Goal: Transaction & Acquisition: Purchase product/service

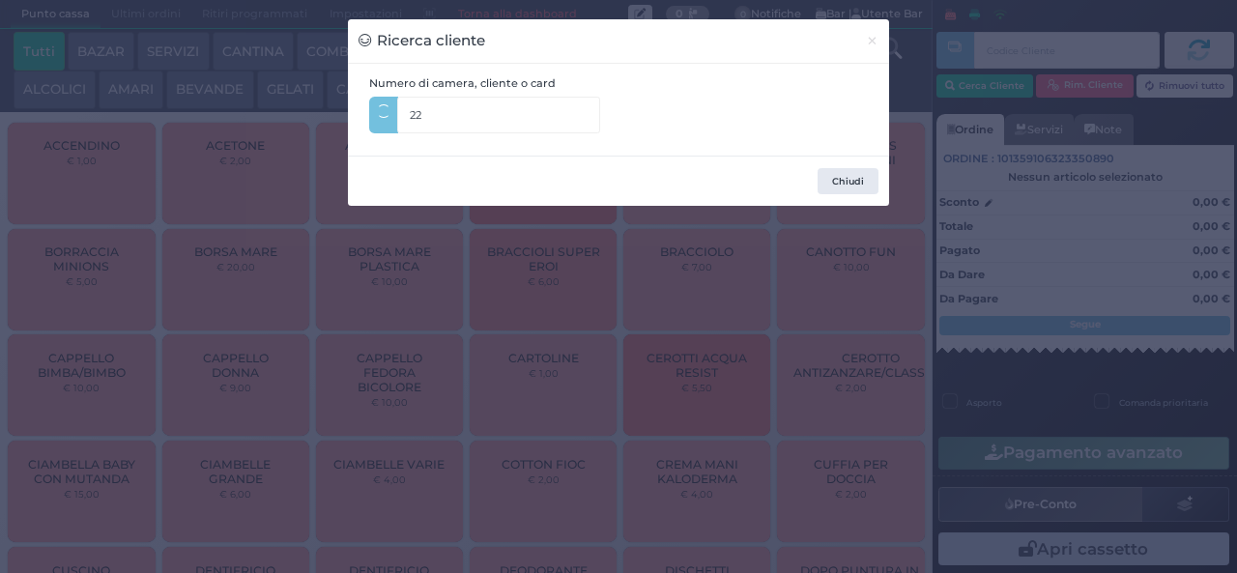
type input "224"
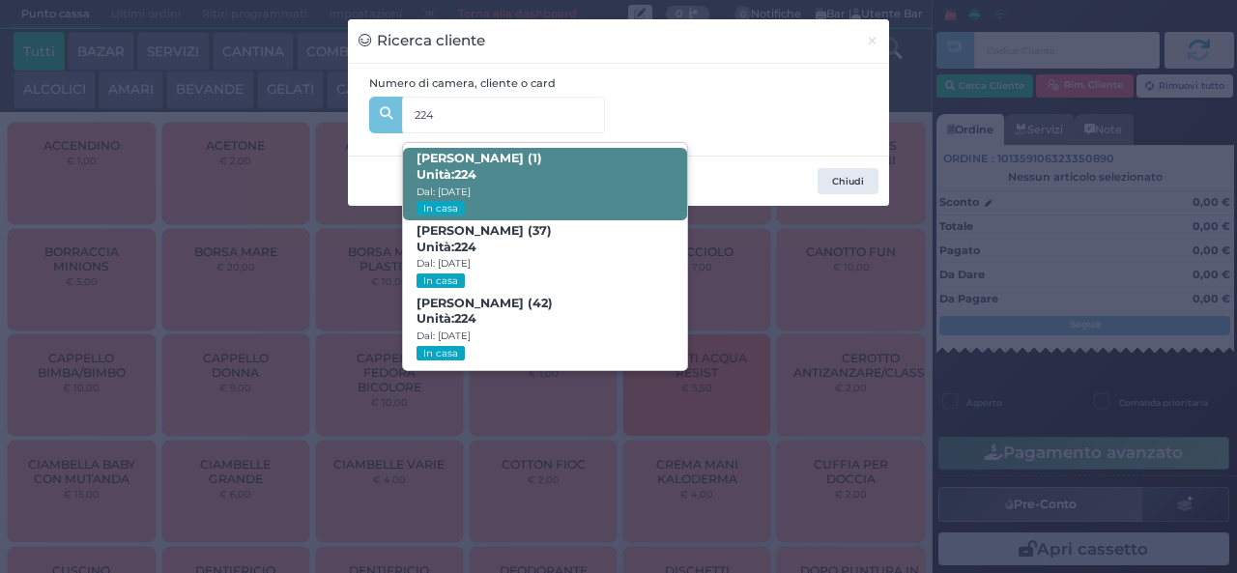
click at [595, 178] on span "EMANUELE ZINGARO (1) Unità: 224 Dal: 17/08/2025 In casa" at bounding box center [544, 184] width 283 height 72
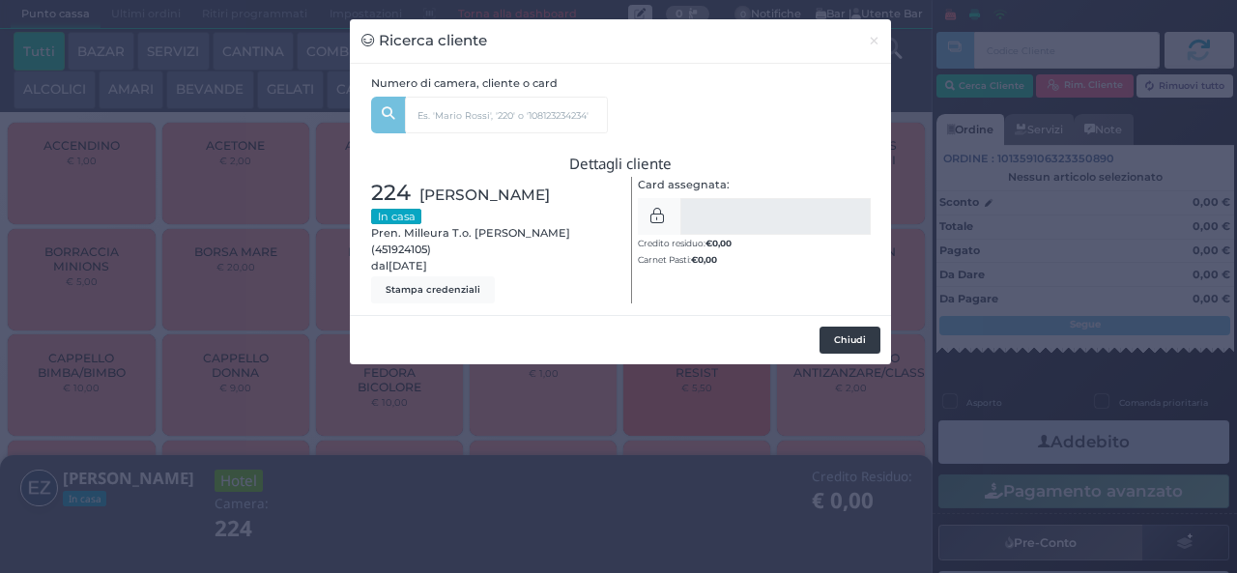
click at [856, 338] on button "Chiudi" at bounding box center [849, 340] width 61 height 27
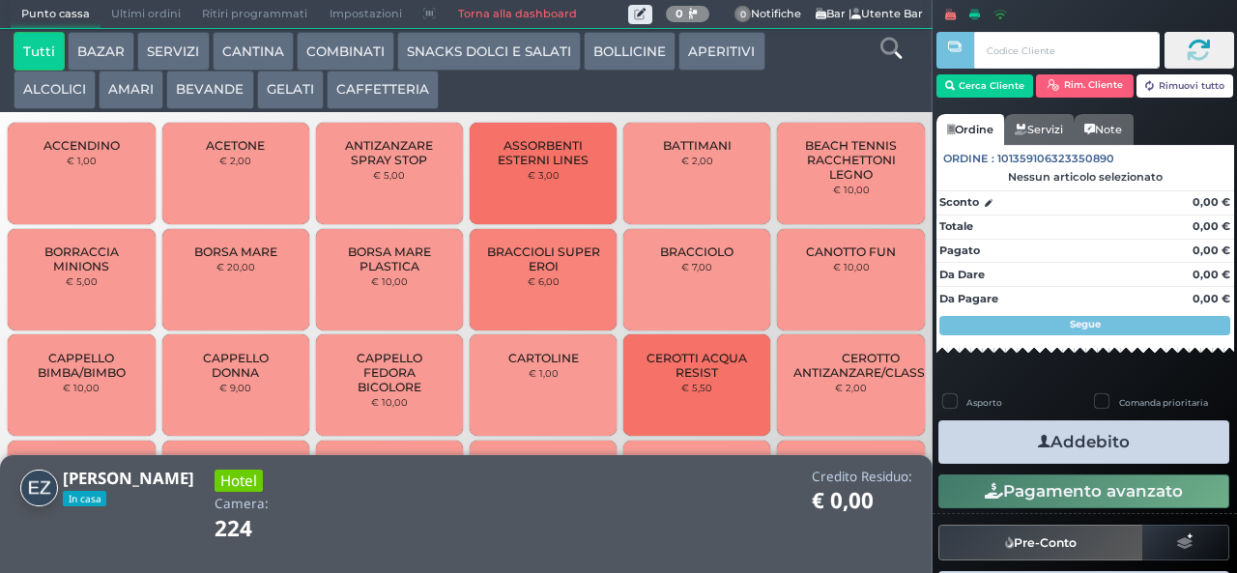
click at [890, 54] on icon at bounding box center [890, 48] width 21 height 21
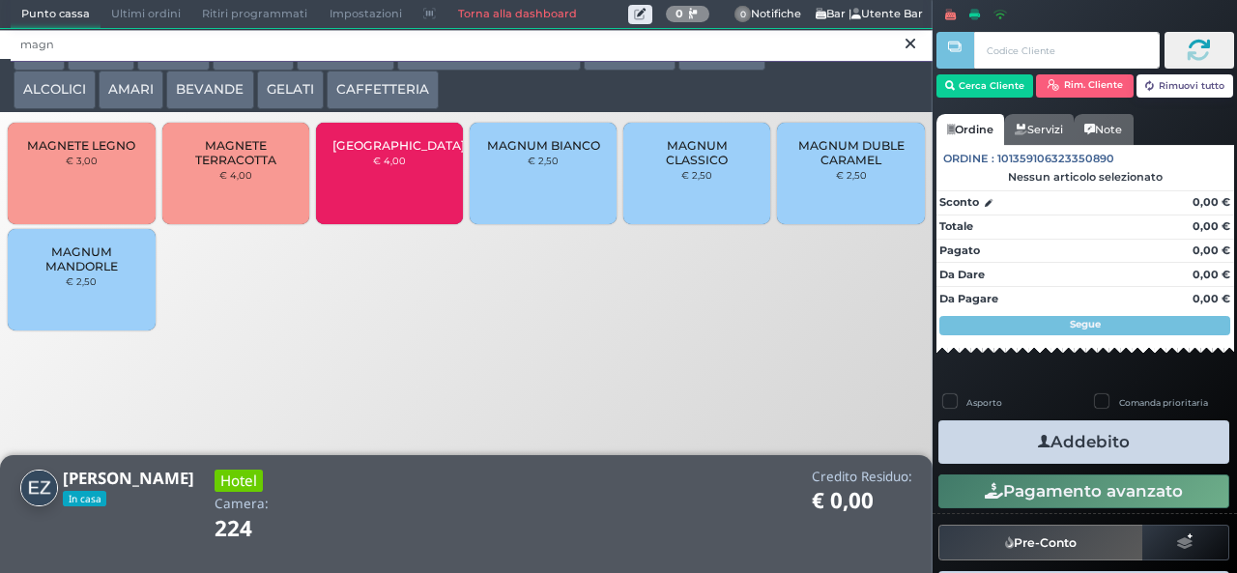
type input "magn"
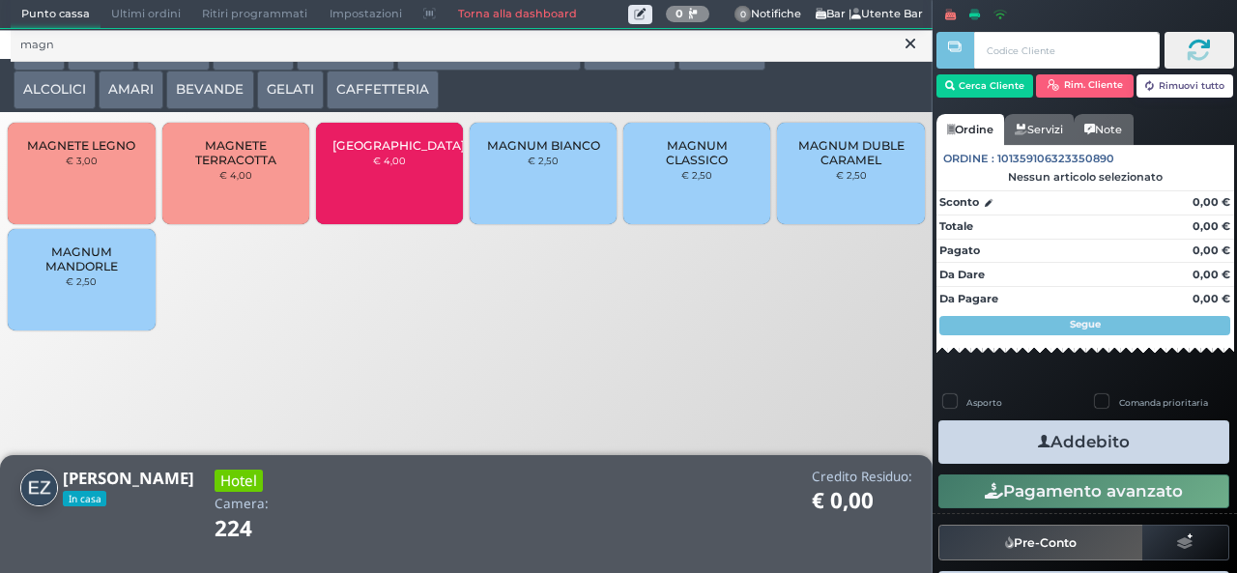
click at [98, 273] on span "MAGNUM MANDORLE" at bounding box center [81, 258] width 115 height 29
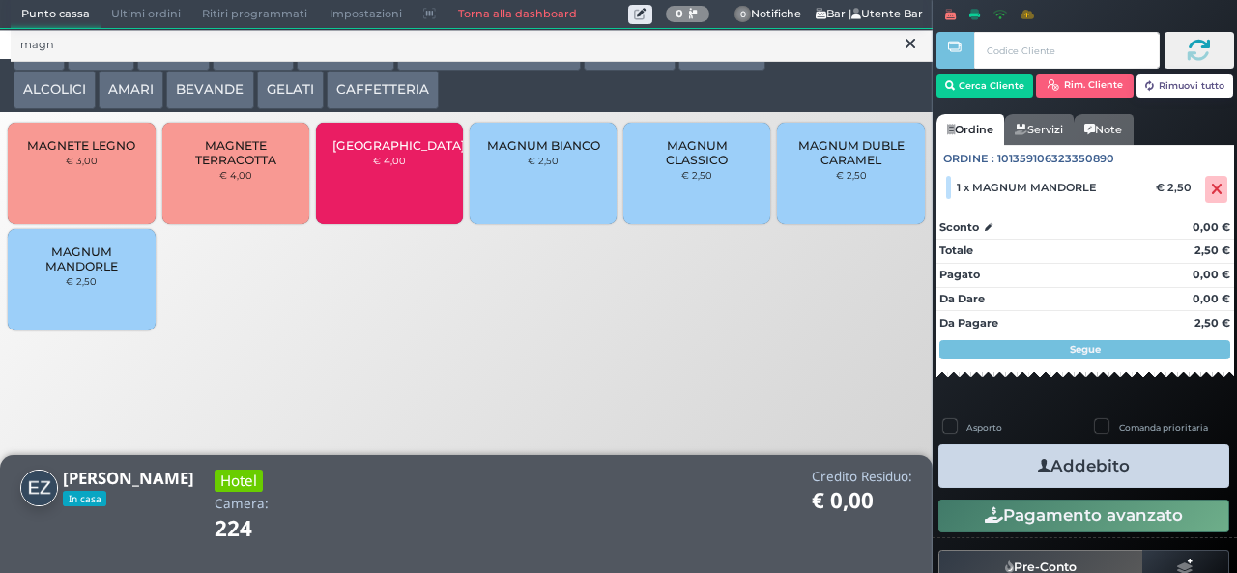
click at [1136, 485] on button "Addebito" at bounding box center [1083, 465] width 291 height 43
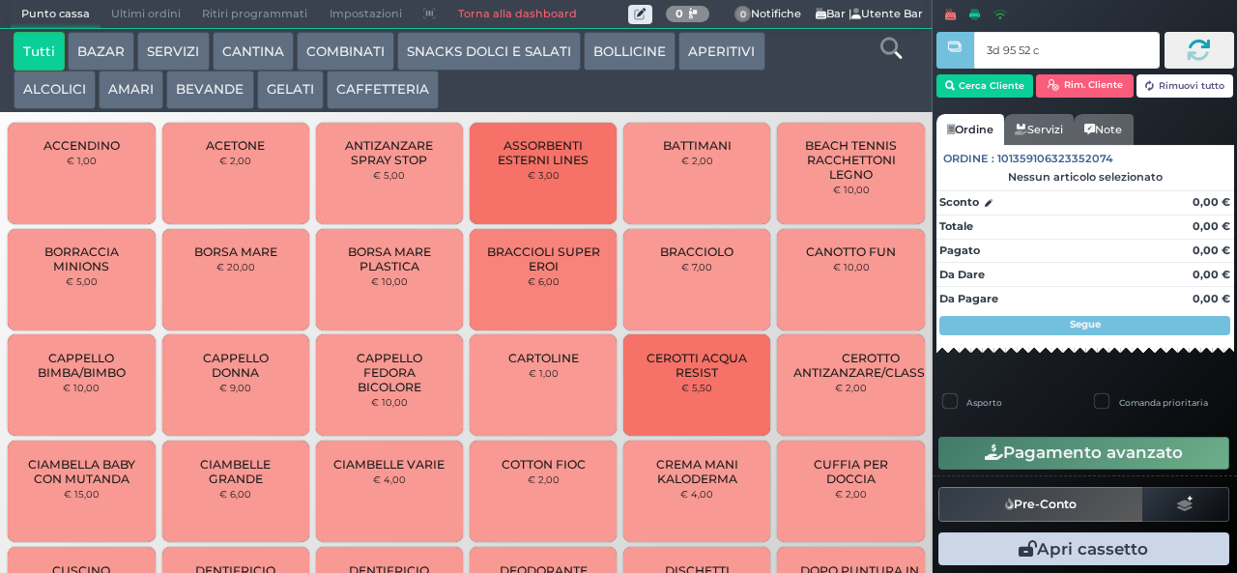
type input "3d 95 52 c3"
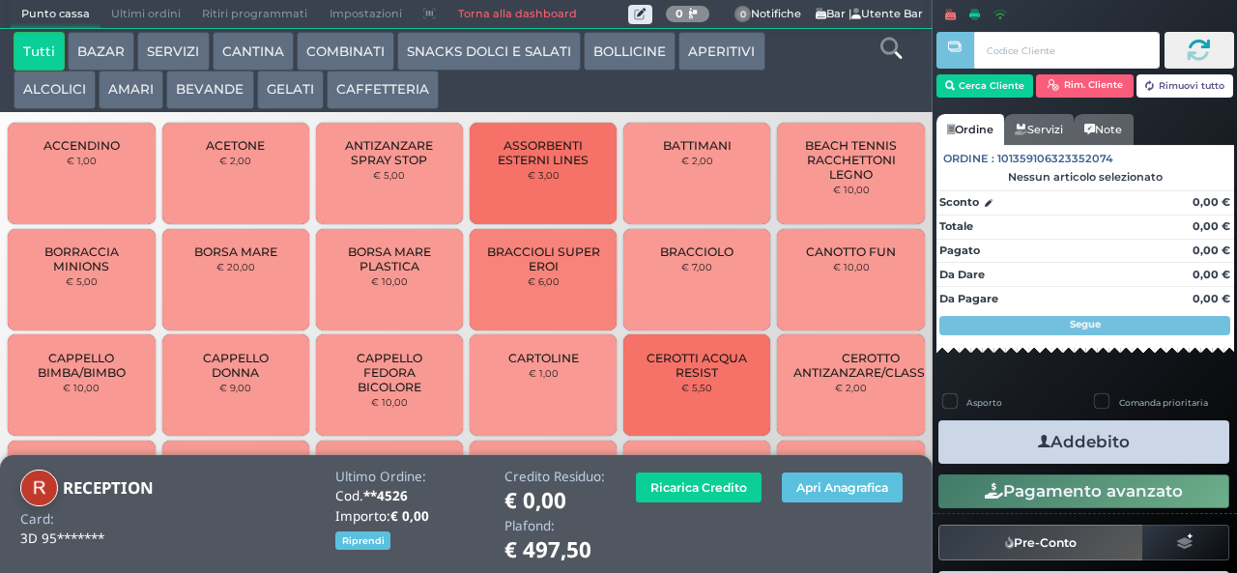
click at [880, 39] on icon at bounding box center [890, 48] width 21 height 21
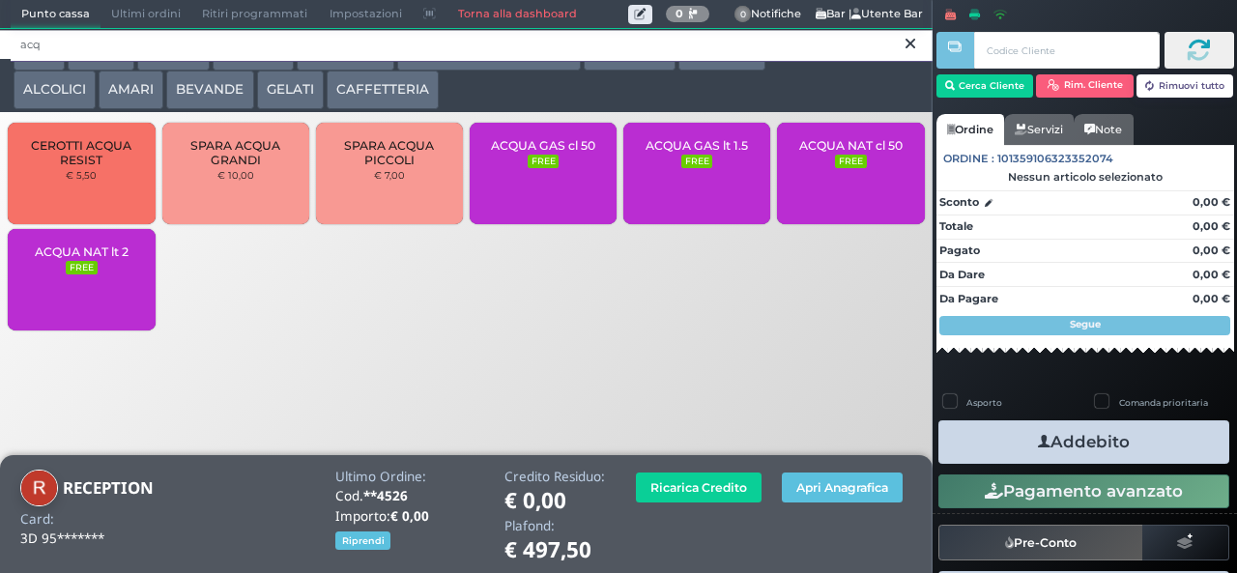
type input "acq"
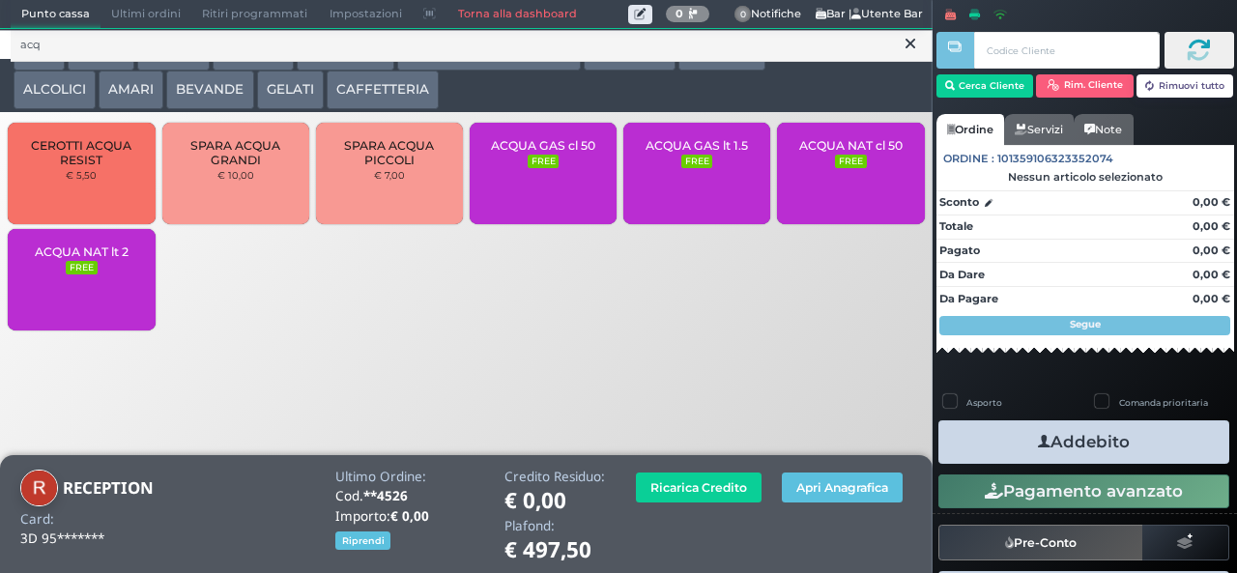
click at [858, 168] on small "FREE" at bounding box center [850, 162] width 31 height 14
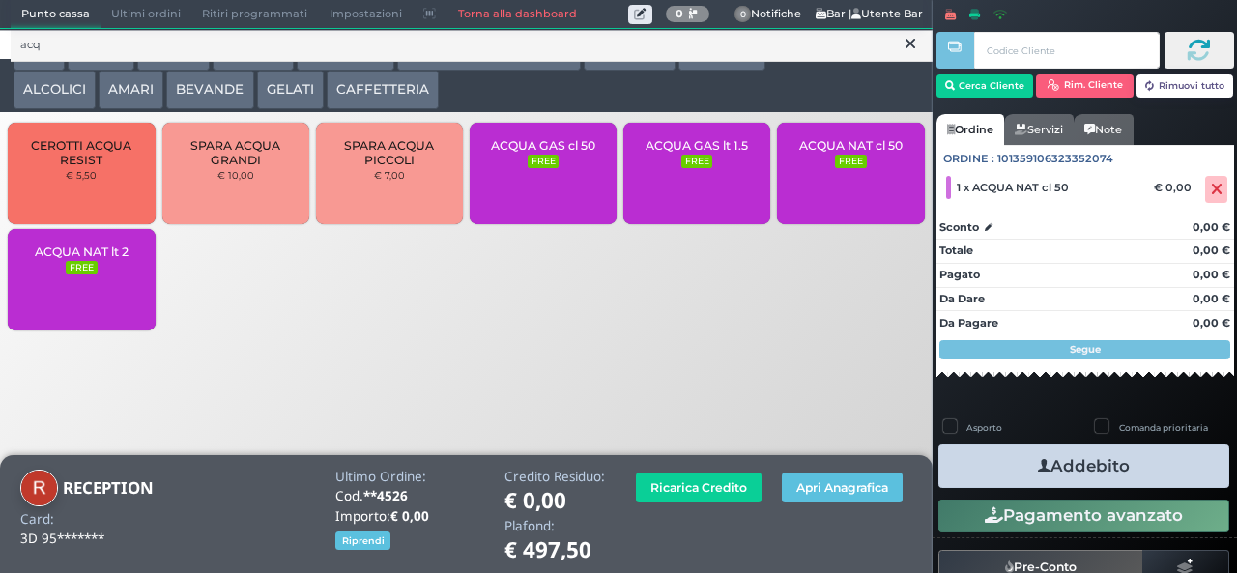
click at [1154, 473] on button "Addebito" at bounding box center [1083, 465] width 291 height 43
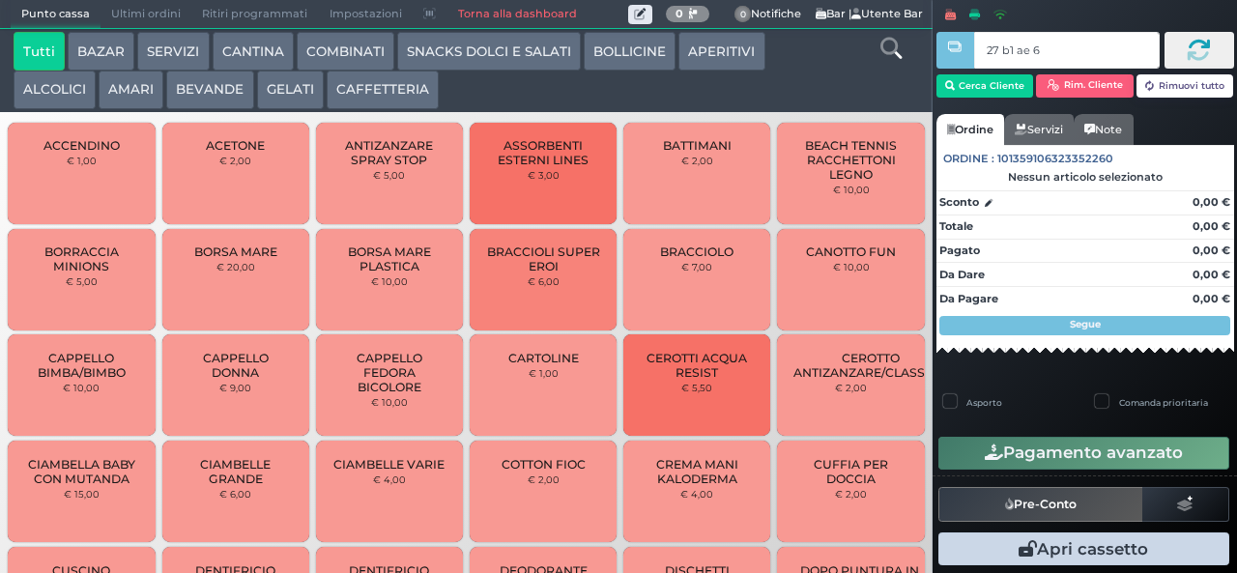
type input "27 b1 ae 67"
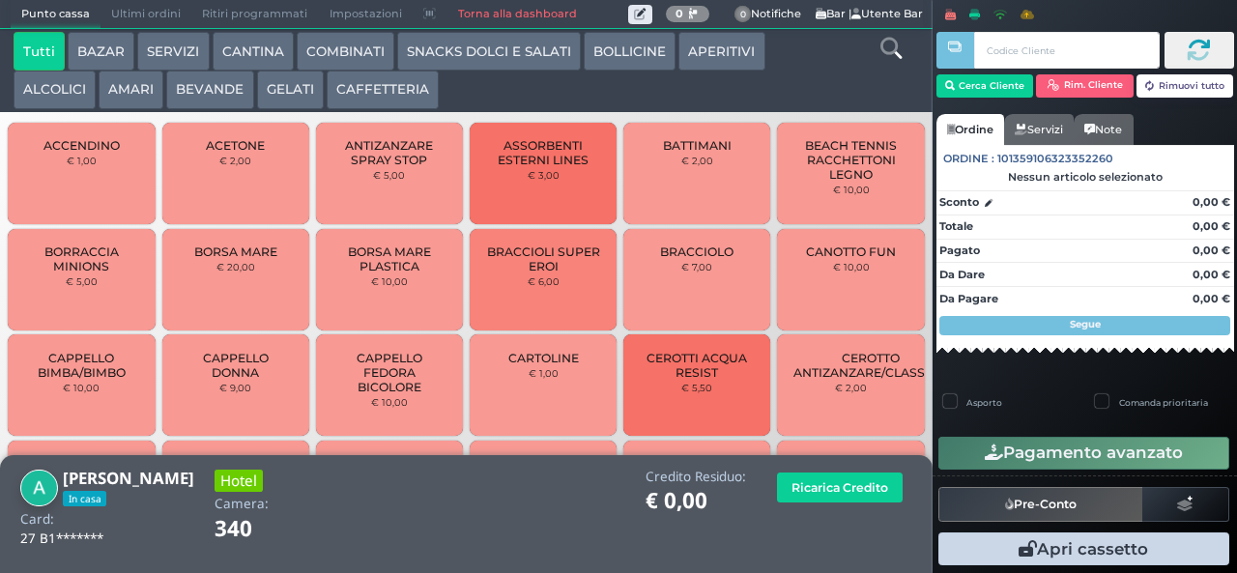
click at [493, 67] on button "SNACKS DOLCI E SALATI" at bounding box center [489, 51] width 184 height 39
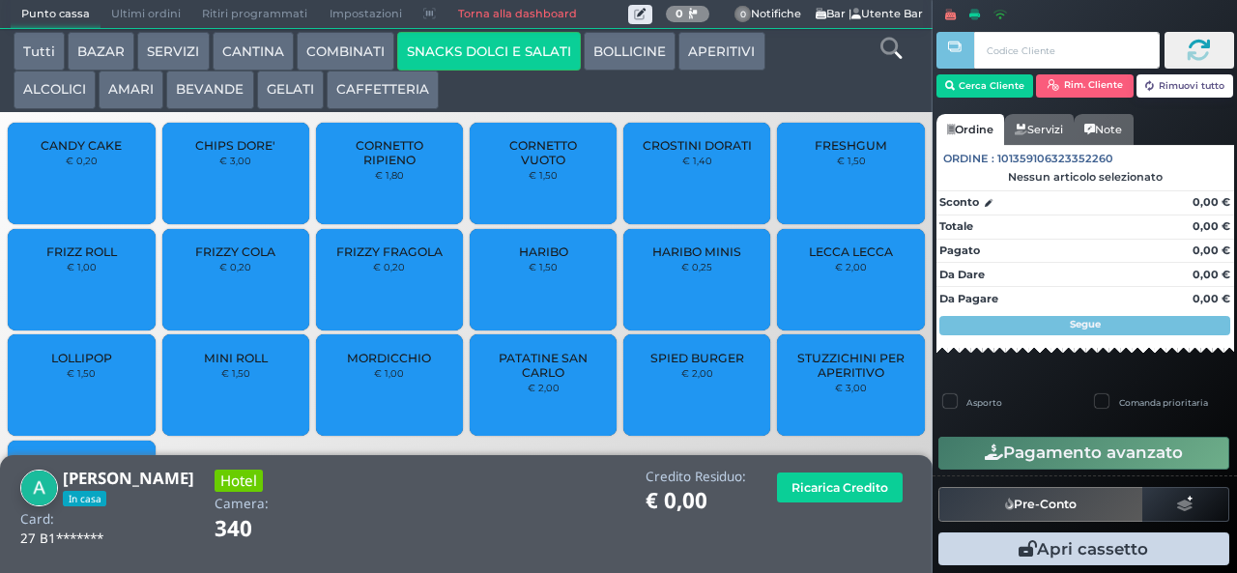
click at [98, 365] on span "LOLLIPOP" at bounding box center [81, 358] width 61 height 14
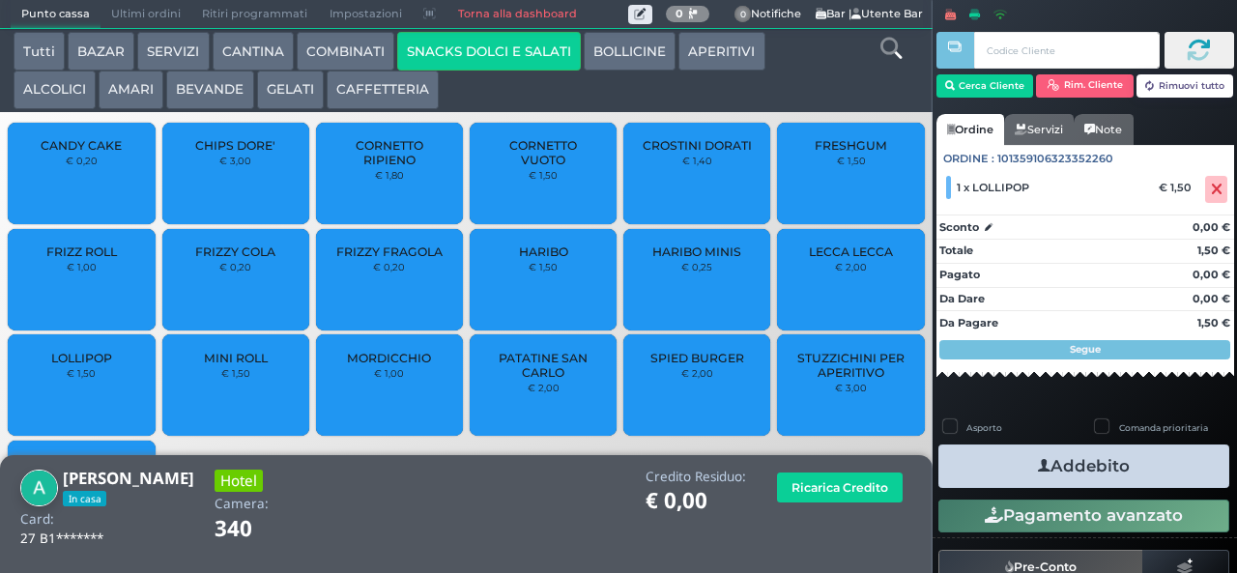
click at [1075, 466] on button "Addebito" at bounding box center [1083, 465] width 291 height 43
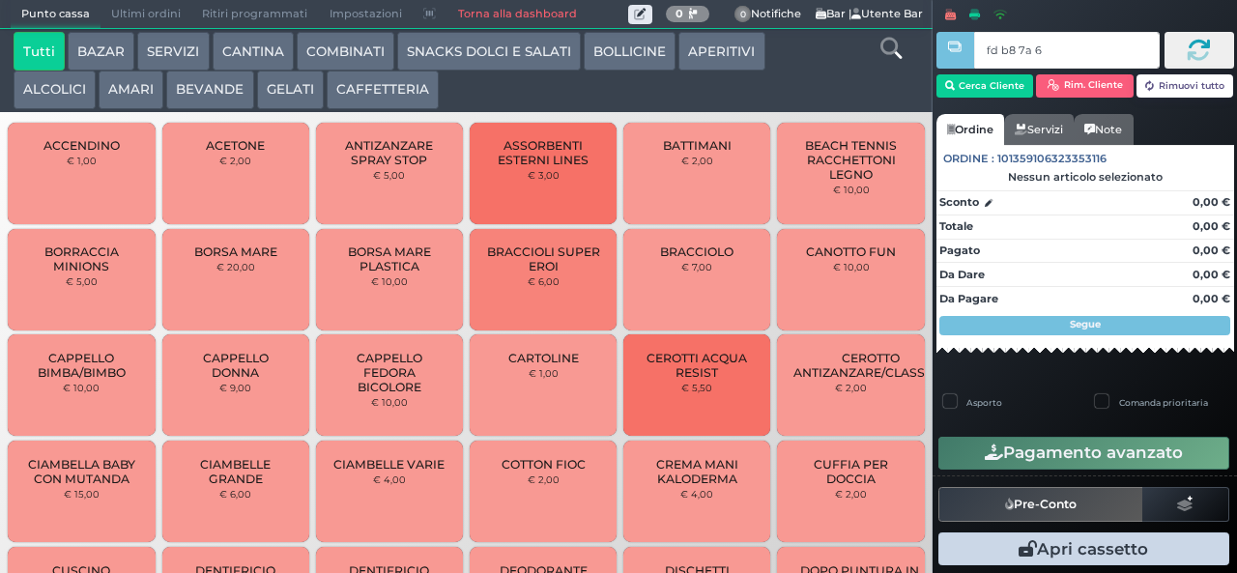
type input "fd b8 7a 66"
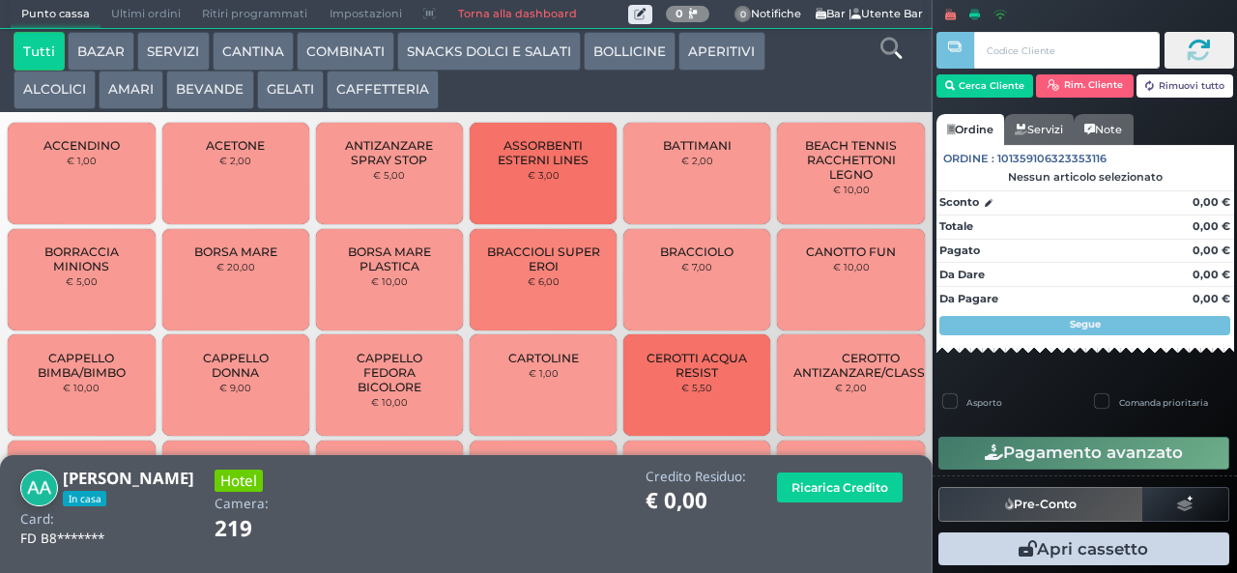
click at [228, 98] on button "BEVANDE" at bounding box center [209, 90] width 87 height 39
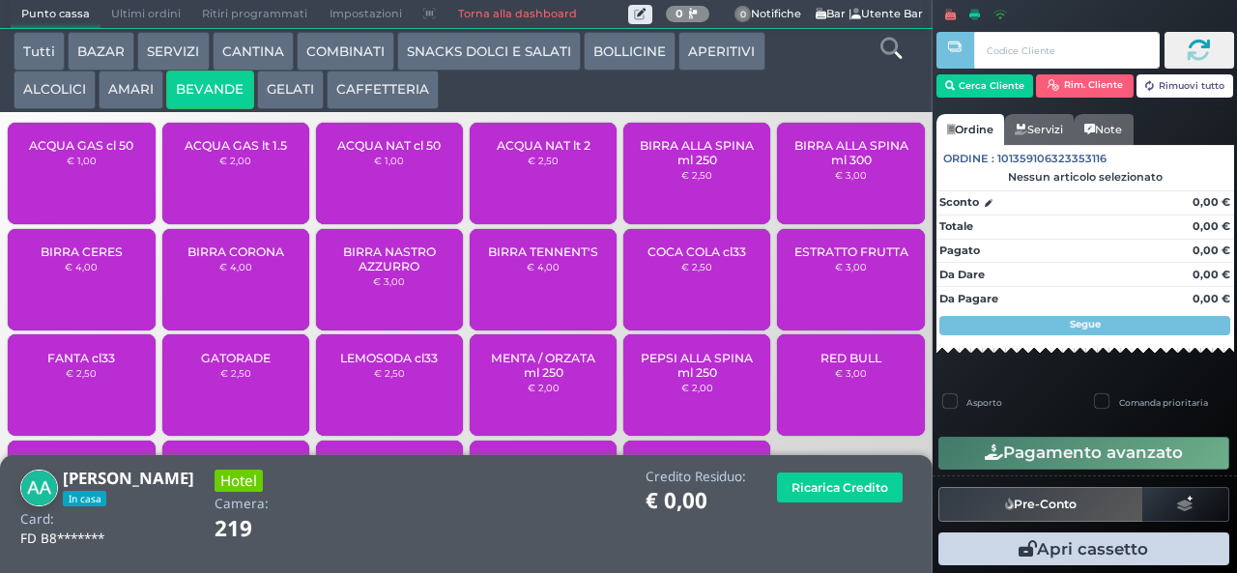
click at [411, 153] on span "ACQUA NAT cl 50" at bounding box center [388, 145] width 103 height 14
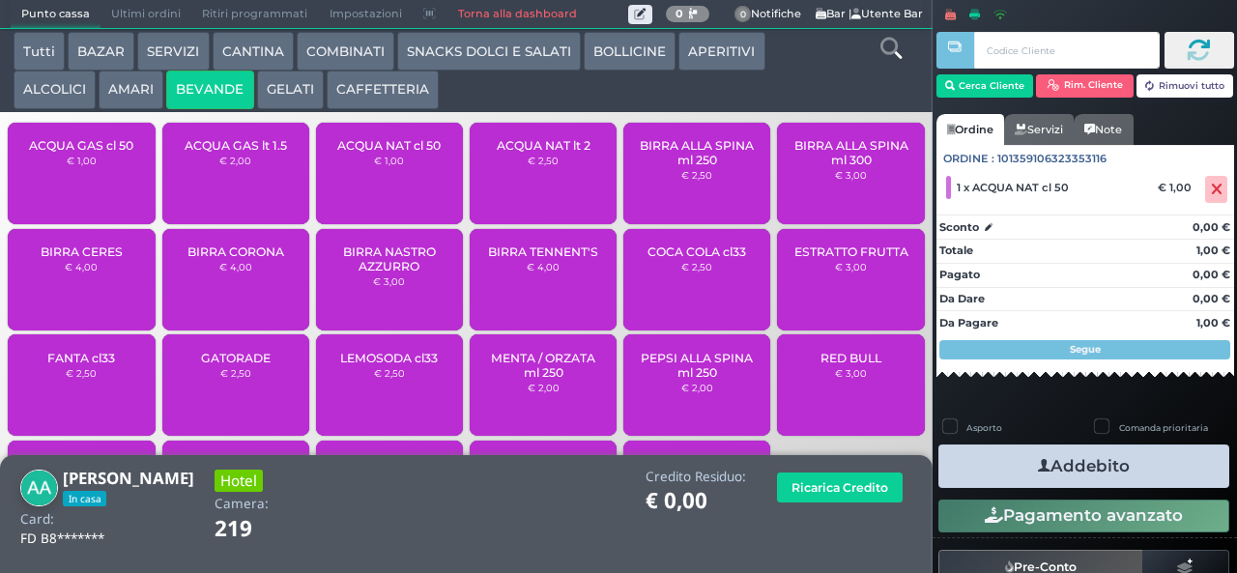
click at [1103, 457] on button "Addebito" at bounding box center [1083, 465] width 291 height 43
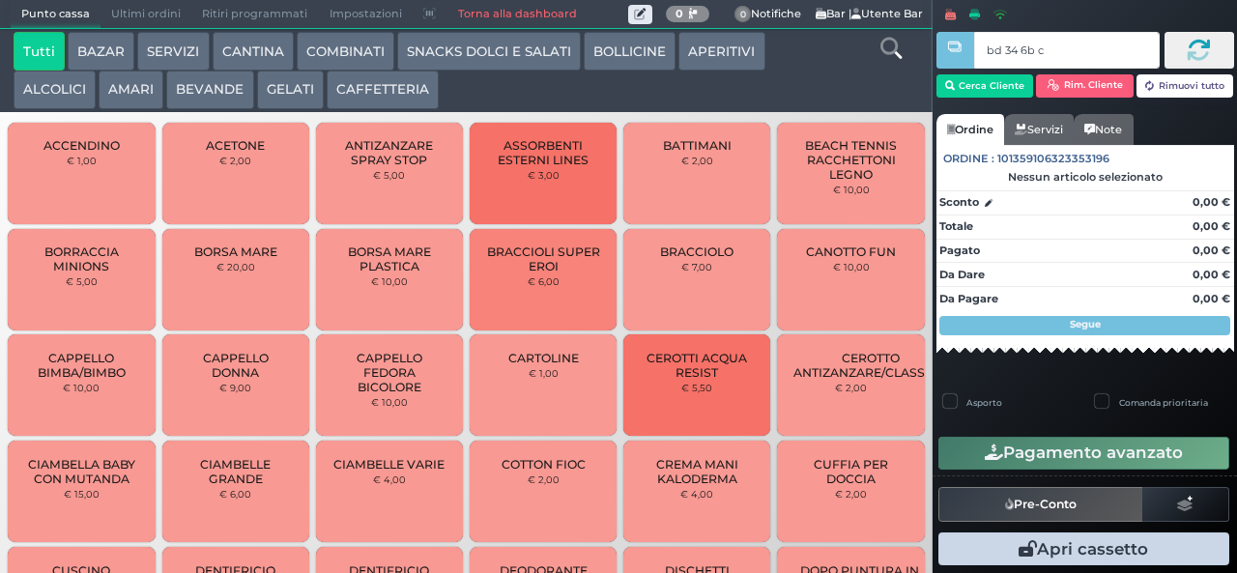
type input "bd 34 6b c3"
click at [313, 105] on button "GELATI" at bounding box center [290, 90] width 67 height 39
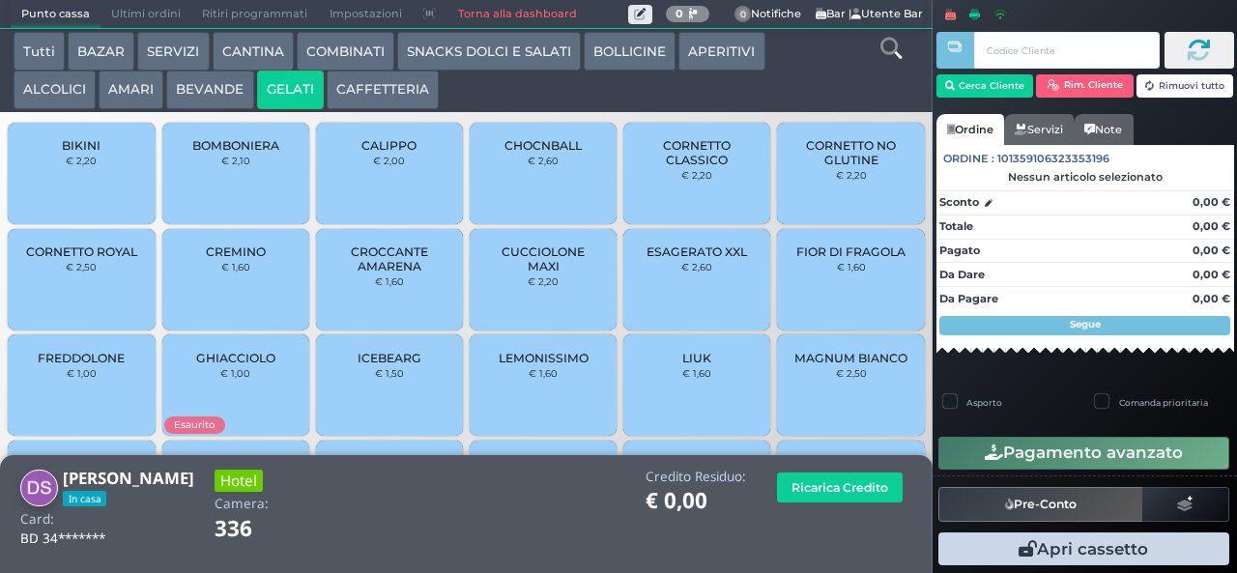
click at [236, 153] on span "BOMBONIERA" at bounding box center [235, 145] width 87 height 14
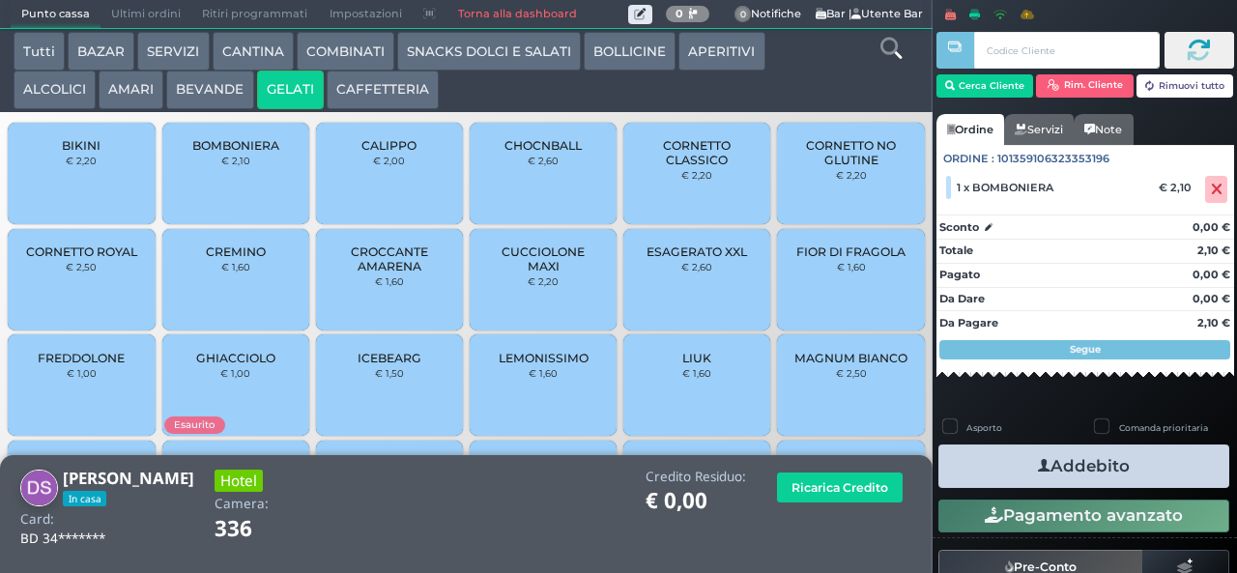
click at [1072, 470] on button "Addebito" at bounding box center [1083, 465] width 291 height 43
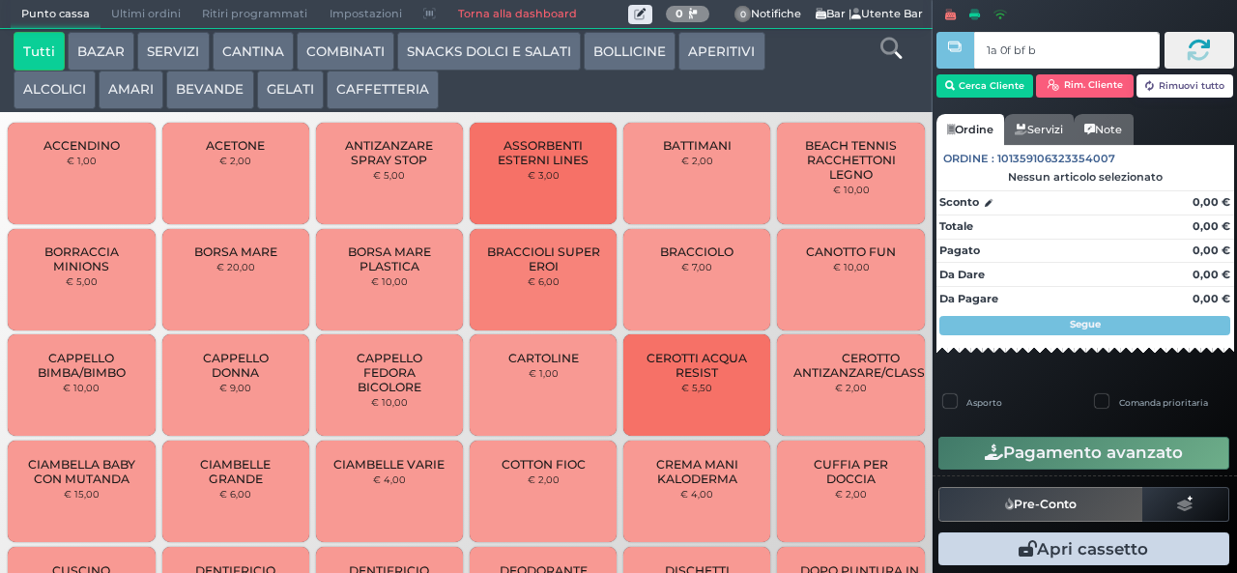
type input "1a 0f bf b9"
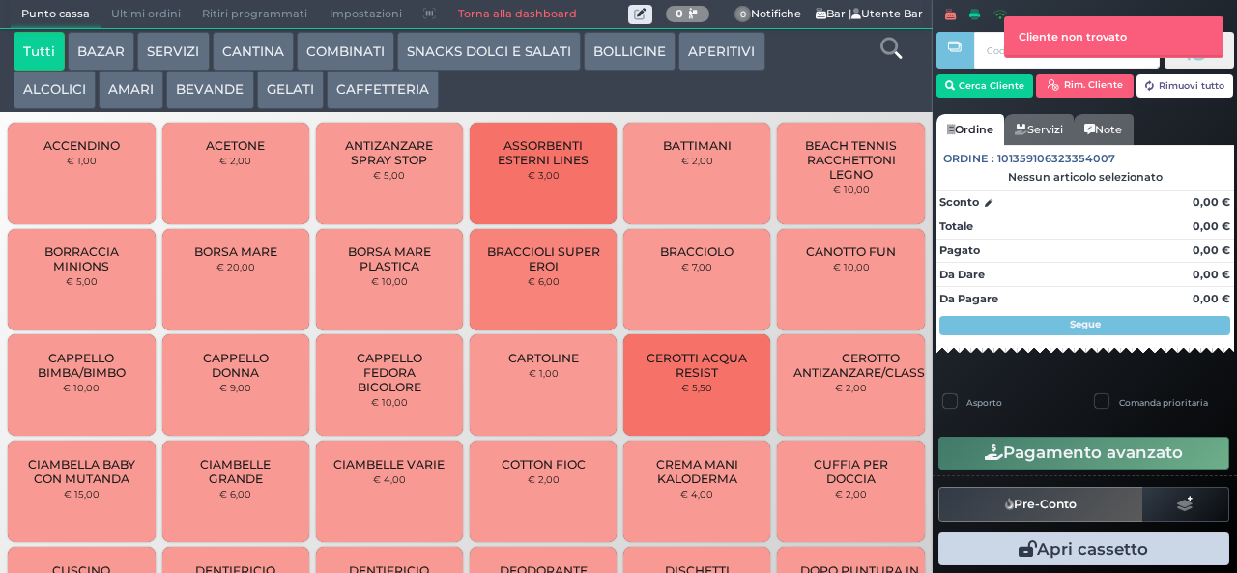
click at [493, 32] on button "SNACKS DOLCI E SALATI" at bounding box center [489, 51] width 184 height 39
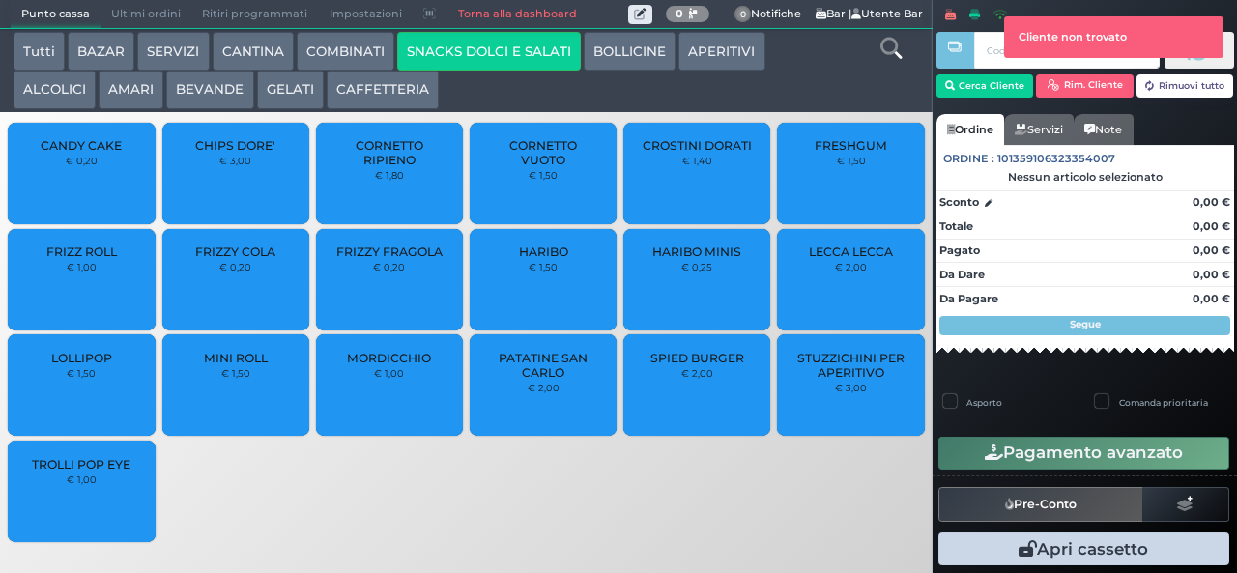
click at [721, 153] on span "CROSTINI DORATI" at bounding box center [697, 145] width 109 height 14
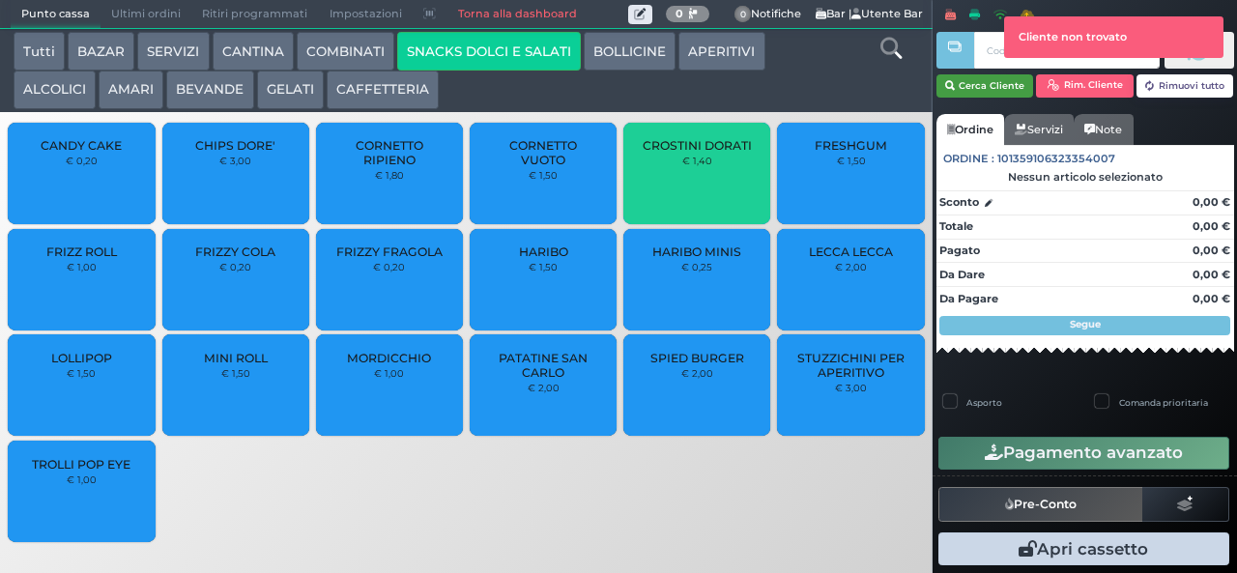
click at [989, 84] on button "Cerca Cliente" at bounding box center [985, 85] width 98 height 23
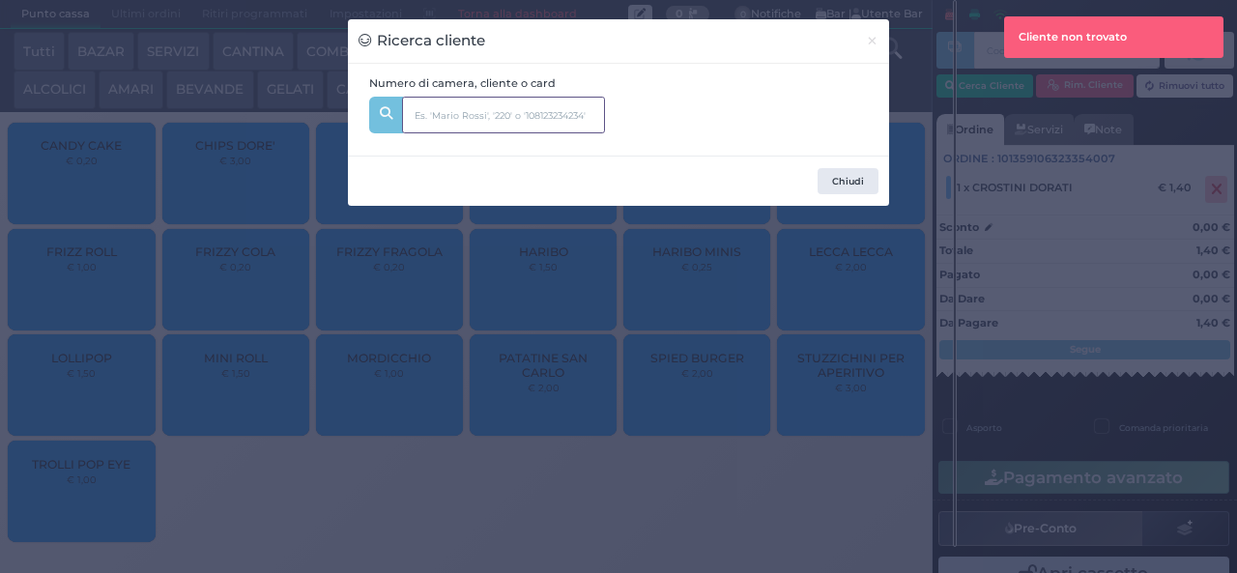
click at [532, 108] on input "text" at bounding box center [503, 115] width 203 height 37
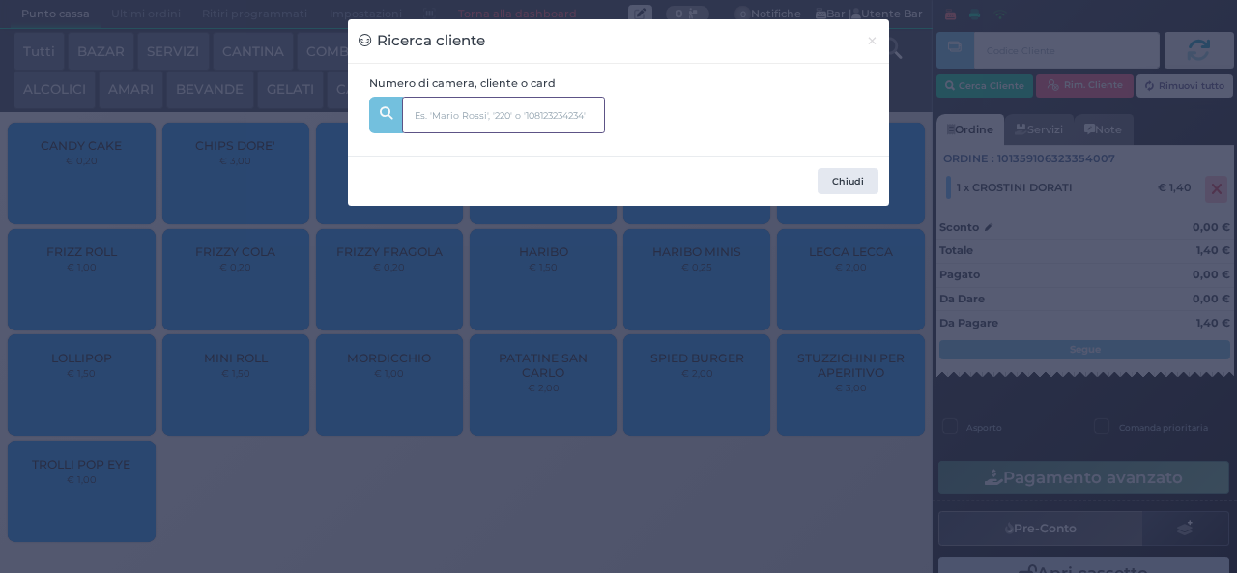
click at [497, 110] on input "text" at bounding box center [503, 115] width 203 height 37
type input "c"
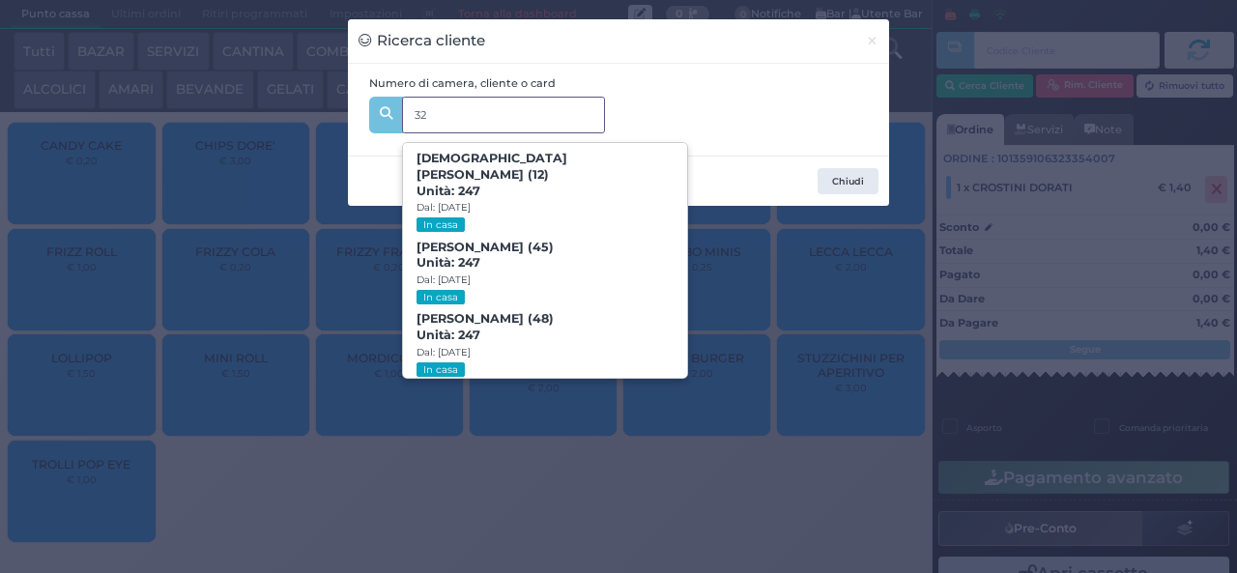
type input "326"
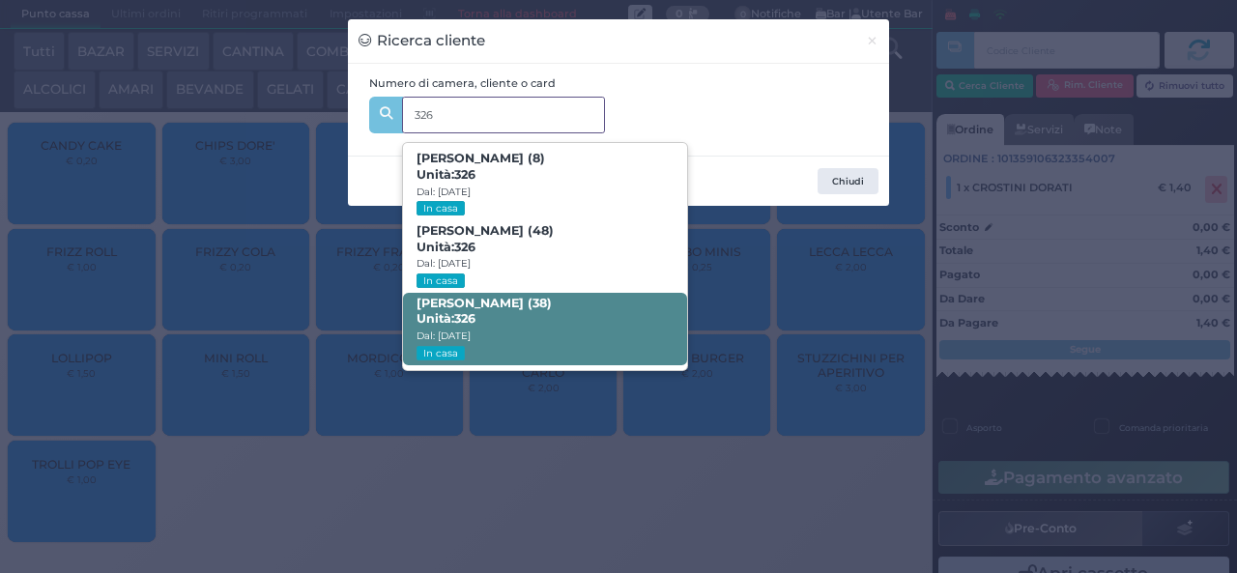
click at [522, 311] on span "ROSA CATERINO (38) Unità: 326 Dal: 17/08/2025 In casa" at bounding box center [544, 329] width 283 height 72
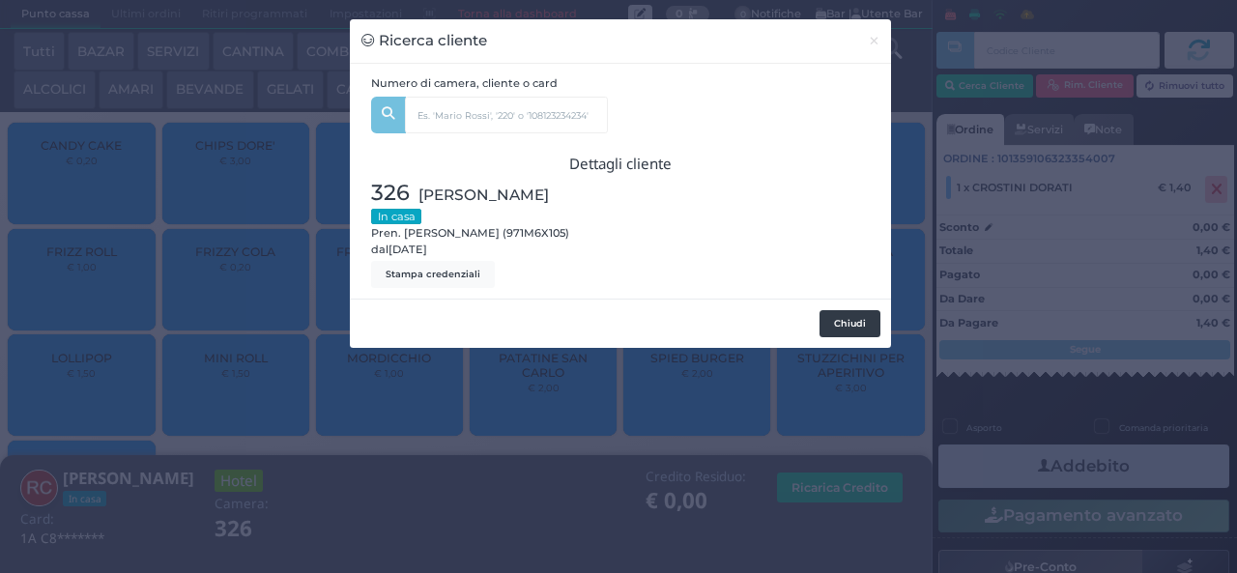
click at [860, 330] on button "Chiudi" at bounding box center [849, 323] width 61 height 27
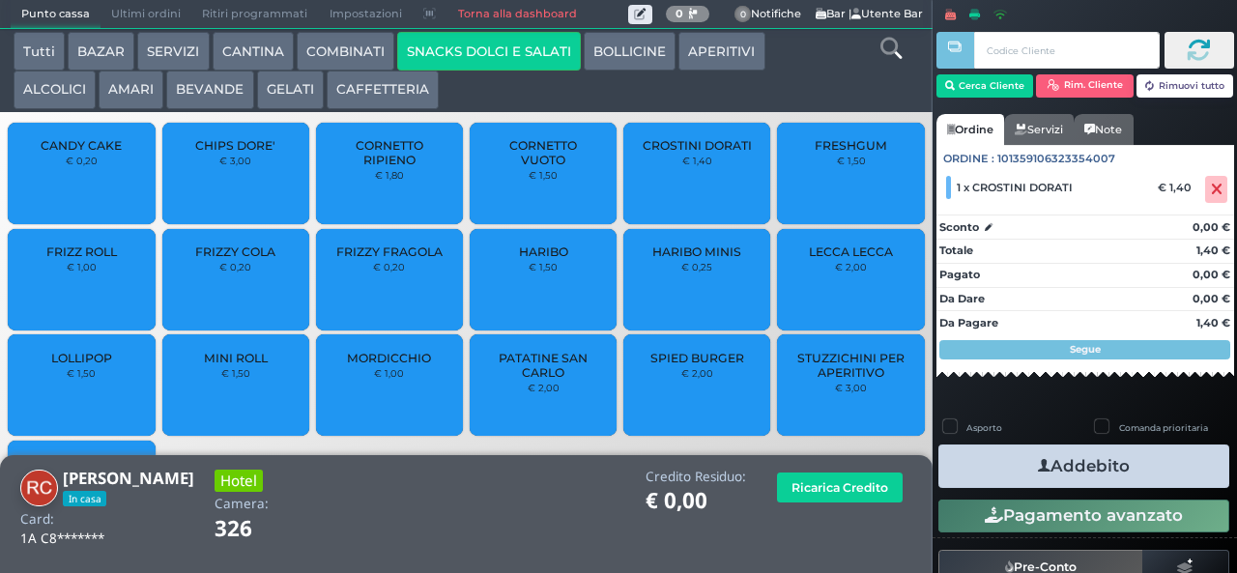
click at [1105, 468] on button "Addebito" at bounding box center [1083, 465] width 291 height 43
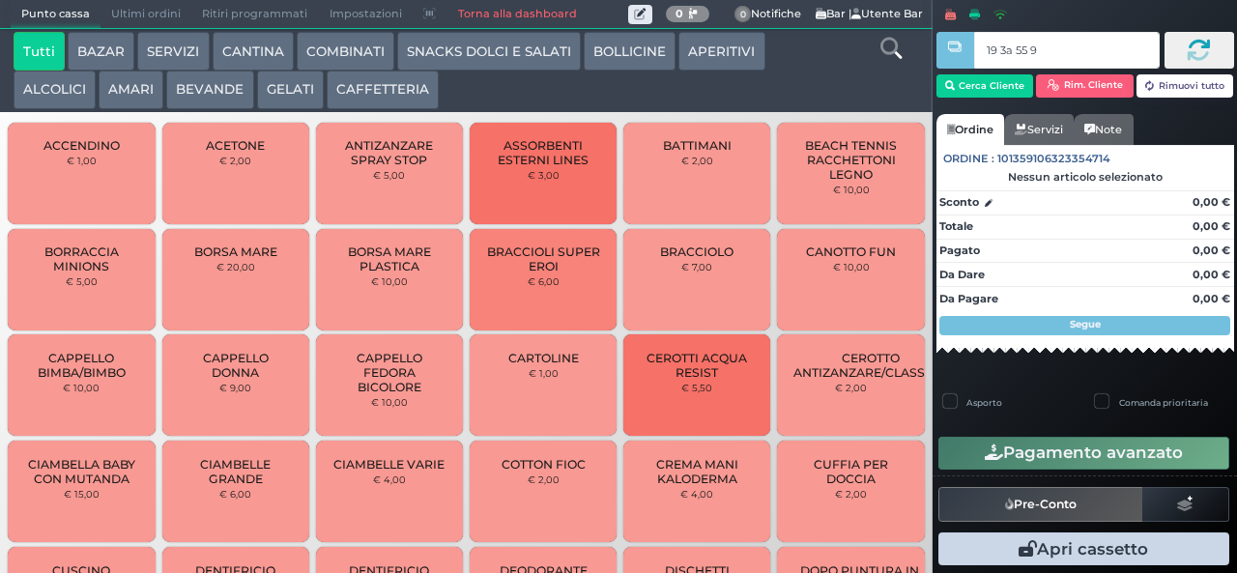
type input "19 3a 55 95"
click at [274, 108] on button "GELATI" at bounding box center [290, 90] width 67 height 39
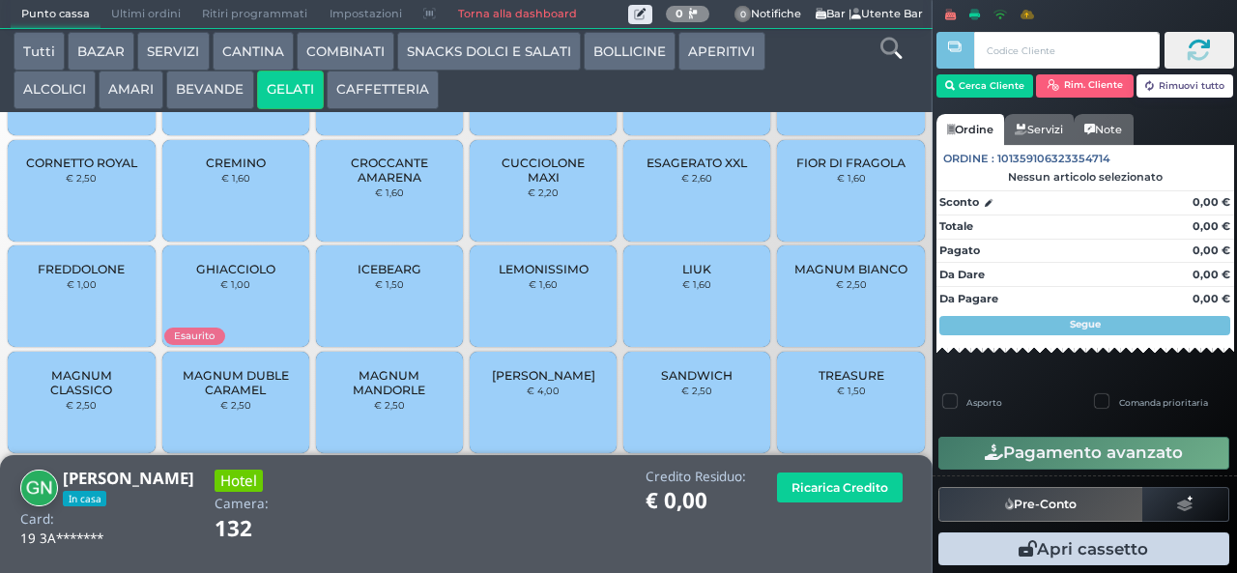
scroll to position [129, 0]
click at [818, 382] on span "TREASURE" at bounding box center [851, 374] width 66 height 14
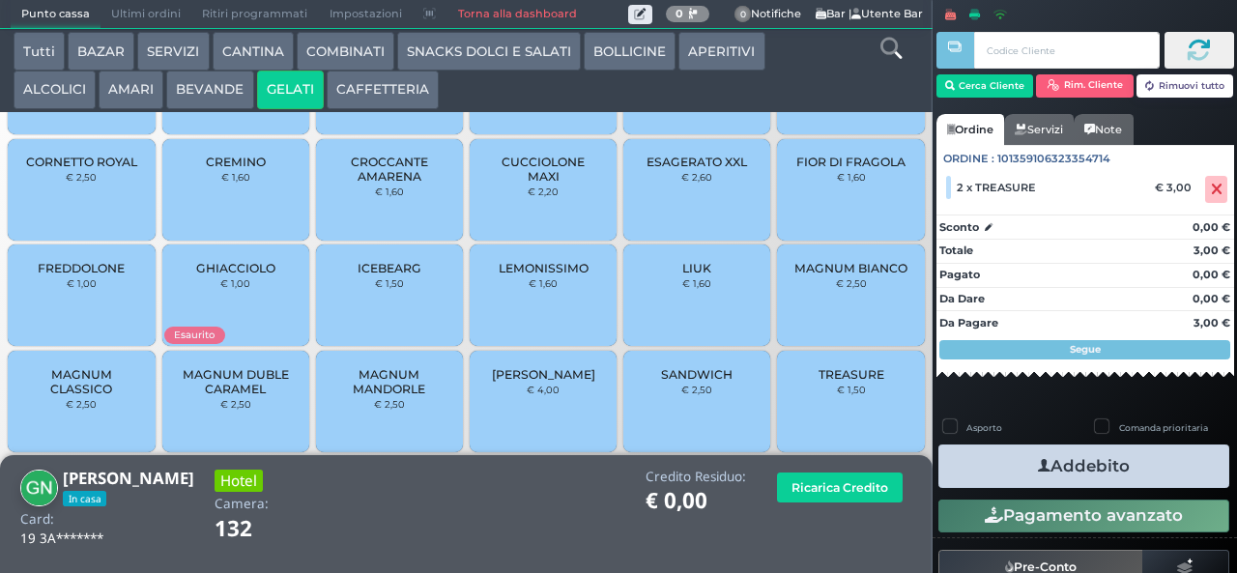
click at [1040, 467] on icon "button" at bounding box center [1044, 466] width 13 height 20
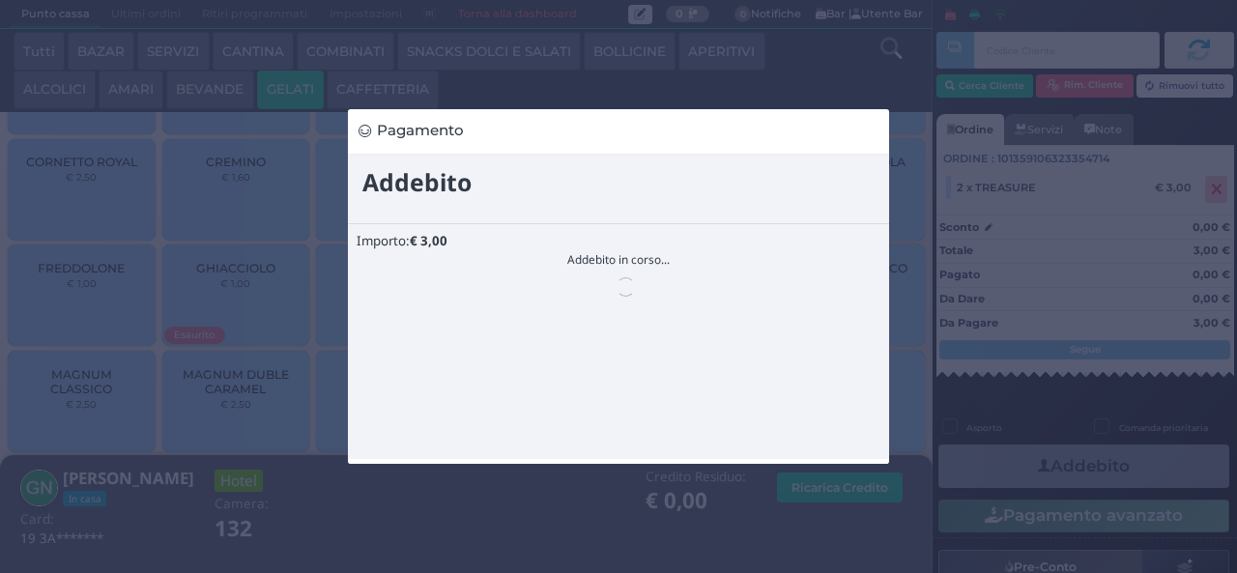
scroll to position [0, 0]
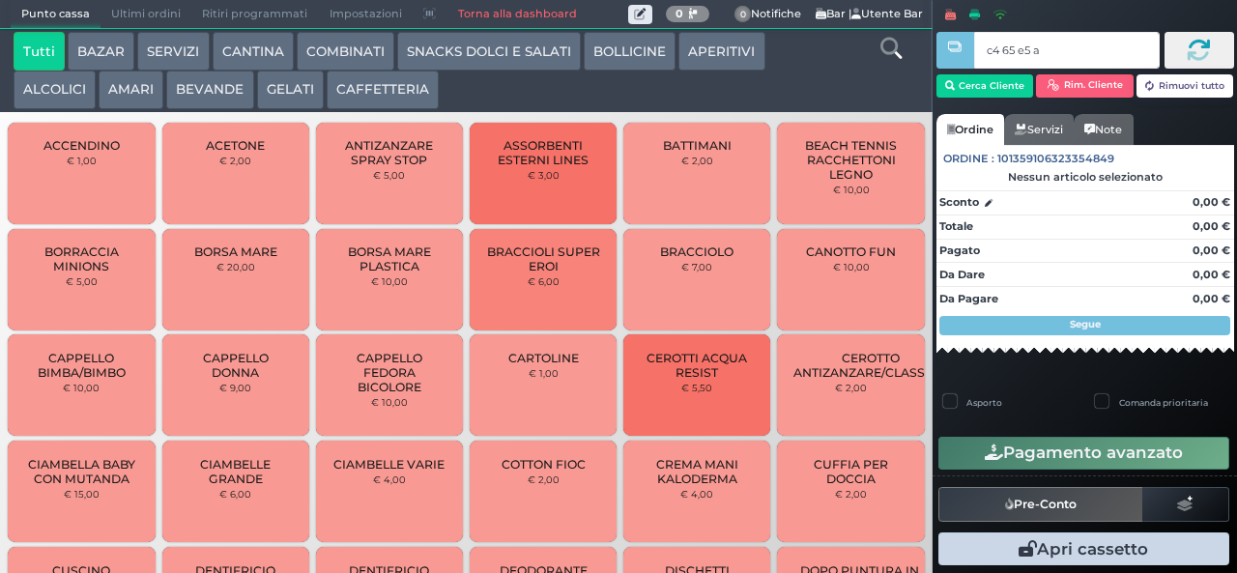
type input "c4 65 e5 af"
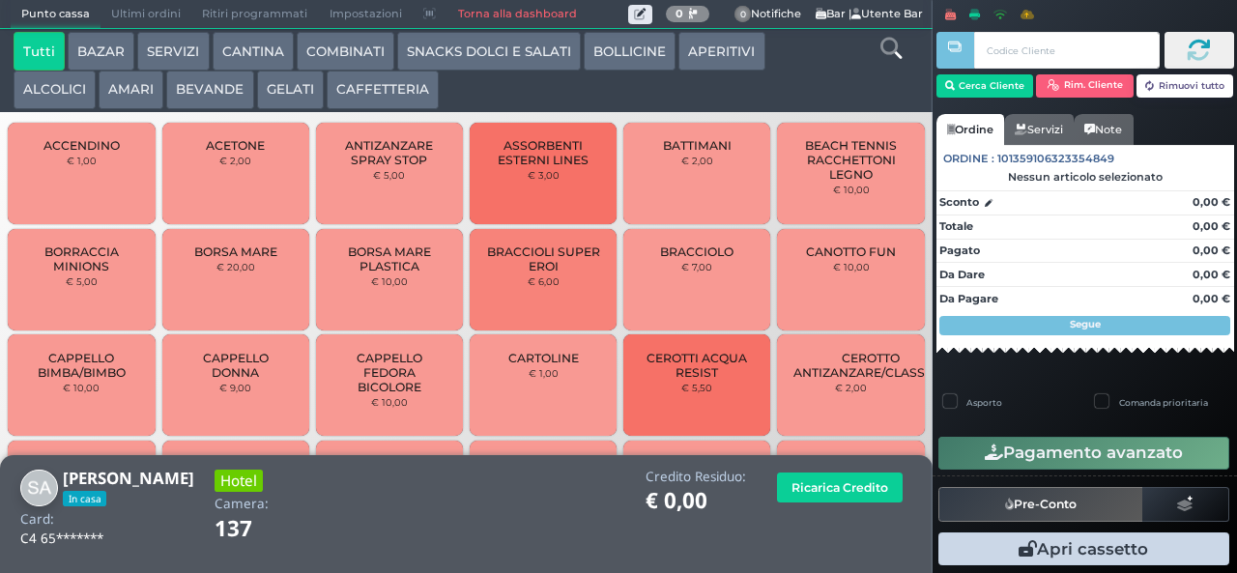
click at [286, 89] on button "GELATI" at bounding box center [290, 90] width 67 height 39
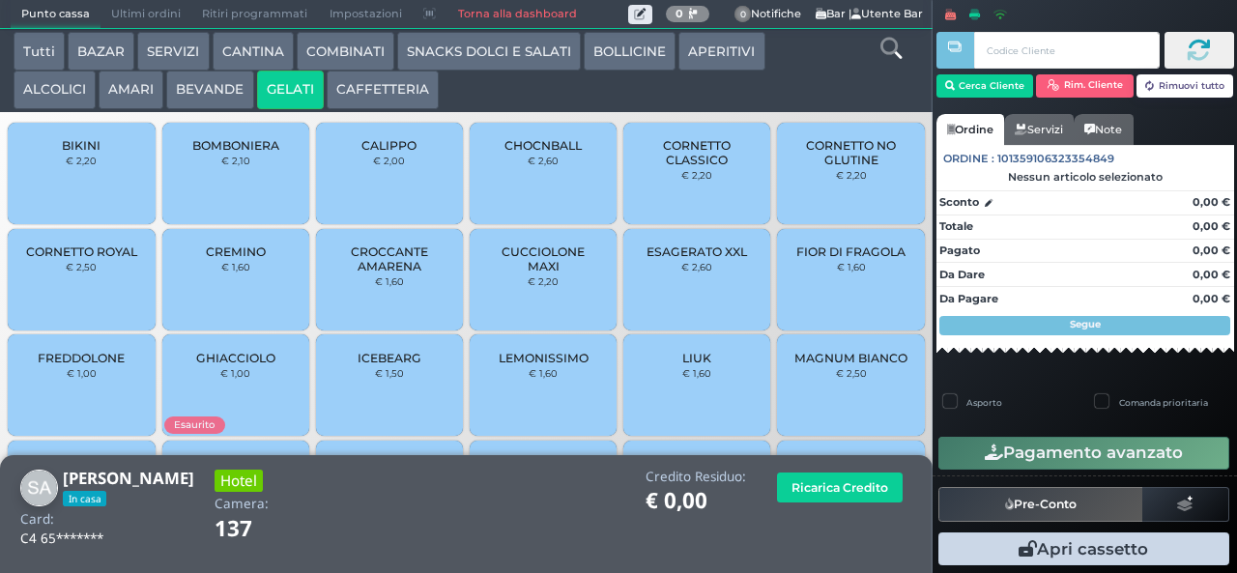
click at [220, 153] on span "BOMBONIERA" at bounding box center [235, 145] width 87 height 14
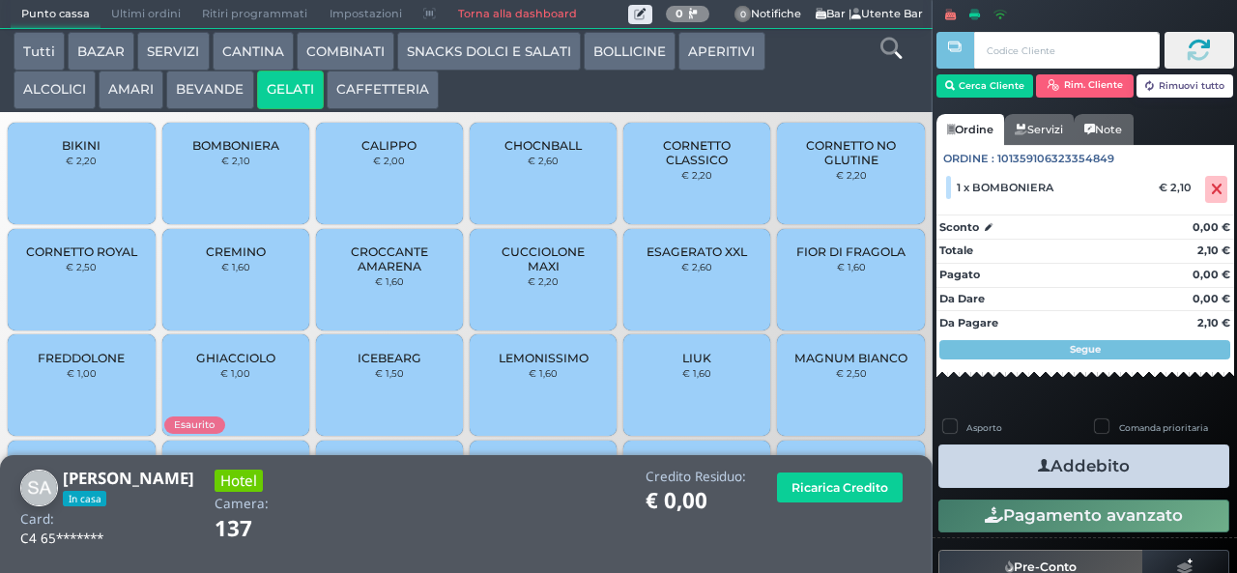
click at [1038, 467] on icon "button" at bounding box center [1044, 466] width 13 height 20
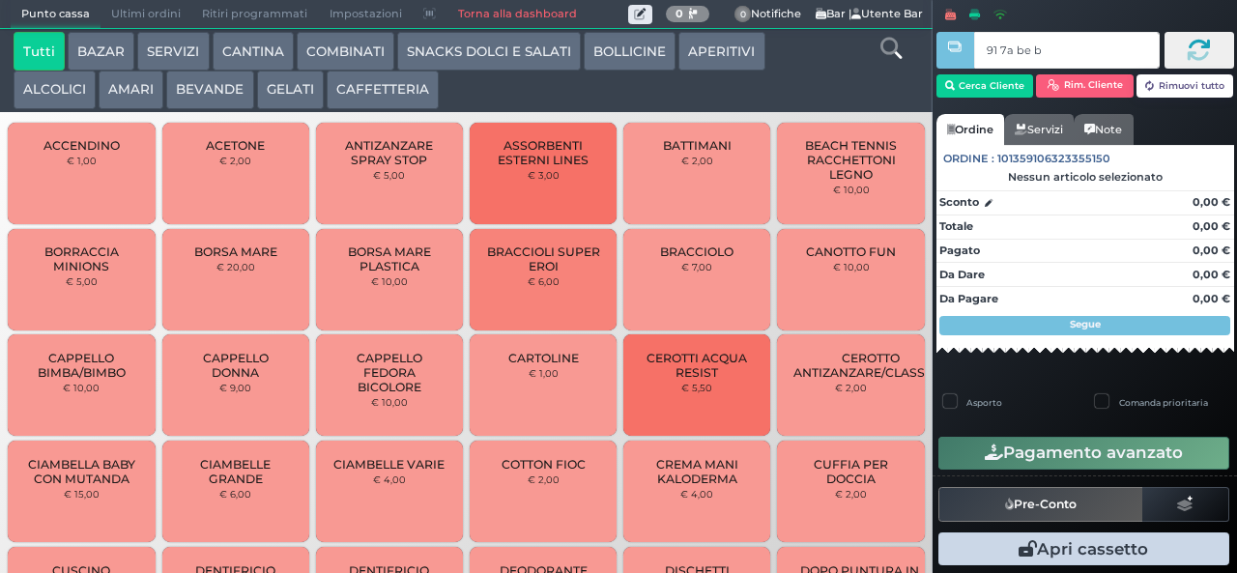
type input "91 7a be b9"
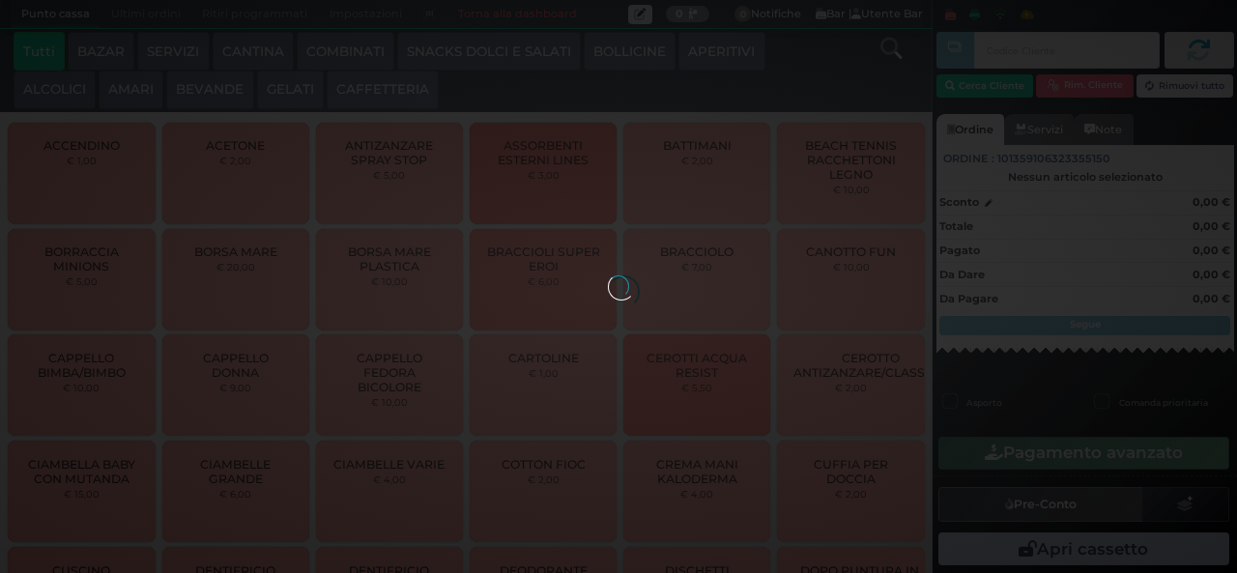
click at [608, 275] on div at bounding box center [618, 285] width 21 height 21
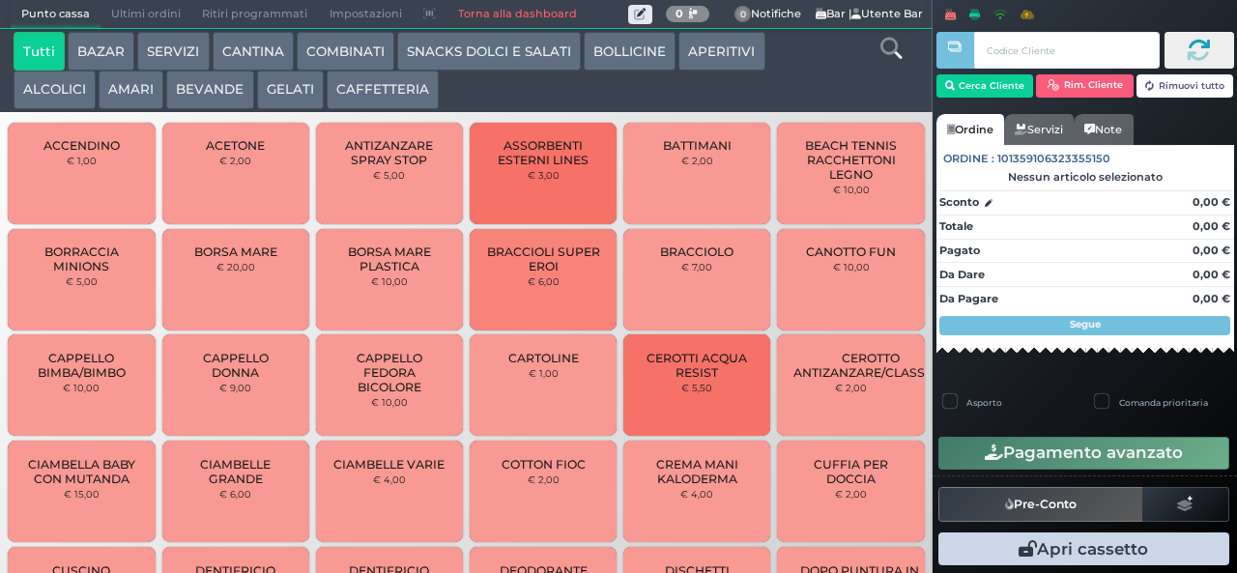
click at [280, 85] on button "GELATI" at bounding box center [290, 90] width 67 height 39
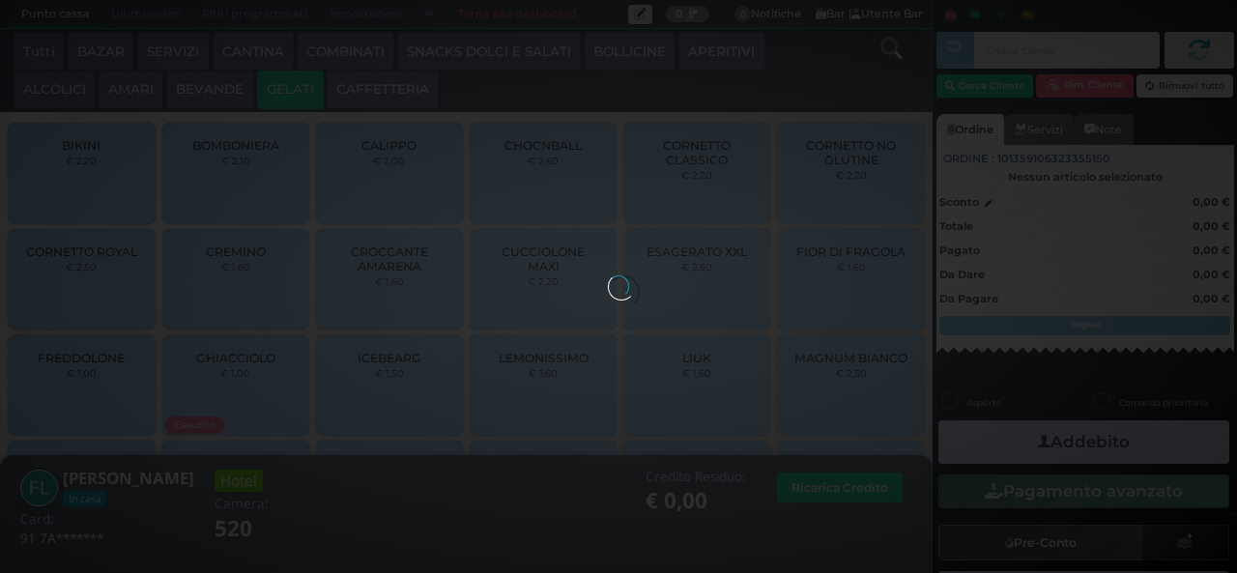
click at [311, 85] on button "GELATI" at bounding box center [290, 90] width 67 height 39
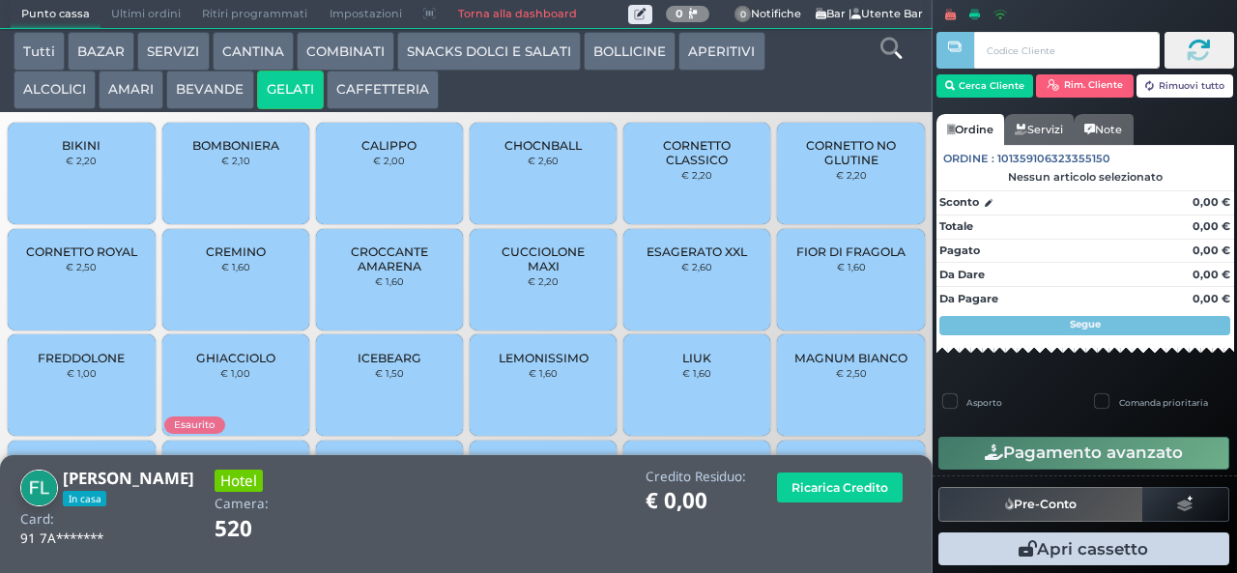
click at [684, 167] on span "CORNETTO CLASSICO" at bounding box center [697, 152] width 115 height 29
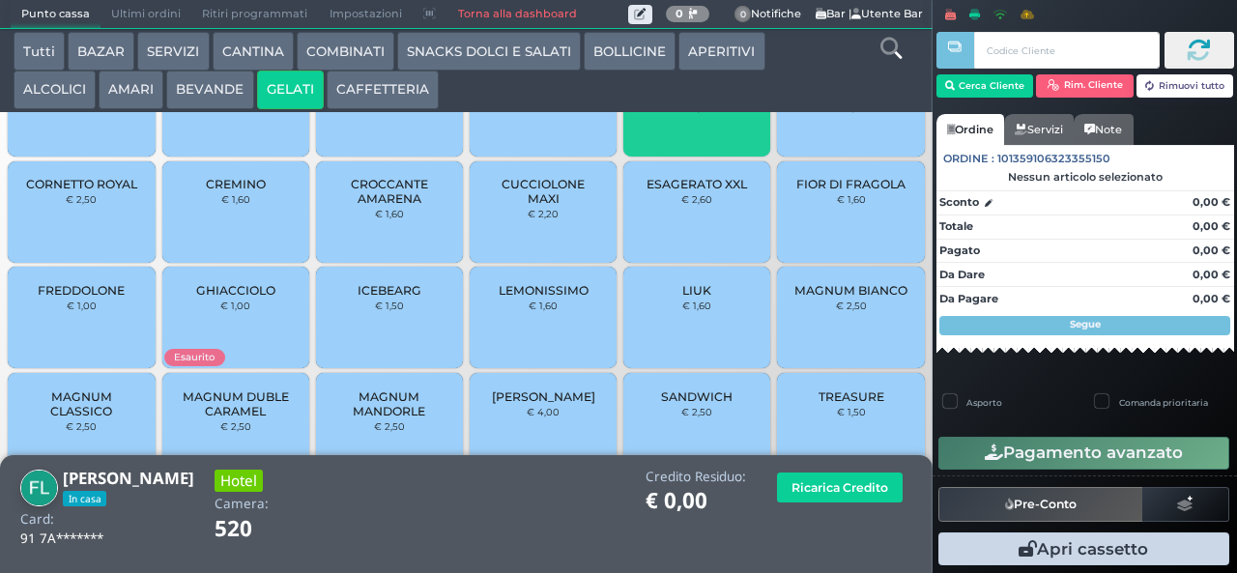
scroll to position [129, 0]
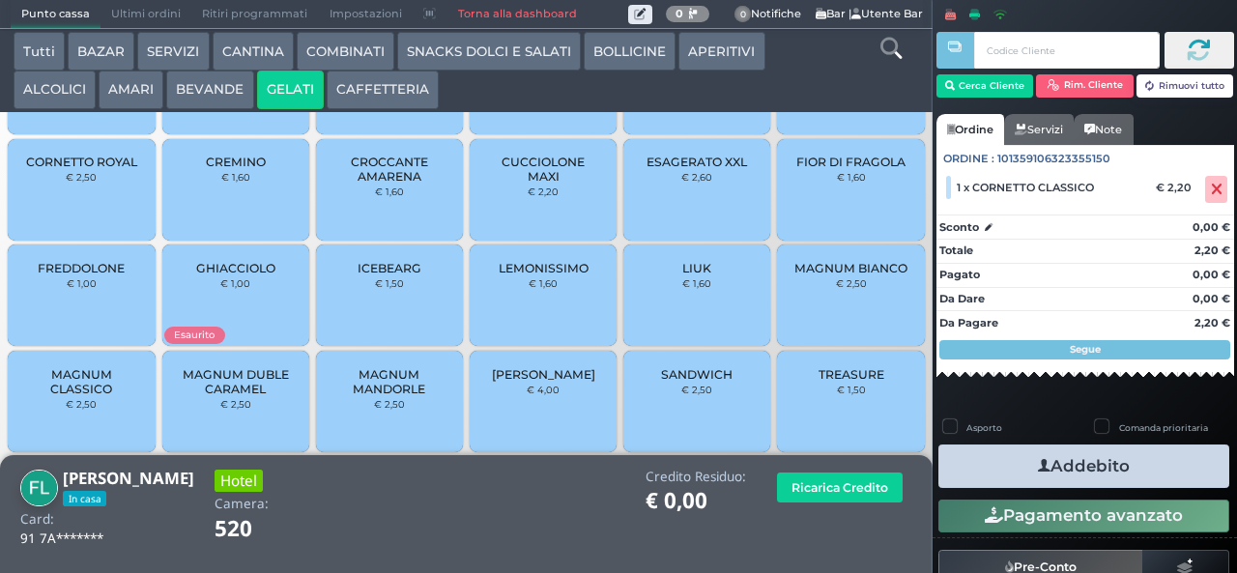
click at [358, 396] on span "MAGNUM MANDORLE" at bounding box center [389, 381] width 115 height 29
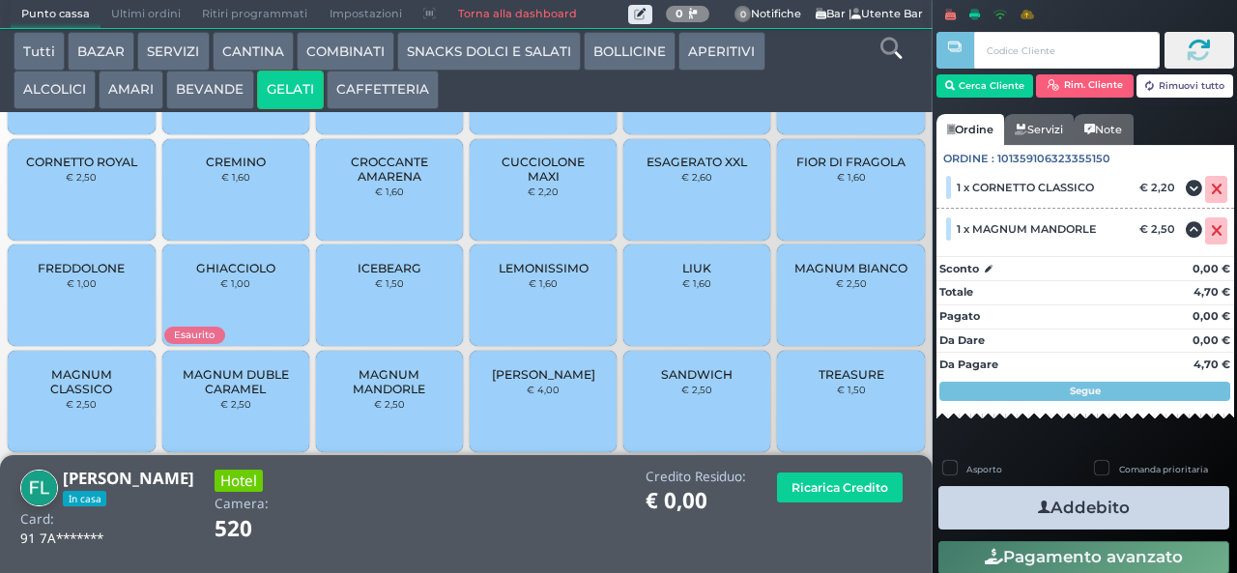
click at [1038, 506] on icon "button" at bounding box center [1044, 508] width 13 height 20
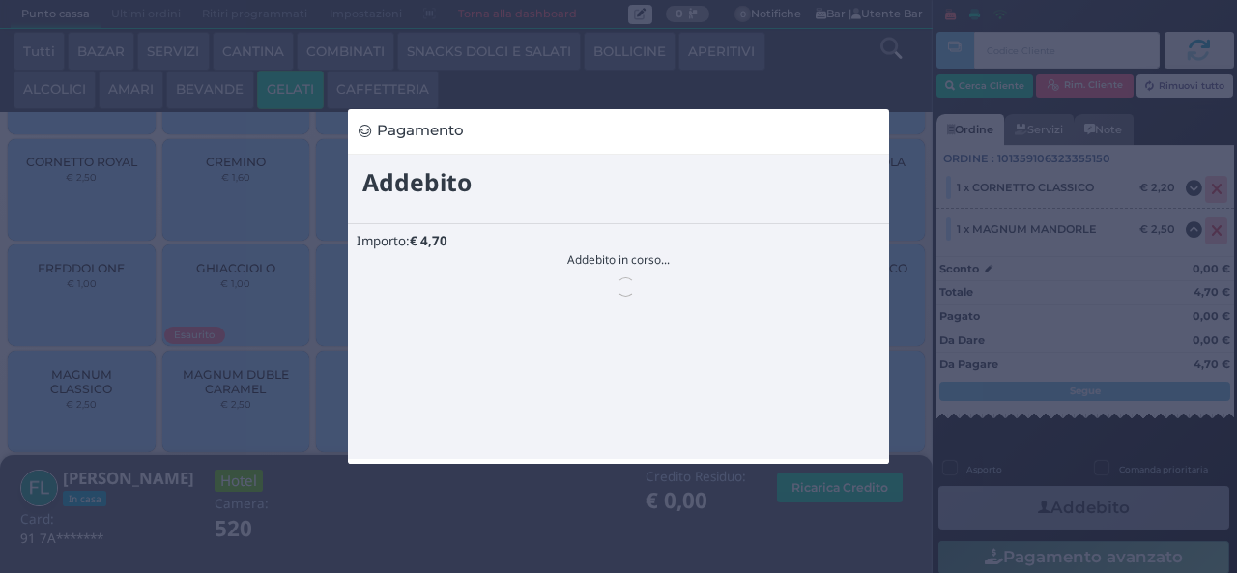
scroll to position [0, 0]
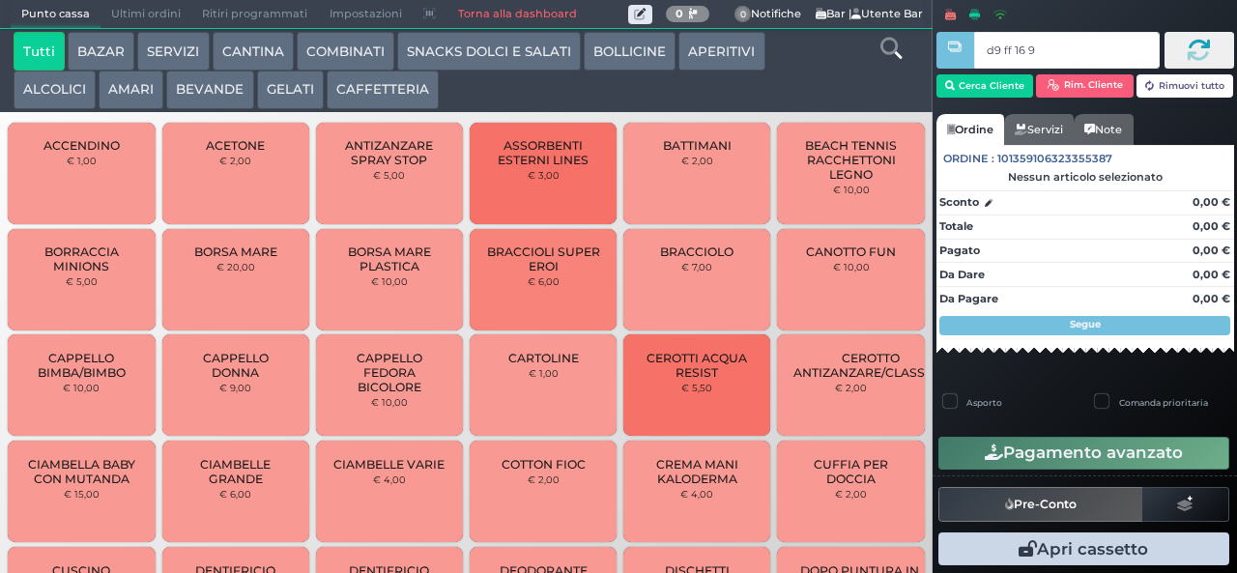
type input "d9 ff 16 94"
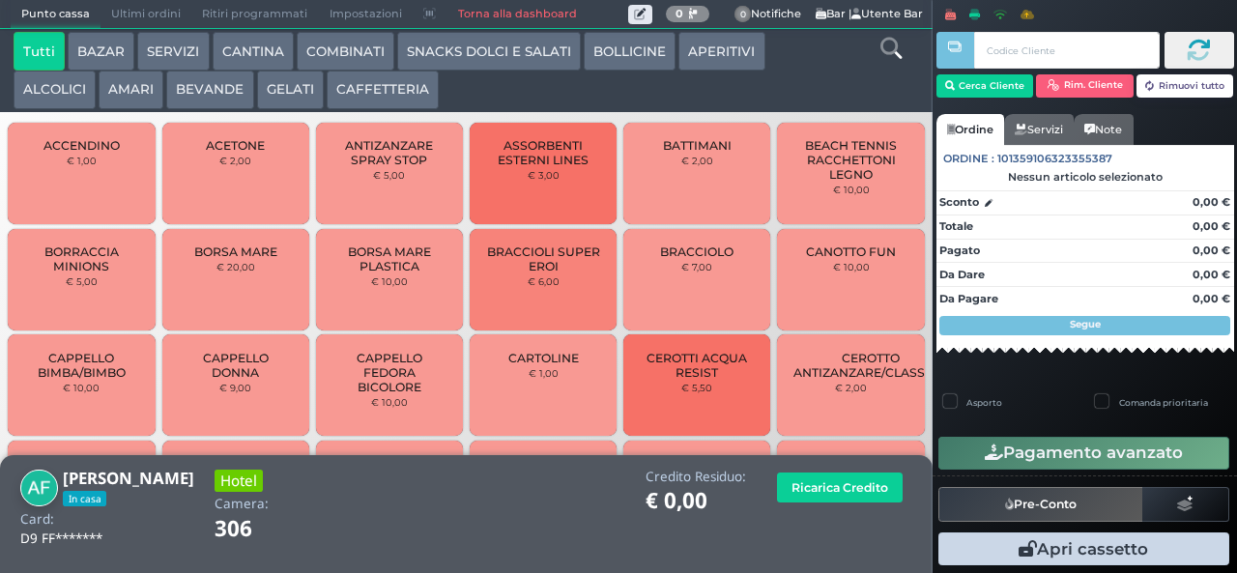
click at [375, 89] on button "CAFFETTERIA" at bounding box center [383, 90] width 112 height 39
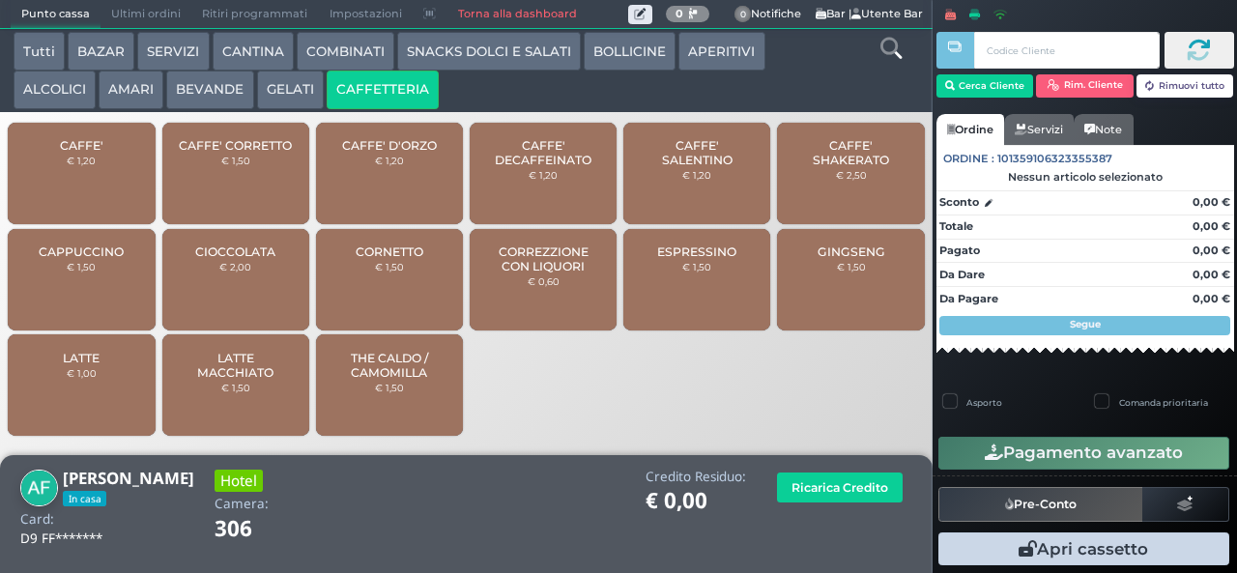
click at [674, 167] on span "CAFFE' SALENTINO" at bounding box center [697, 152] width 115 height 29
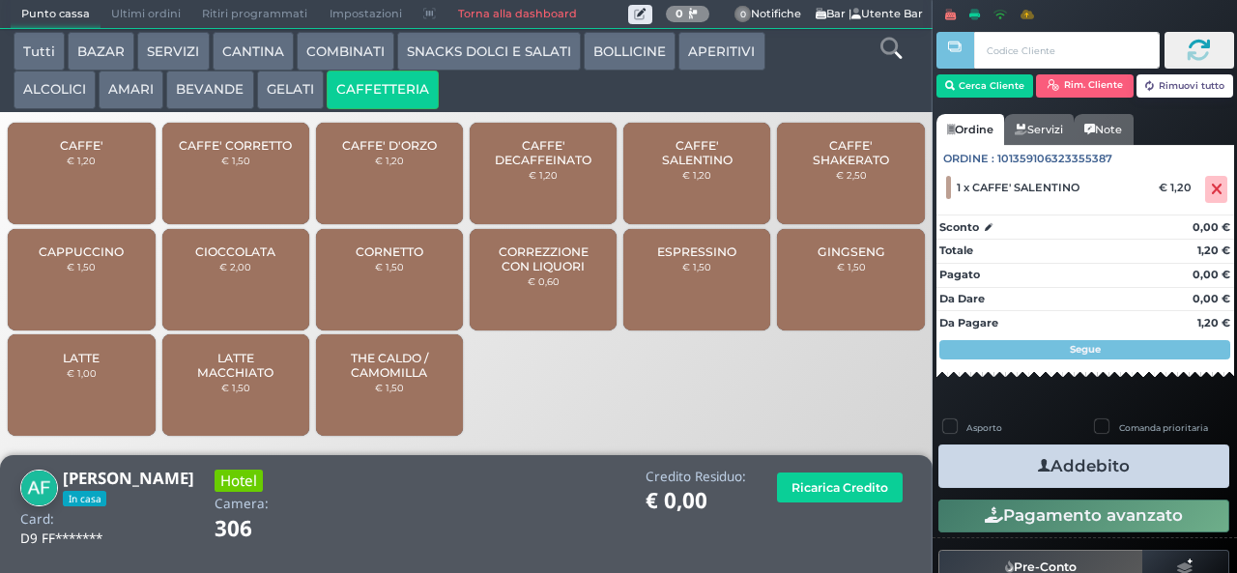
click at [1119, 468] on button "Addebito" at bounding box center [1083, 465] width 291 height 43
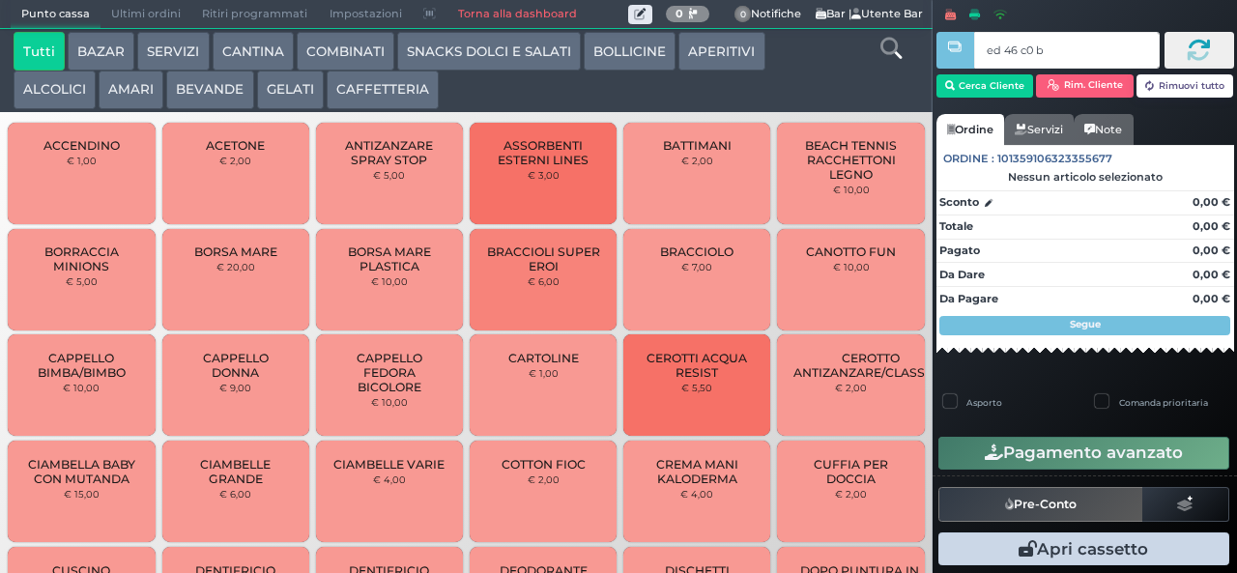
type input "ed 46 c0 b9"
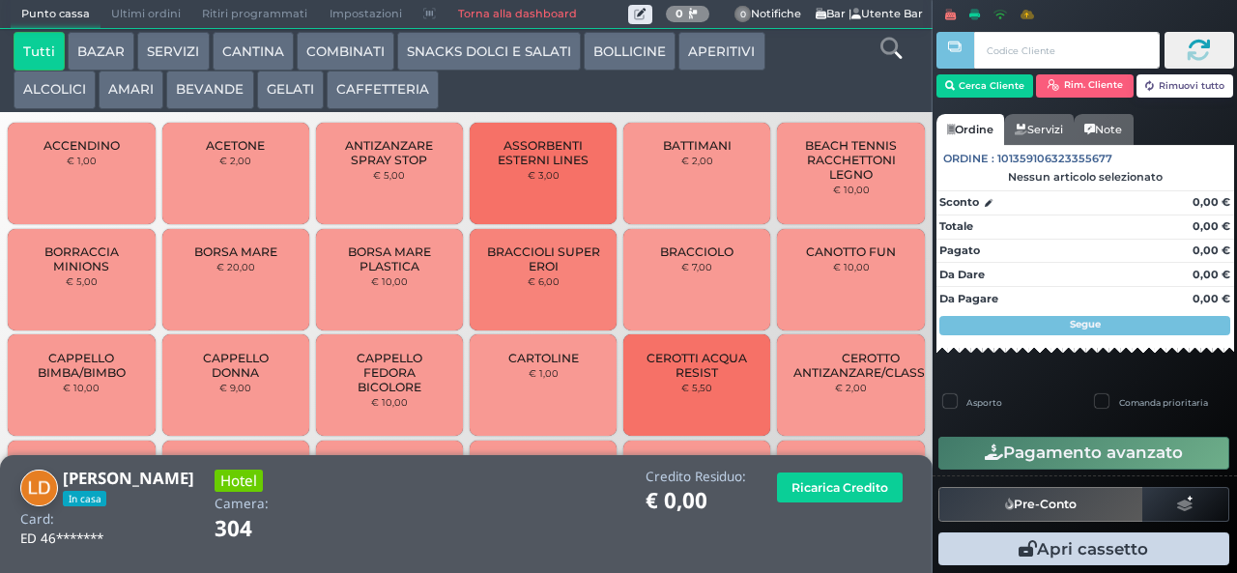
click at [381, 109] on button "CAFFETTERIA" at bounding box center [383, 90] width 112 height 39
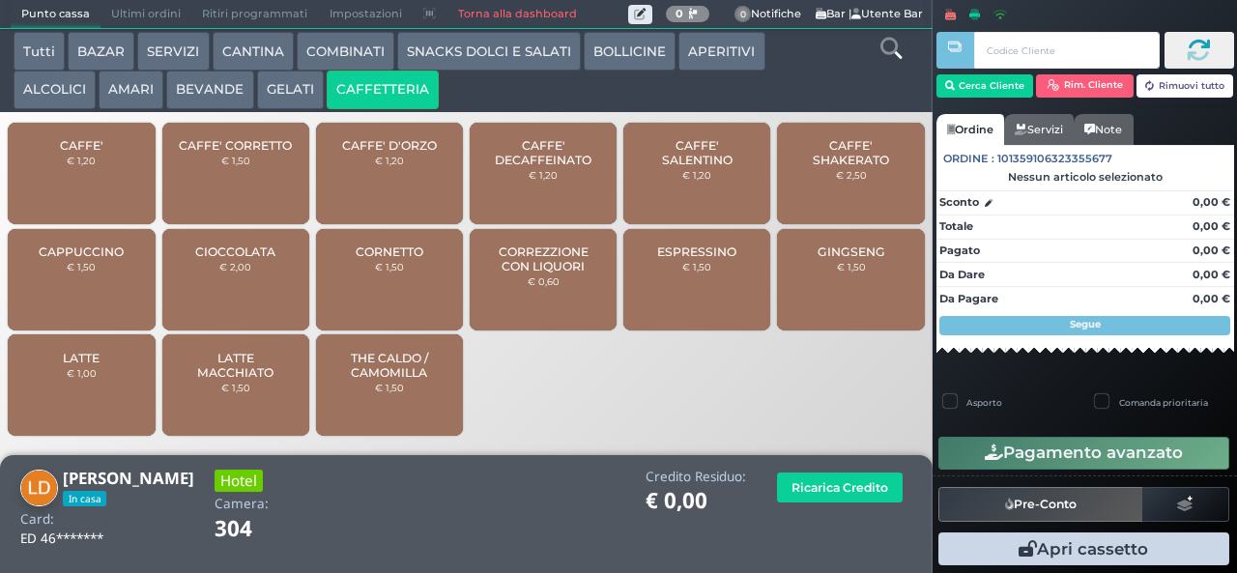
click at [215, 91] on button "BEVANDE" at bounding box center [209, 90] width 87 height 39
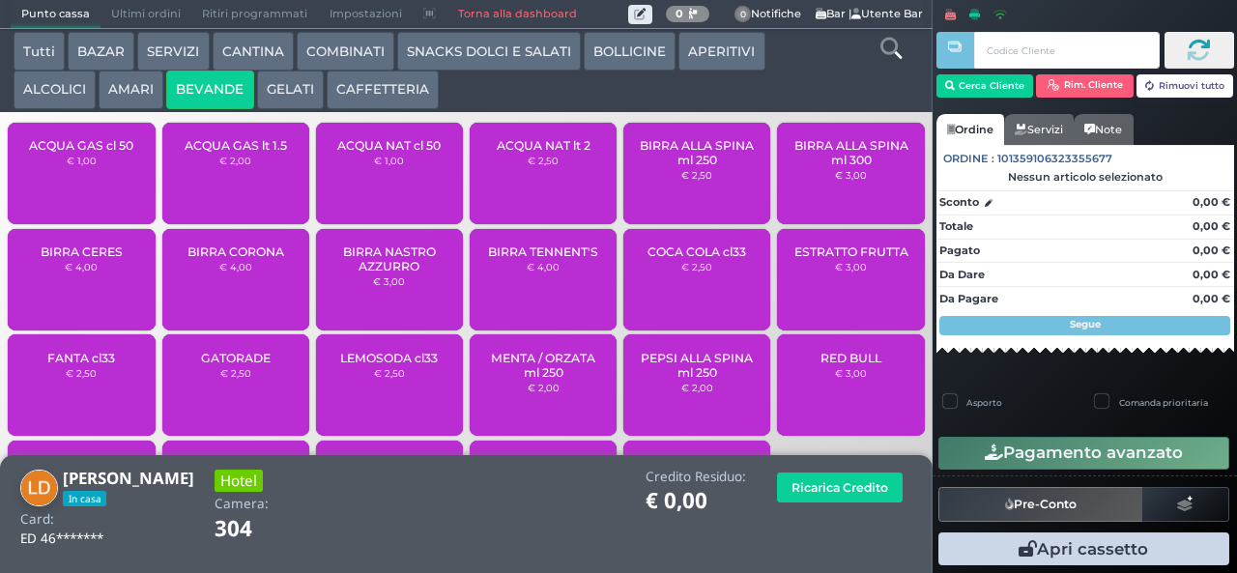
click at [389, 153] on span "ACQUA NAT cl 50" at bounding box center [388, 145] width 103 height 14
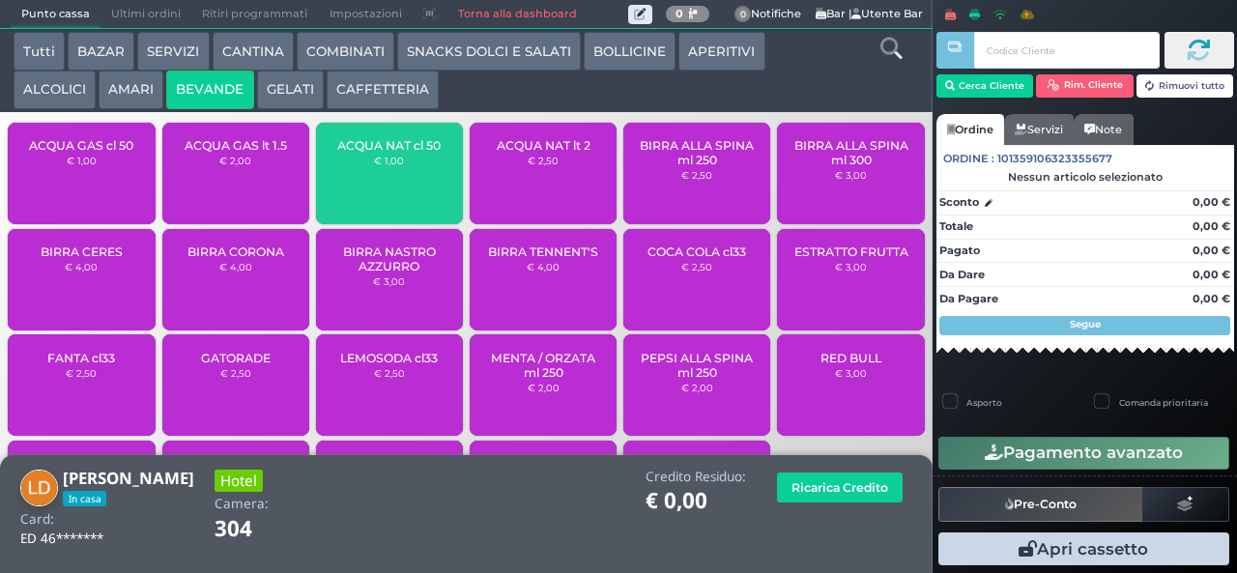
click at [396, 153] on span "ACQUA NAT cl 50" at bounding box center [388, 145] width 103 height 14
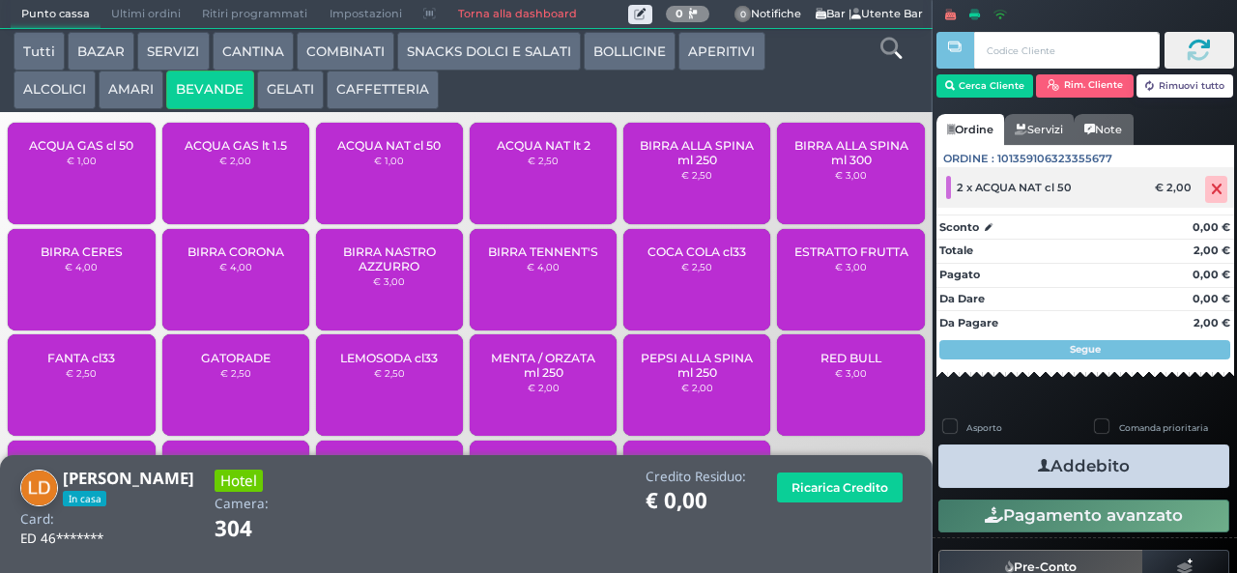
click at [1211, 189] on icon at bounding box center [1217, 189] width 12 height 1
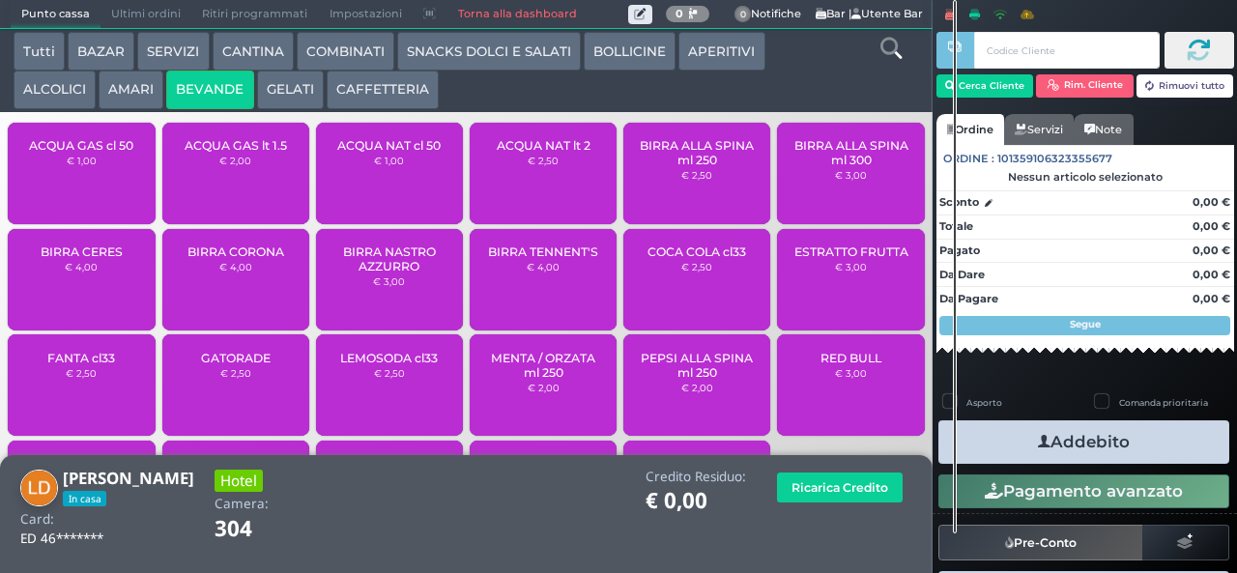
click at [97, 153] on span "ACQUA GAS cl 50" at bounding box center [81, 145] width 104 height 14
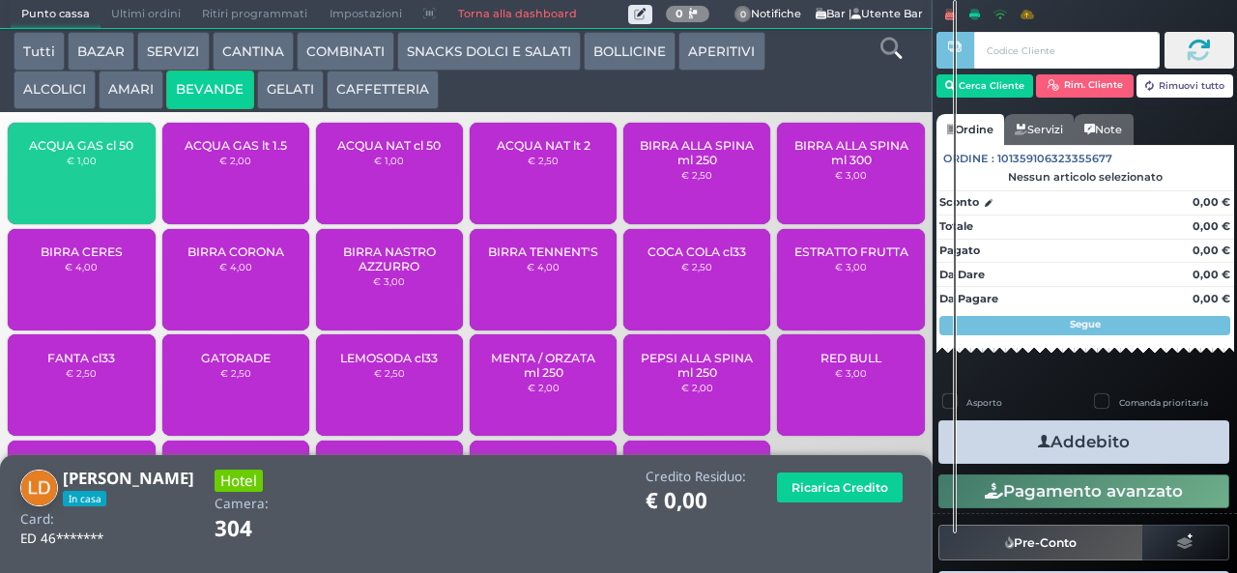
click at [85, 187] on div "ACQUA GAS cl 50 € 1,00" at bounding box center [81, 173] width 147 height 101
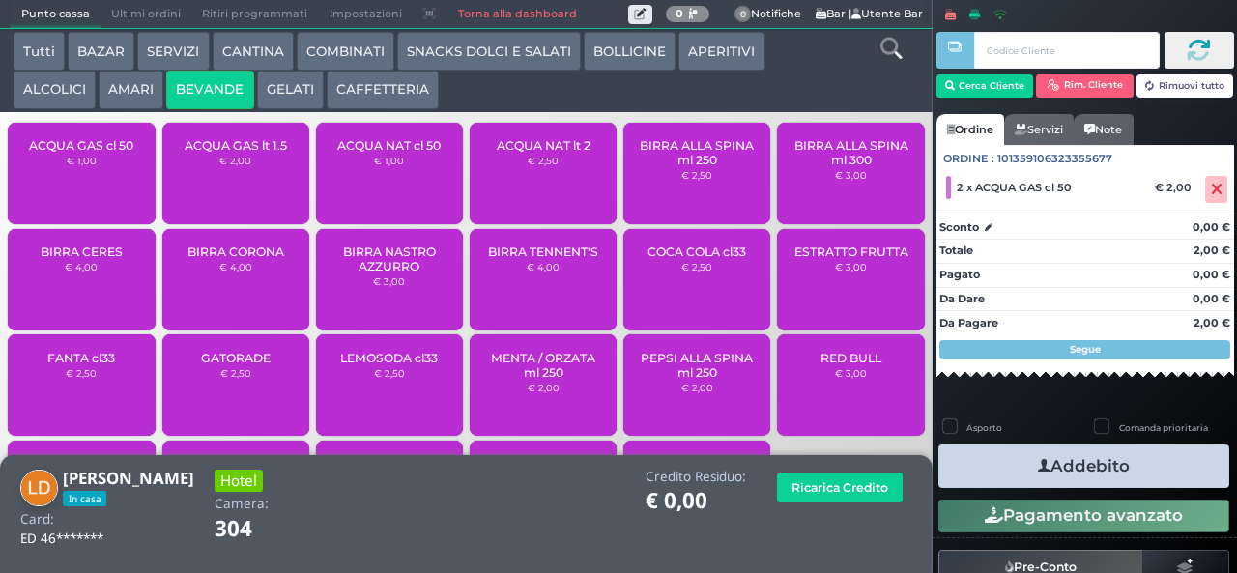
click at [1164, 462] on button "Addebito" at bounding box center [1083, 465] width 291 height 43
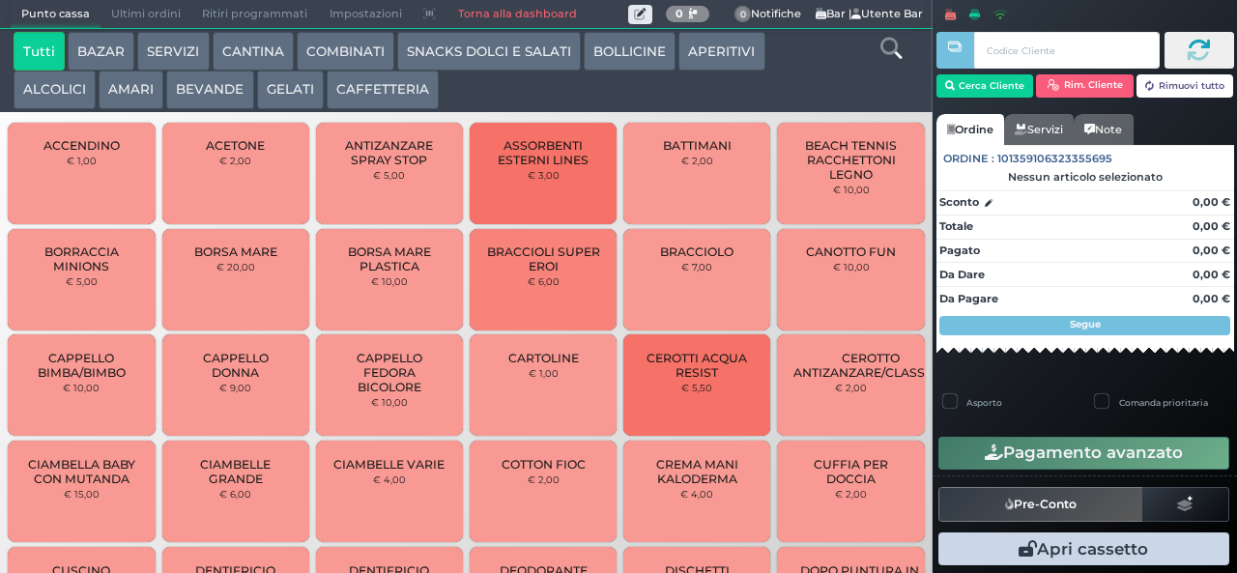
click at [225, 89] on button "BEVANDE" at bounding box center [209, 90] width 87 height 39
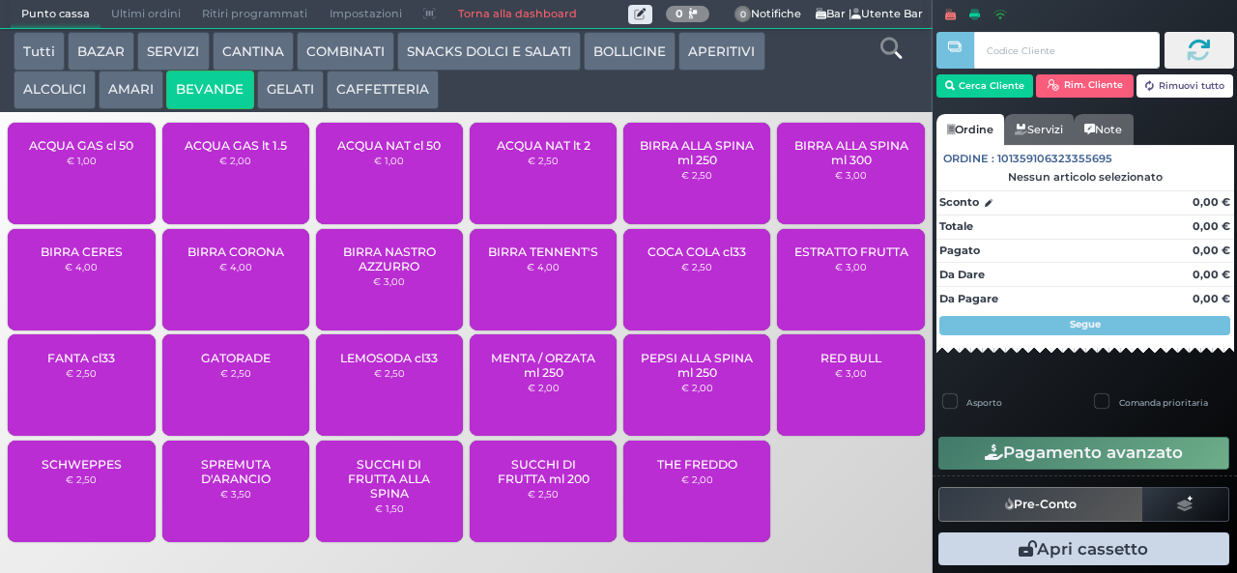
click at [557, 207] on div "ACQUA NAT lt 2 € 2,50" at bounding box center [543, 173] width 147 height 101
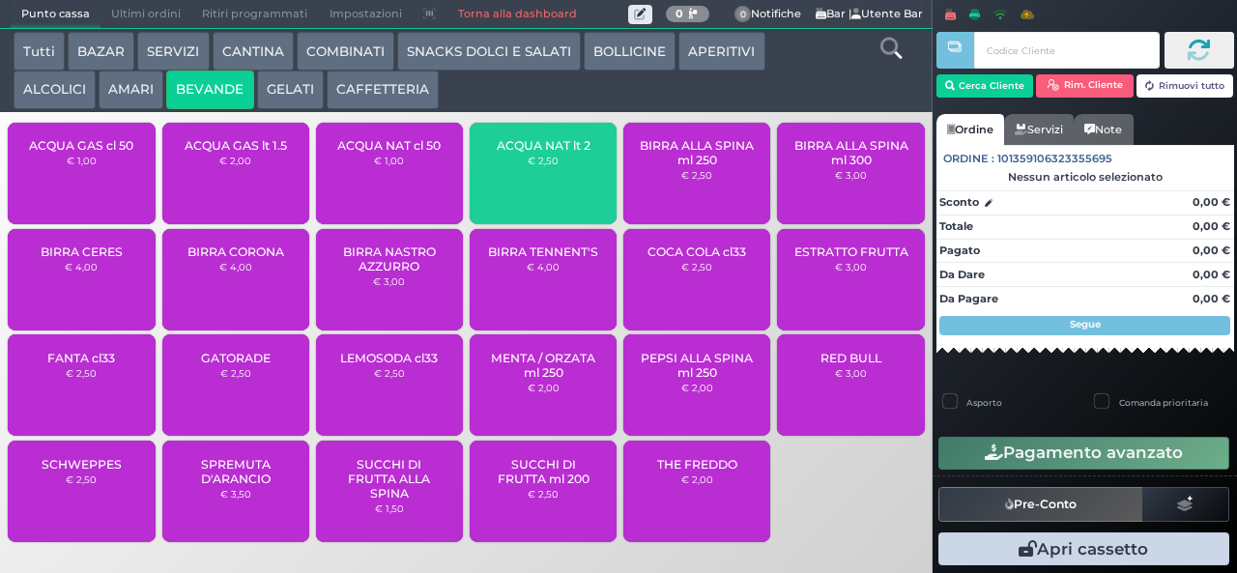
click at [553, 203] on div "ACQUA NAT lt 2 € 2,50" at bounding box center [543, 173] width 147 height 101
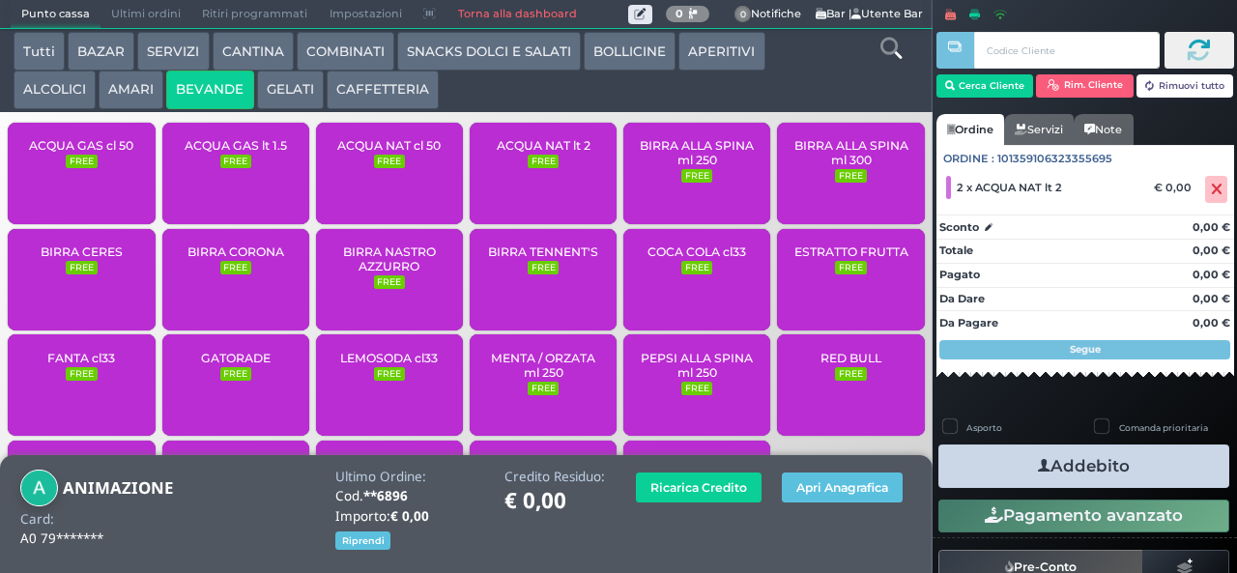
click at [1040, 472] on icon "button" at bounding box center [1044, 466] width 13 height 20
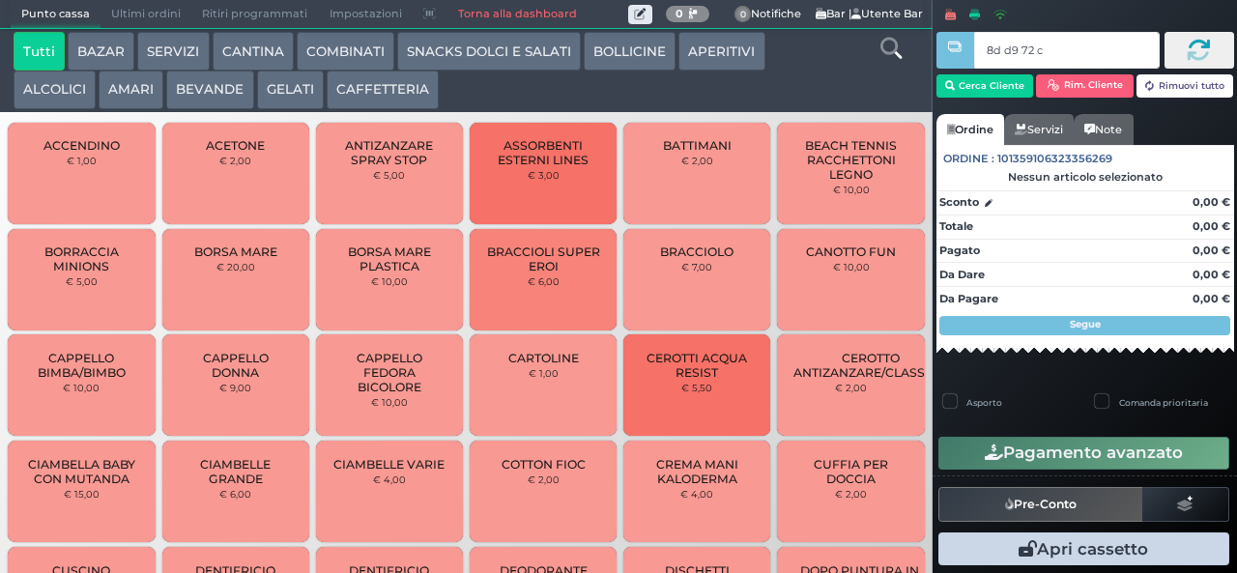
type input "8d d9 72 c3"
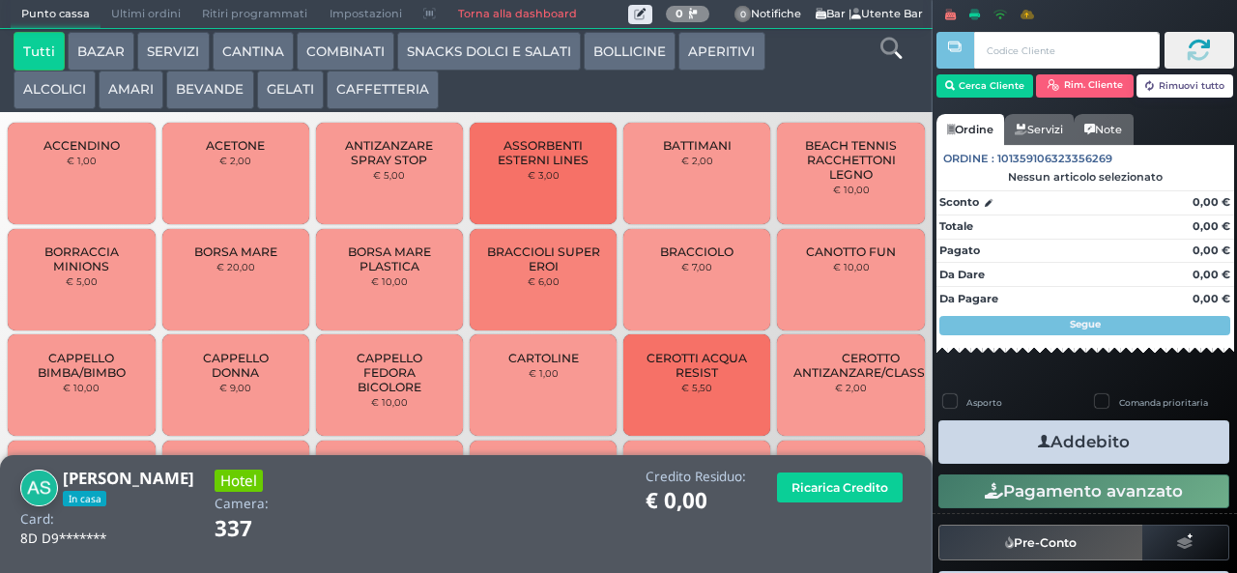
click at [278, 89] on button "GELATI" at bounding box center [290, 90] width 67 height 39
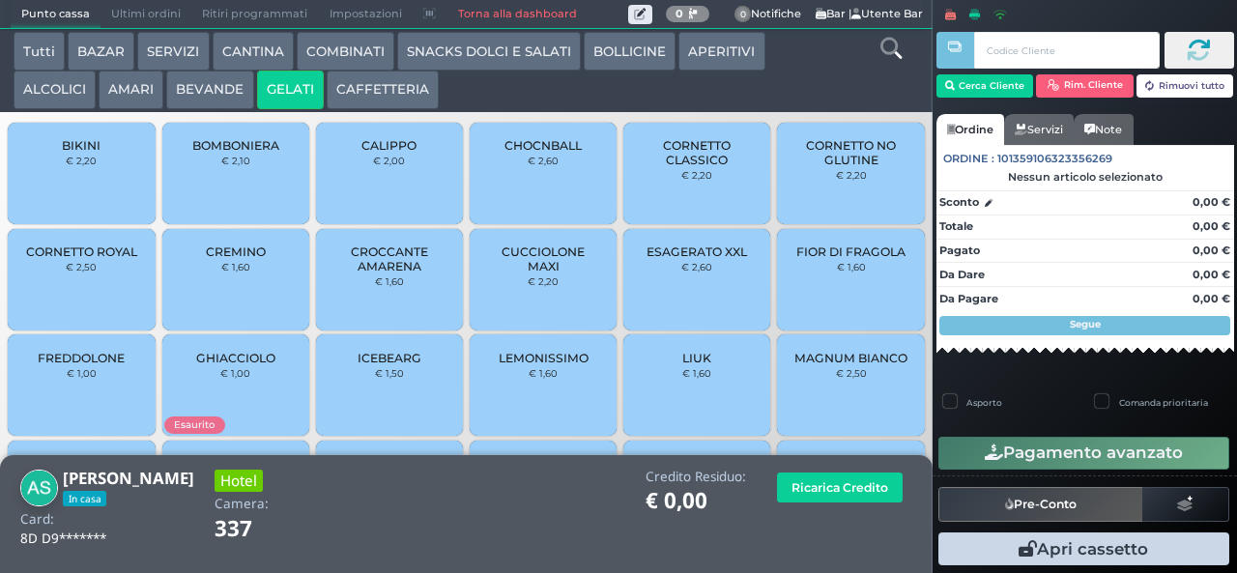
click at [515, 195] on div "CHOCNBALL € 2,60" at bounding box center [543, 173] width 147 height 101
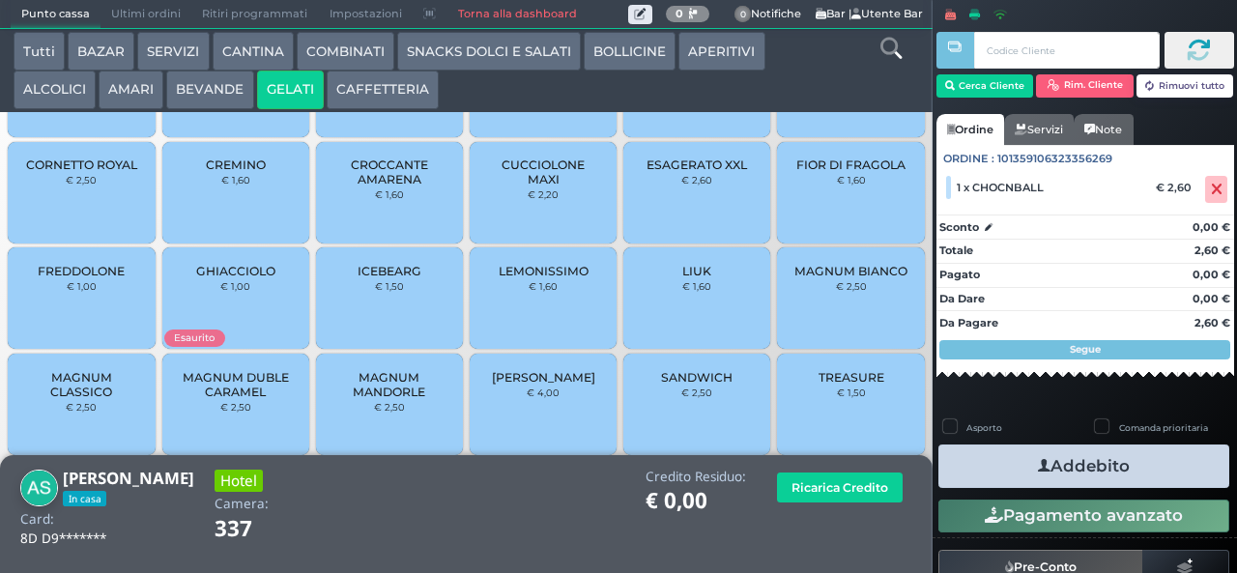
scroll to position [129, 0]
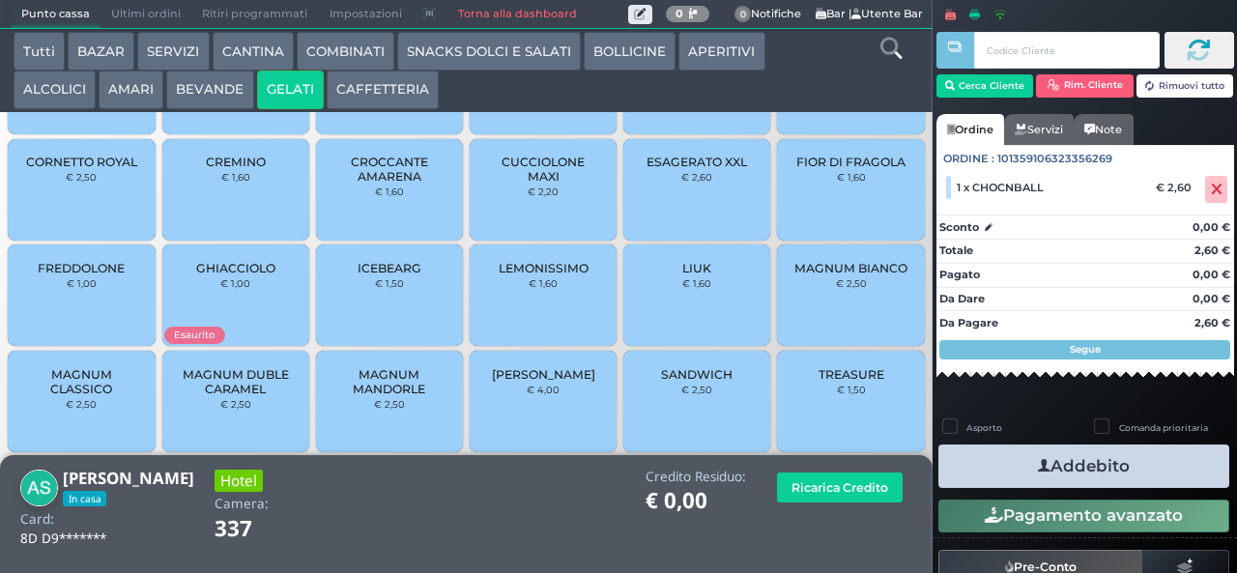
click at [75, 396] on span "MAGNUM CLASSICO" at bounding box center [81, 381] width 115 height 29
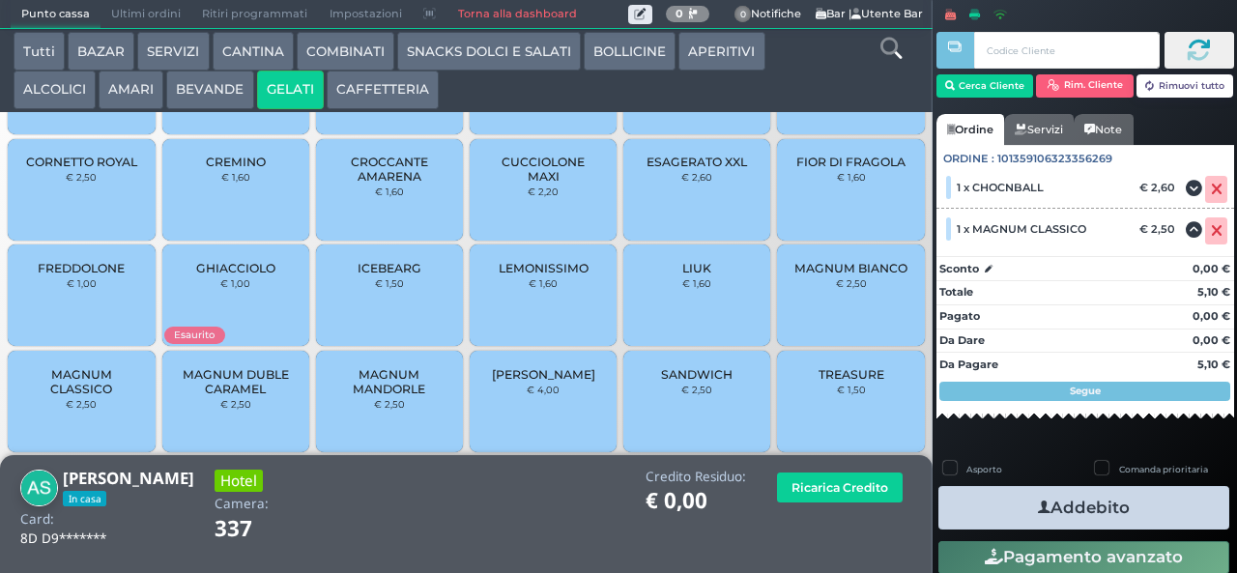
click at [1039, 504] on icon "button" at bounding box center [1044, 508] width 13 height 20
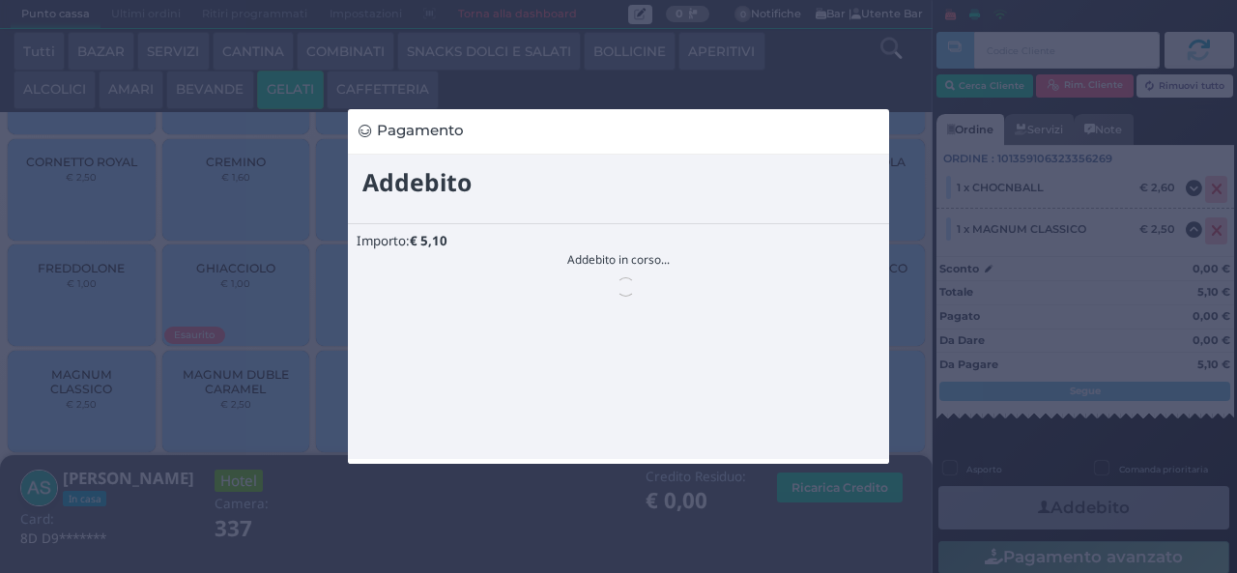
scroll to position [0, 0]
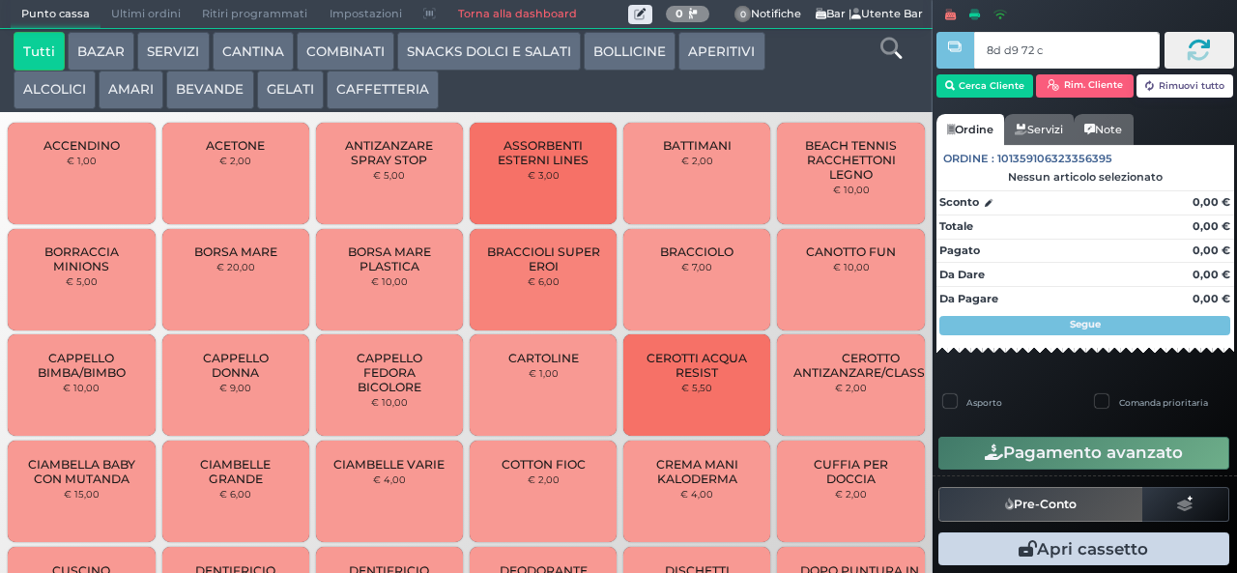
type input "8d d9 72 c3"
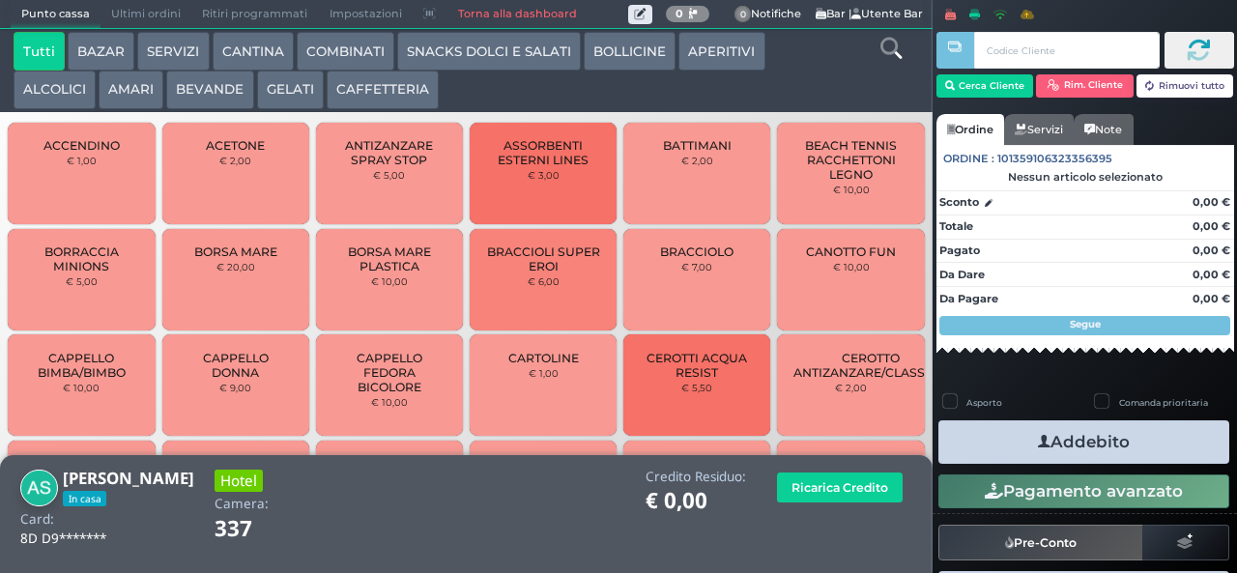
click at [453, 51] on button "SNACKS DOLCI E SALATI" at bounding box center [489, 51] width 184 height 39
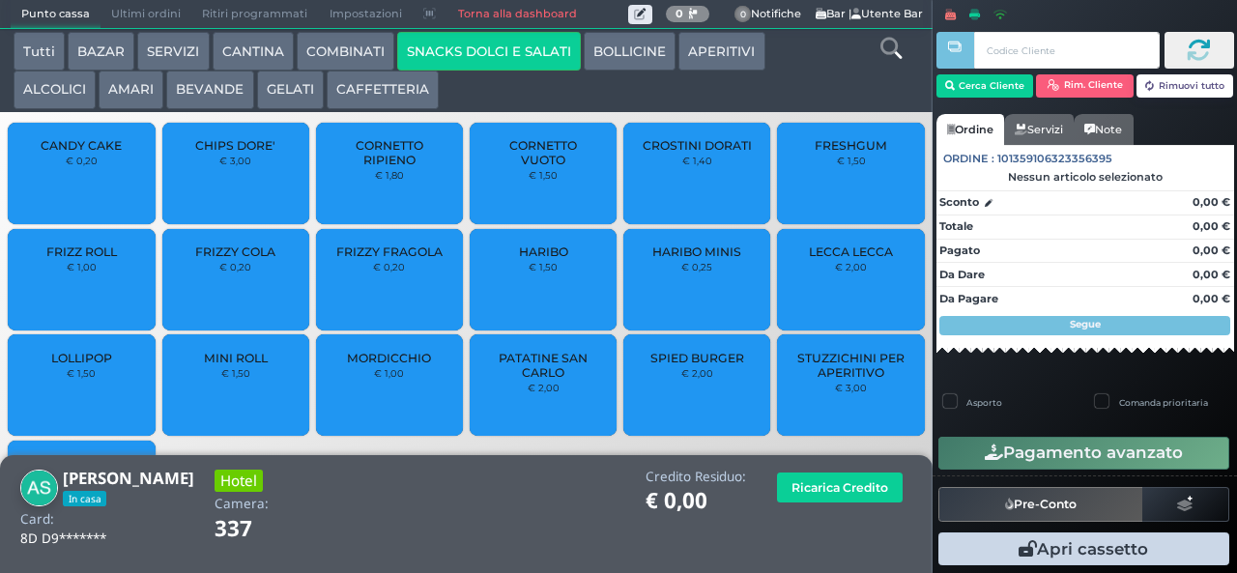
click at [537, 380] on span "PATATINE SAN CARLO" at bounding box center [543, 365] width 115 height 29
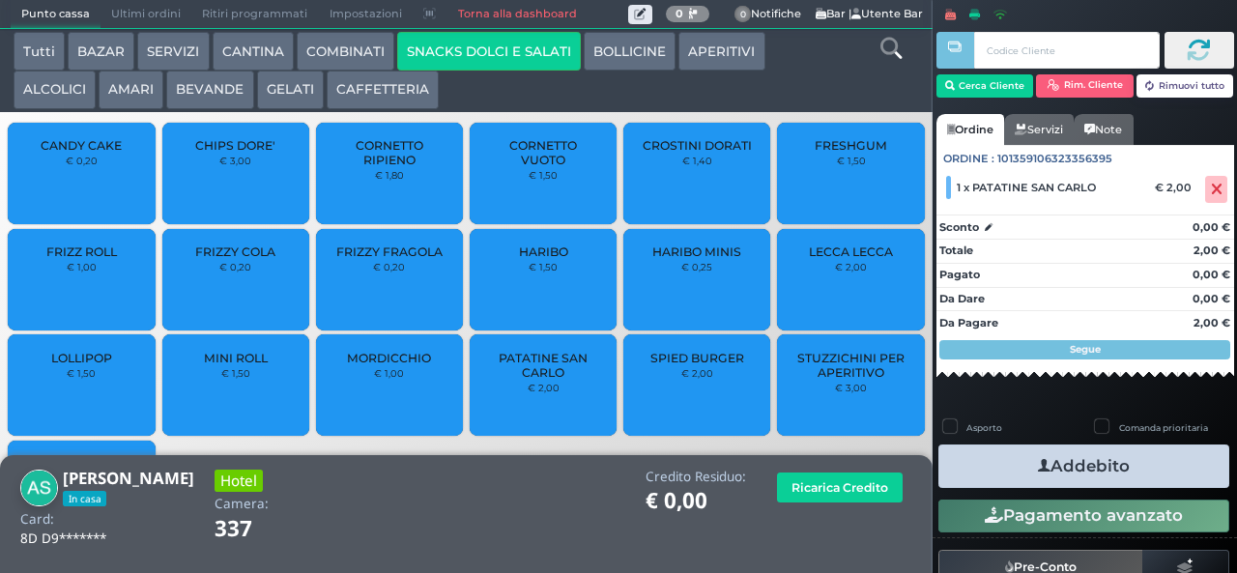
click at [997, 481] on button "Addebito" at bounding box center [1083, 465] width 291 height 43
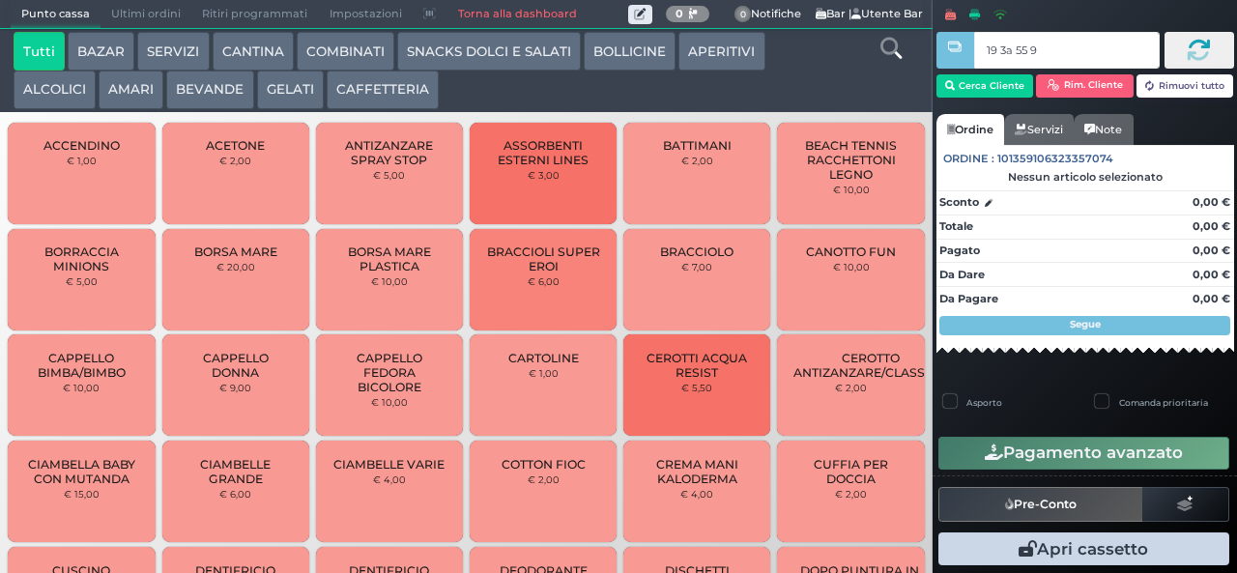
type input "19 3a 55 95"
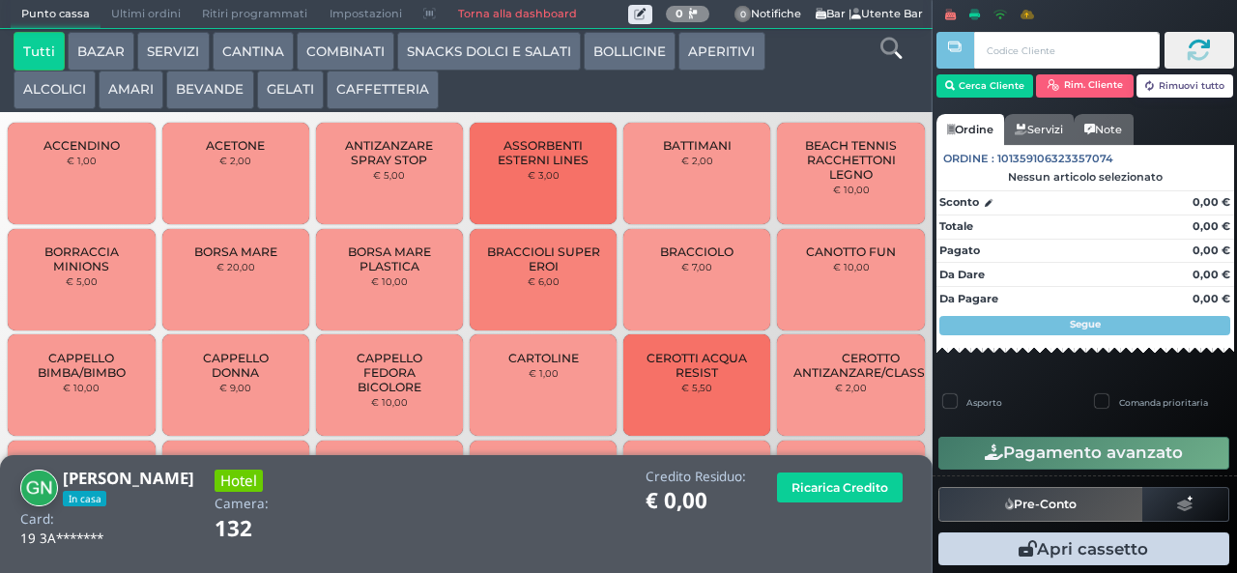
click at [286, 104] on button "GELATI" at bounding box center [290, 90] width 67 height 39
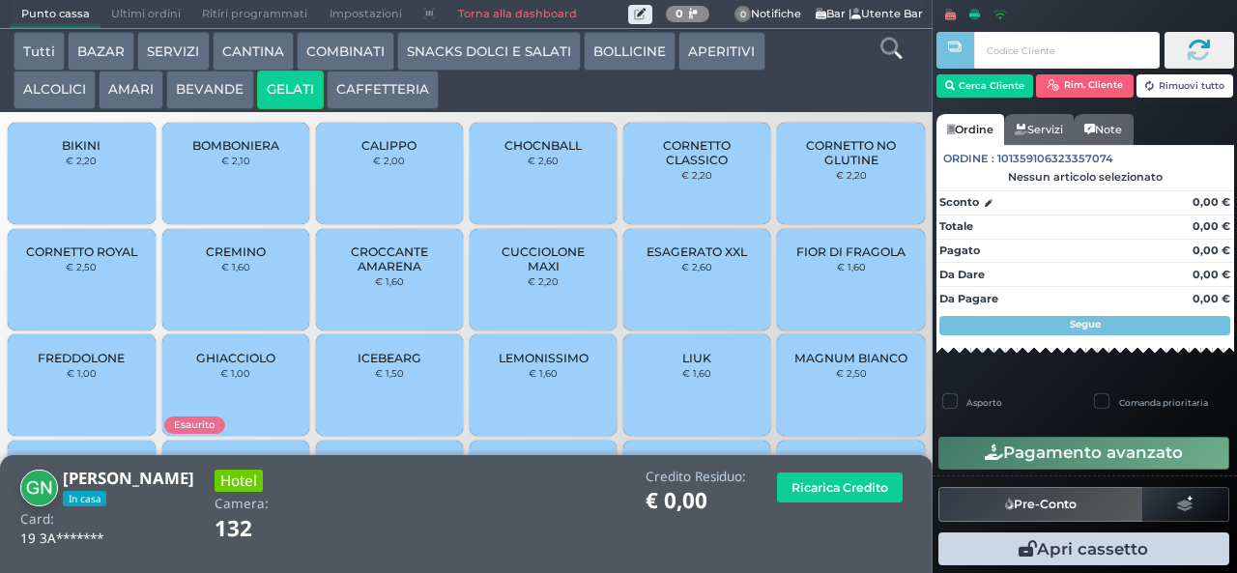
scroll to position [129, 0]
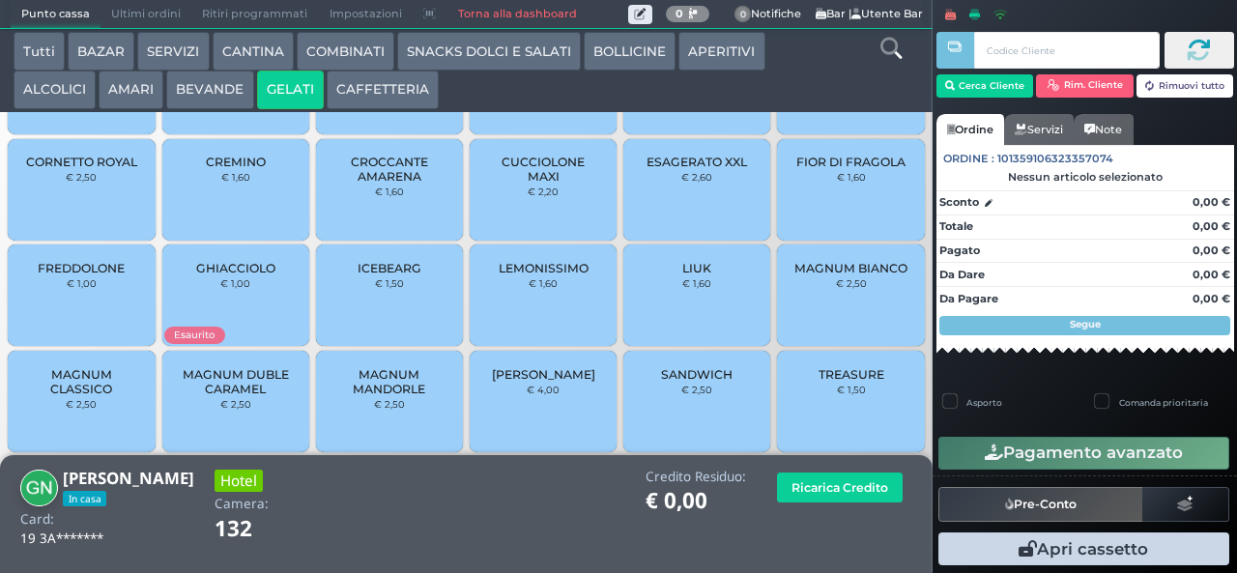
click at [837, 395] on small "€ 1,50" at bounding box center [851, 390] width 29 height 12
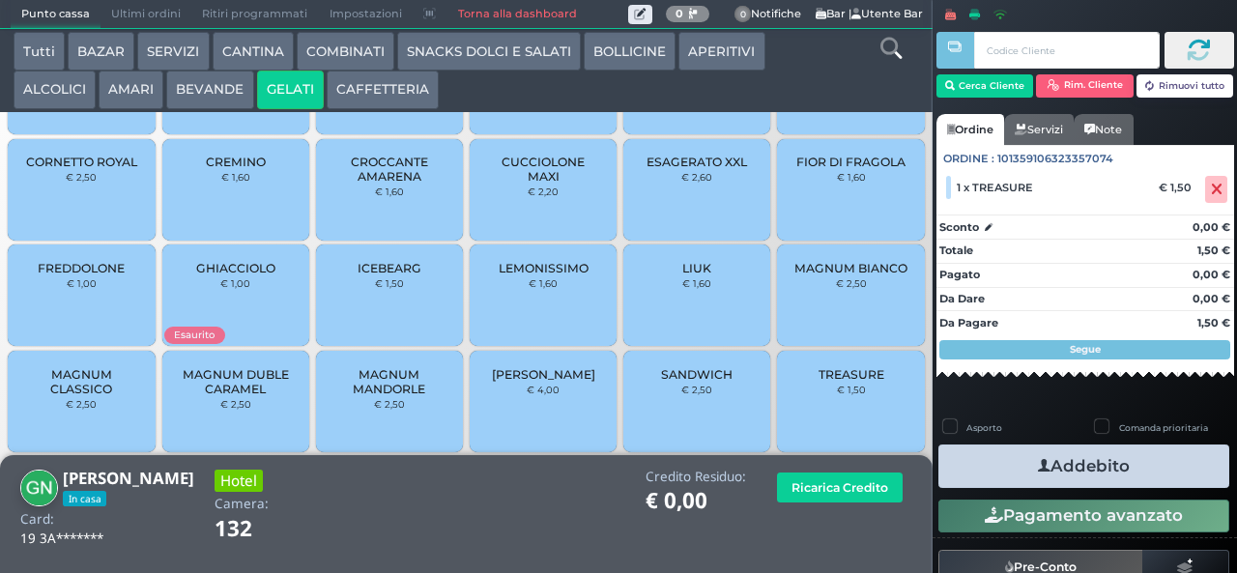
click at [1060, 472] on button "Addebito" at bounding box center [1083, 465] width 291 height 43
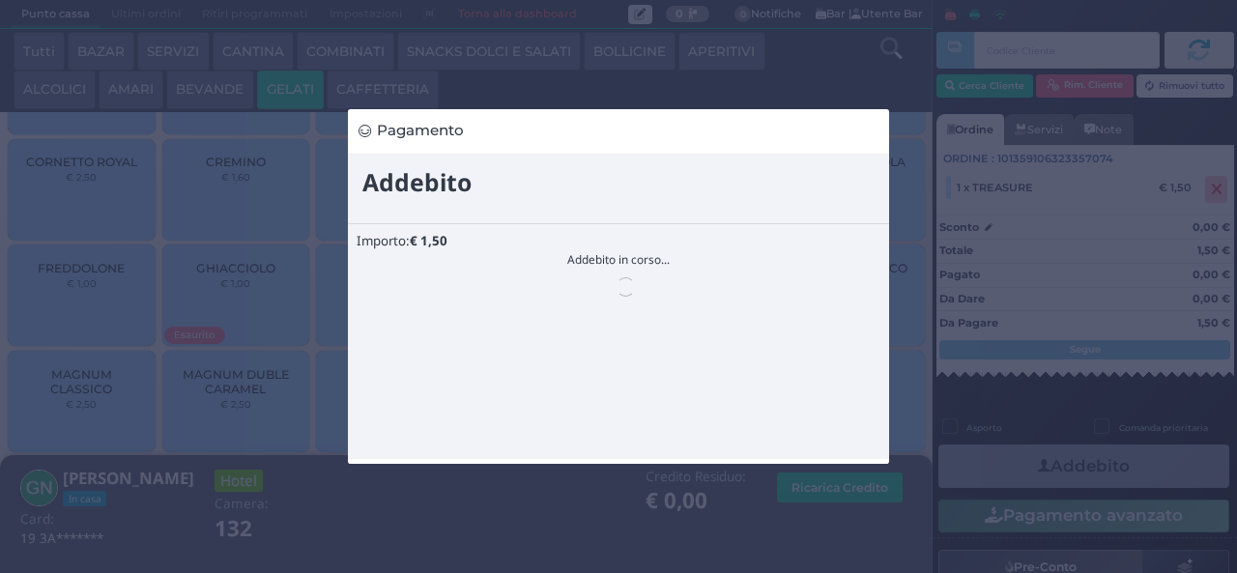
scroll to position [0, 0]
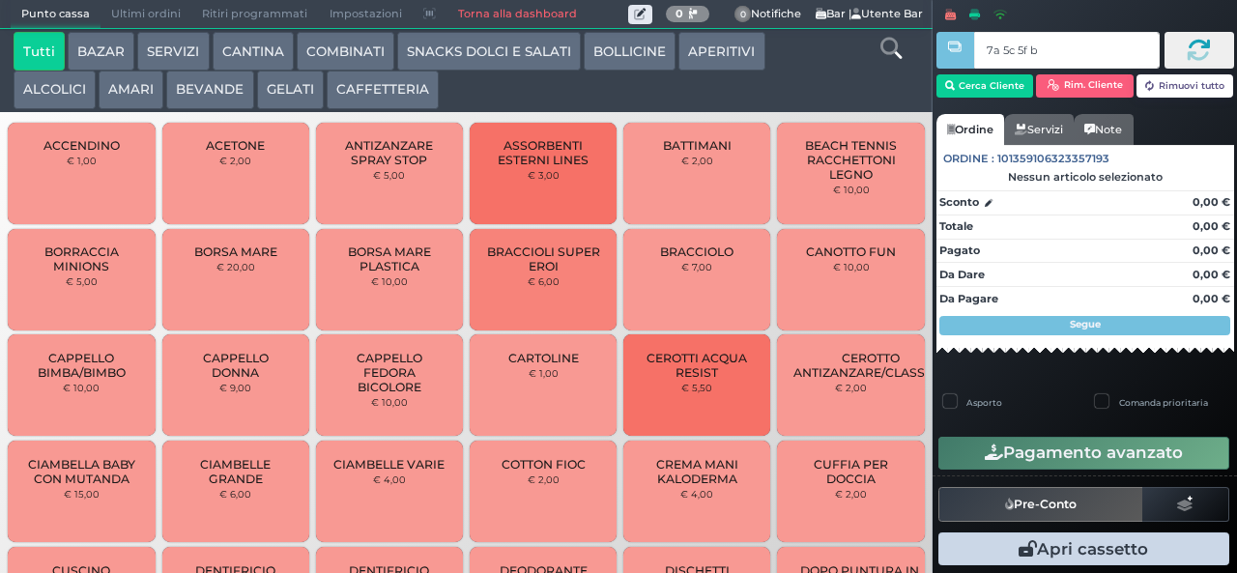
type input "7a 5c 5f bb"
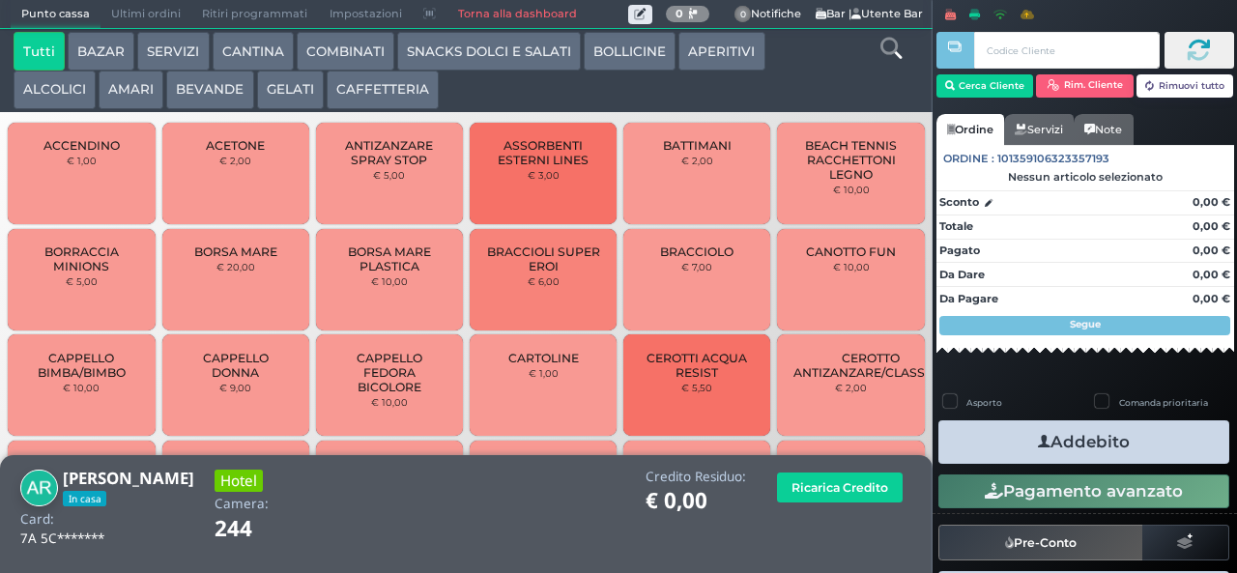
click at [340, 68] on button "COMBINATI" at bounding box center [346, 51] width 98 height 39
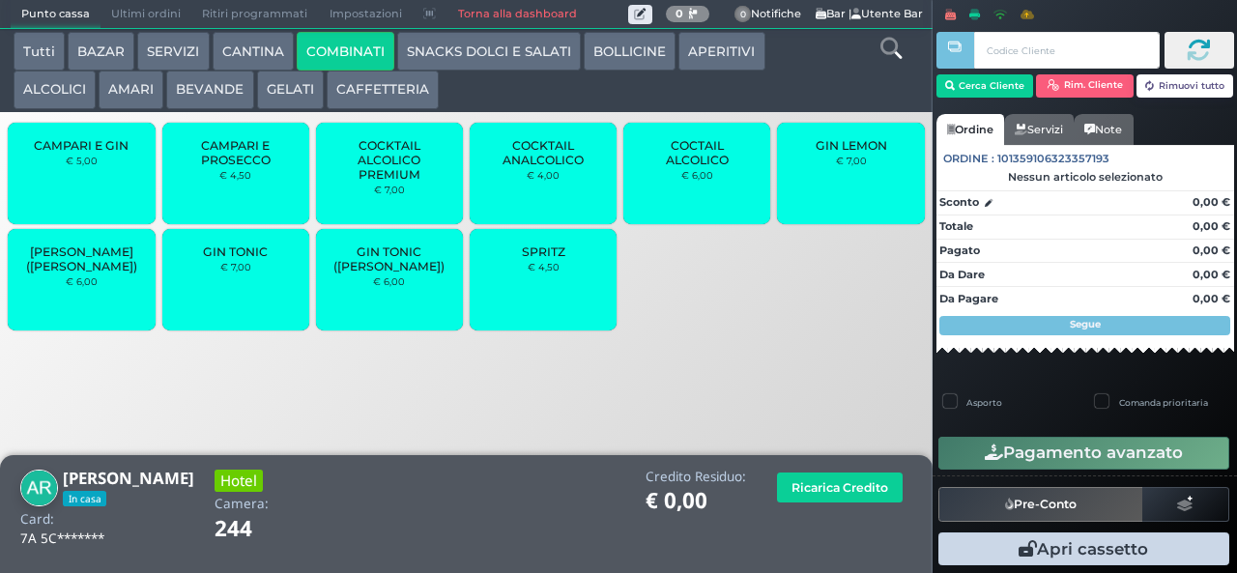
click at [344, 56] on button "COMBINATI" at bounding box center [346, 51] width 98 height 39
click at [535, 307] on div "SPRITZ € 4,50" at bounding box center [543, 279] width 147 height 101
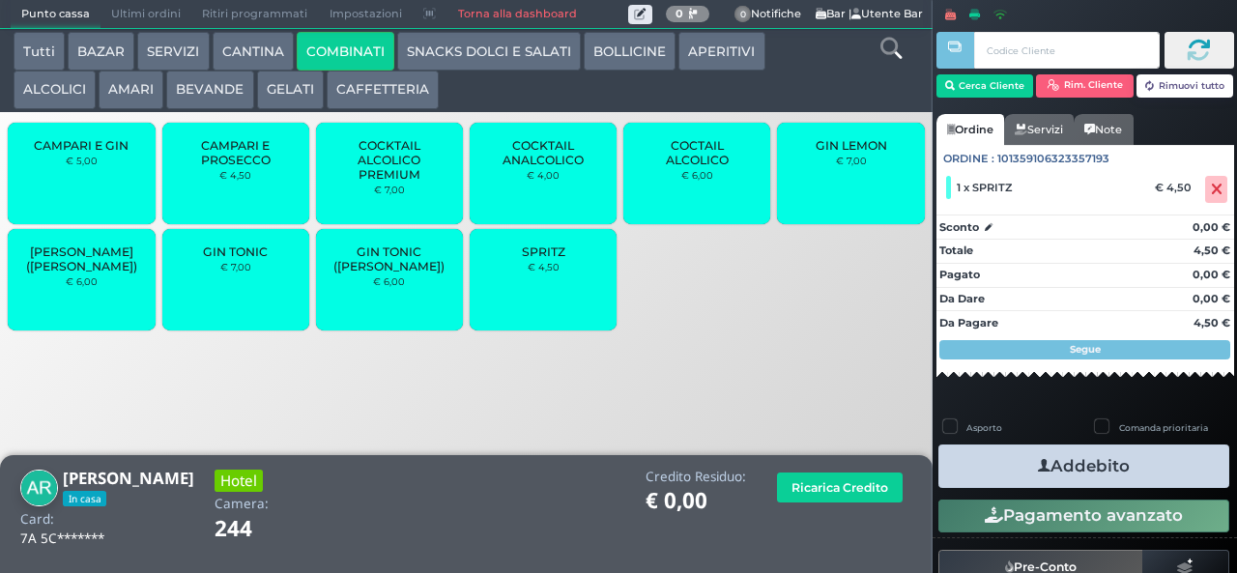
click at [1038, 467] on icon "button" at bounding box center [1044, 466] width 13 height 20
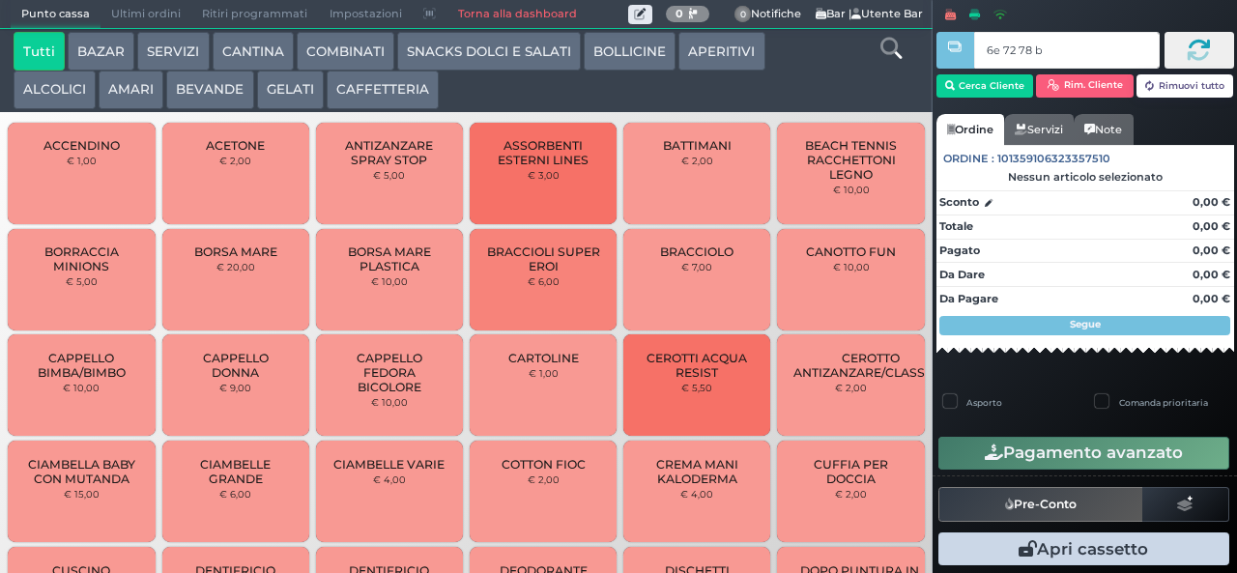
type input "6e 72 78 b9"
click at [288, 104] on button "GELATI" at bounding box center [290, 90] width 67 height 39
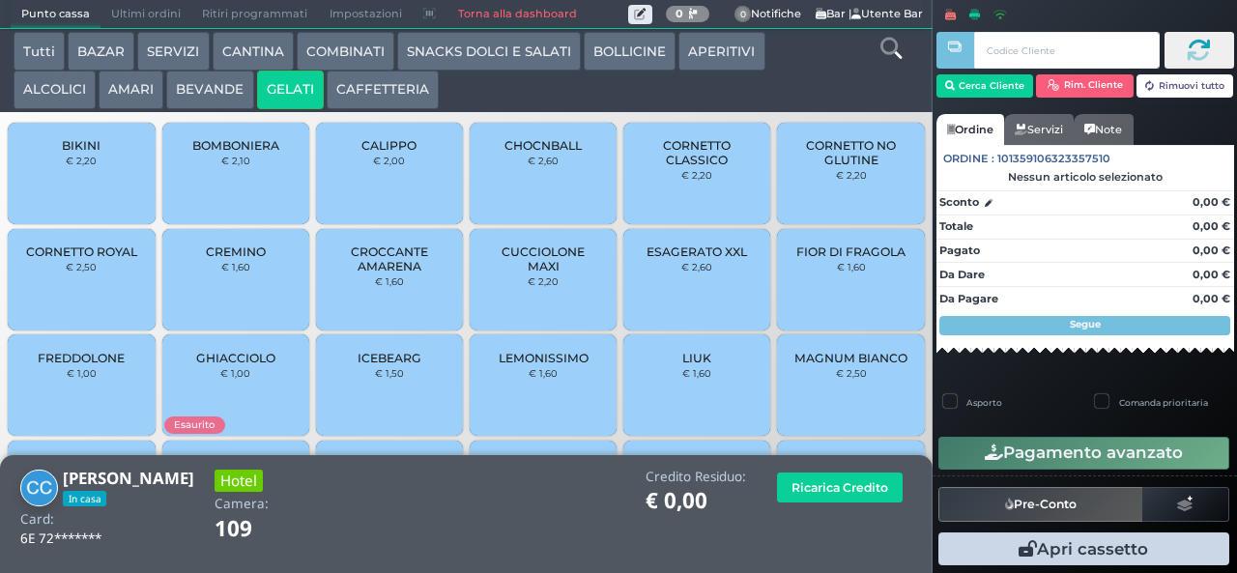
click at [110, 365] on span "FREDDOLONE" at bounding box center [81, 358] width 87 height 14
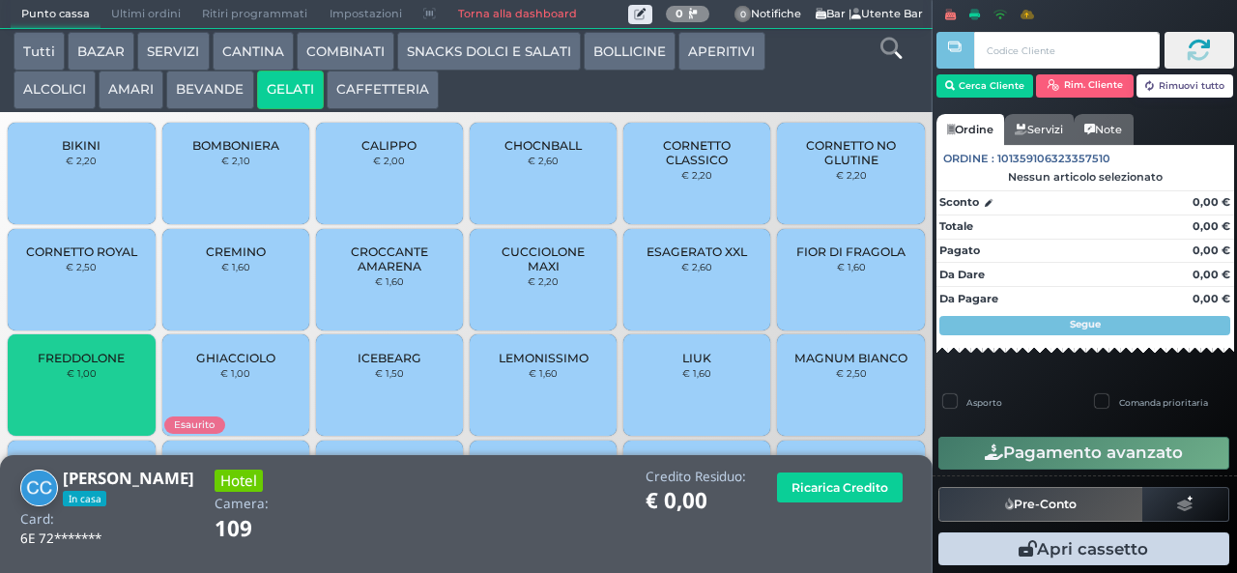
click at [100, 400] on div "FREDDOLONE € 1,00" at bounding box center [81, 384] width 147 height 101
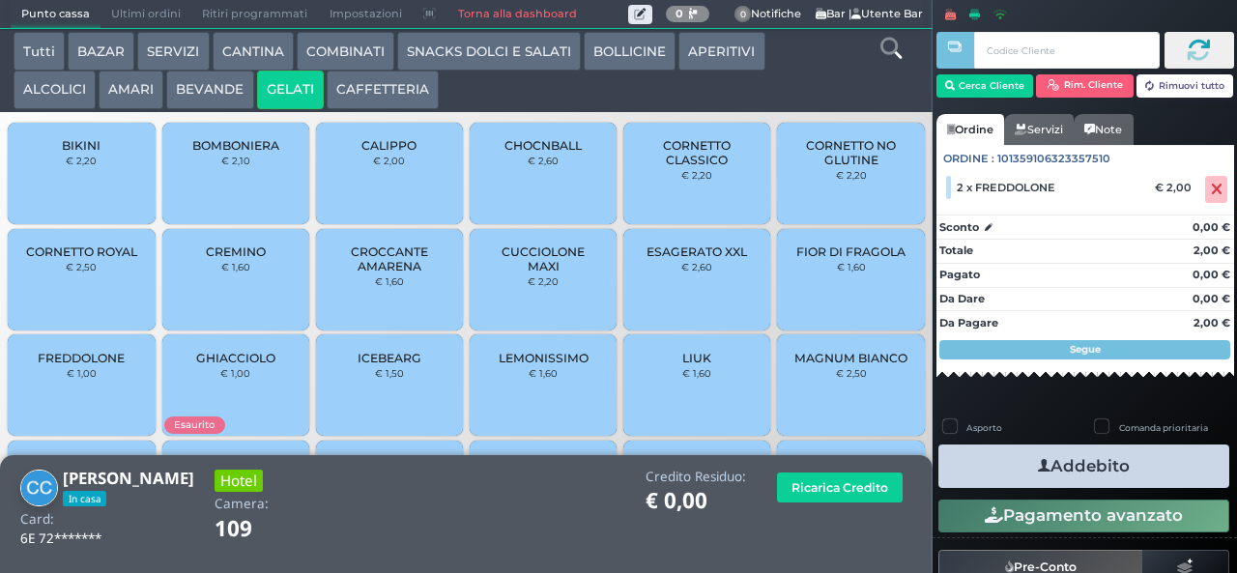
click at [257, 187] on div "BOMBONIERA € 2,10" at bounding box center [235, 173] width 147 height 101
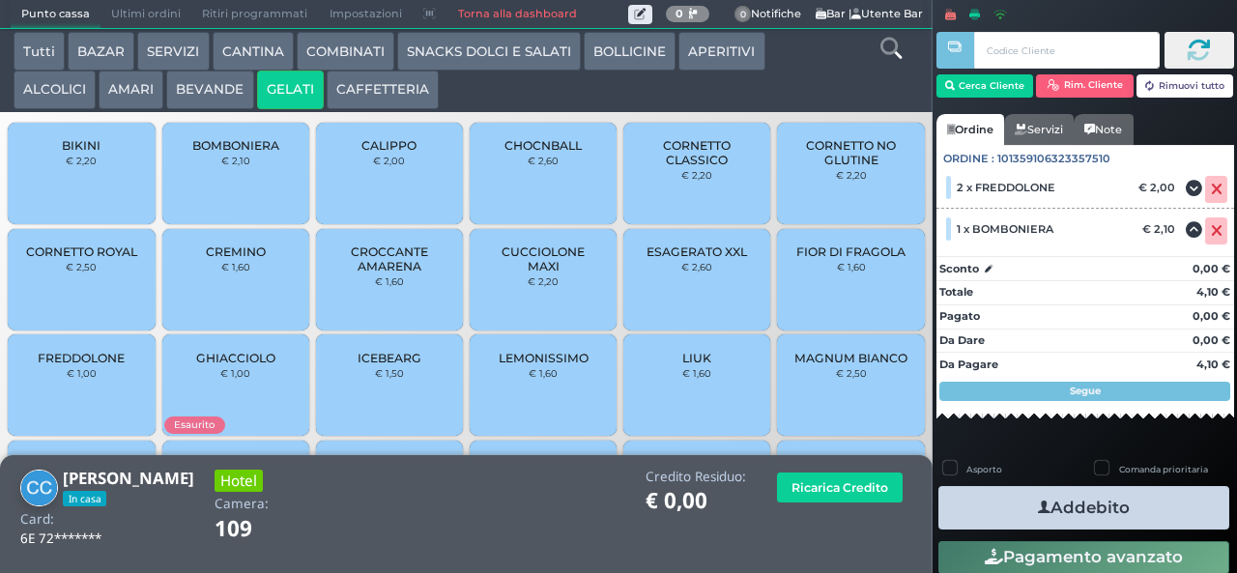
click at [397, 273] on span "CROCCANTE AMARENA" at bounding box center [389, 258] width 115 height 29
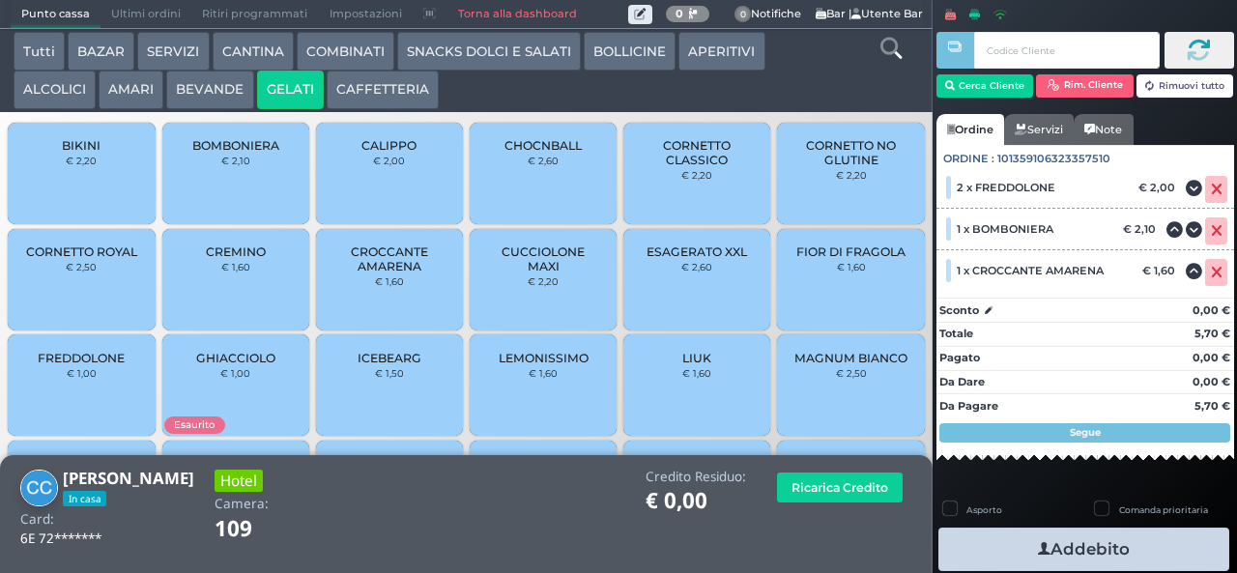
click at [1038, 553] on icon "button" at bounding box center [1044, 549] width 13 height 20
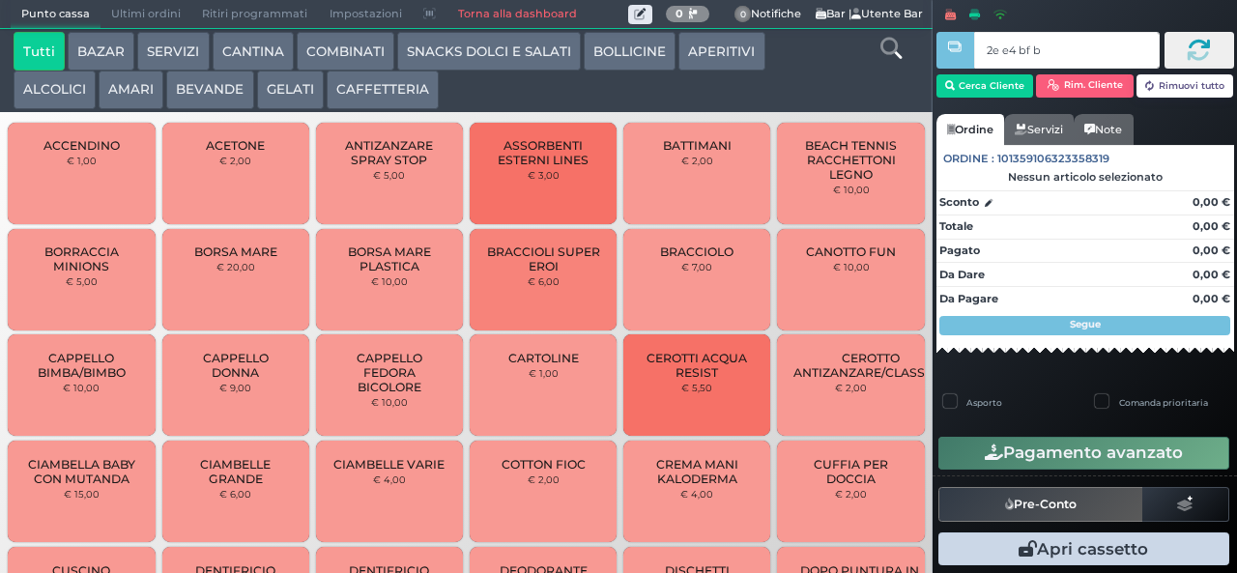
type input "2e e4 bf b9"
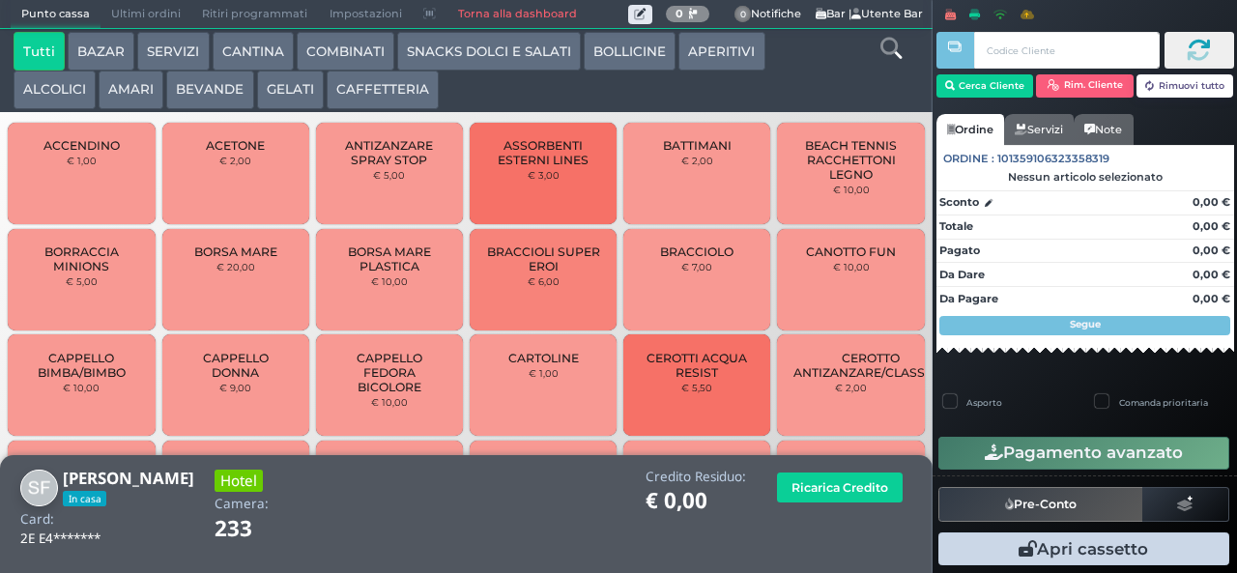
click at [300, 102] on button "GELATI" at bounding box center [290, 90] width 67 height 39
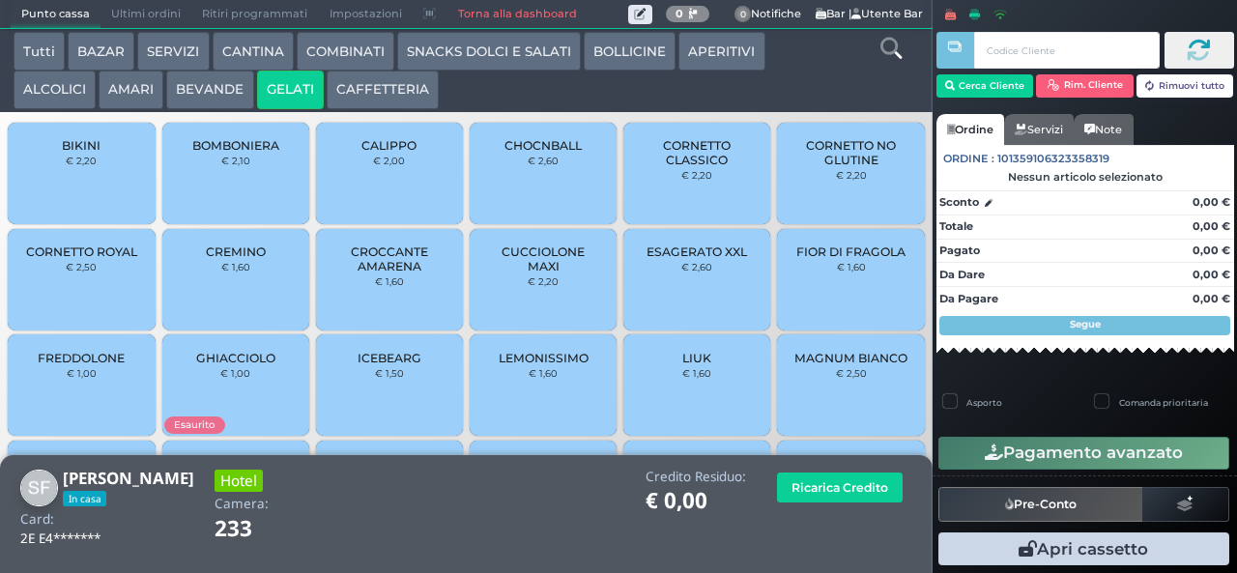
click at [529, 273] on span "CUCCIOLONE MAXI" at bounding box center [543, 258] width 115 height 29
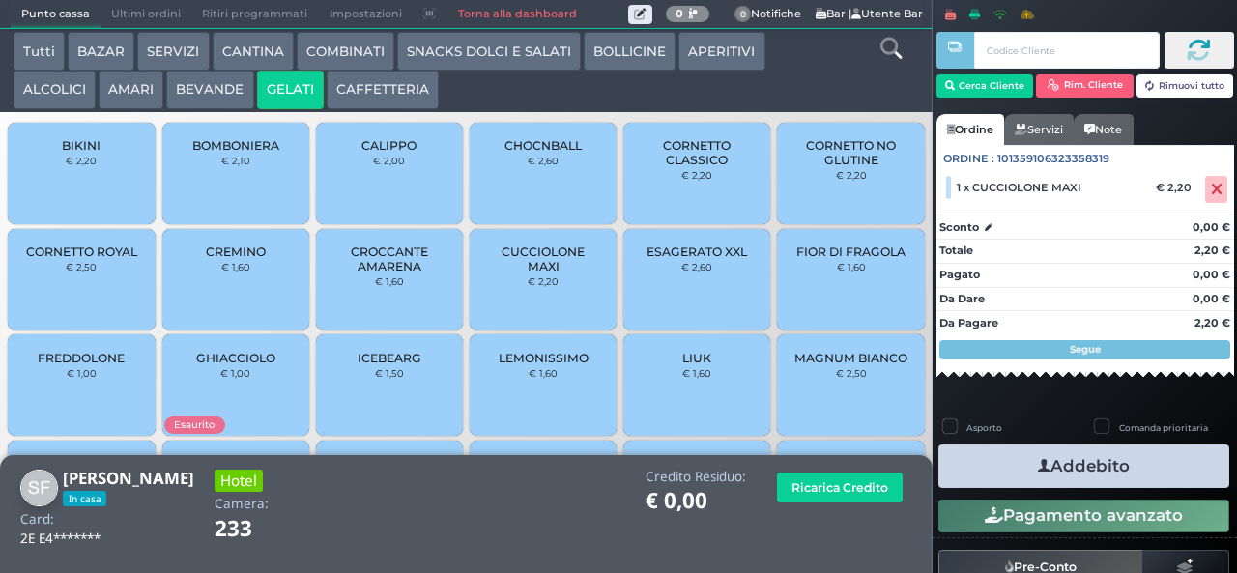
click at [1038, 465] on icon "button" at bounding box center [1044, 466] width 13 height 20
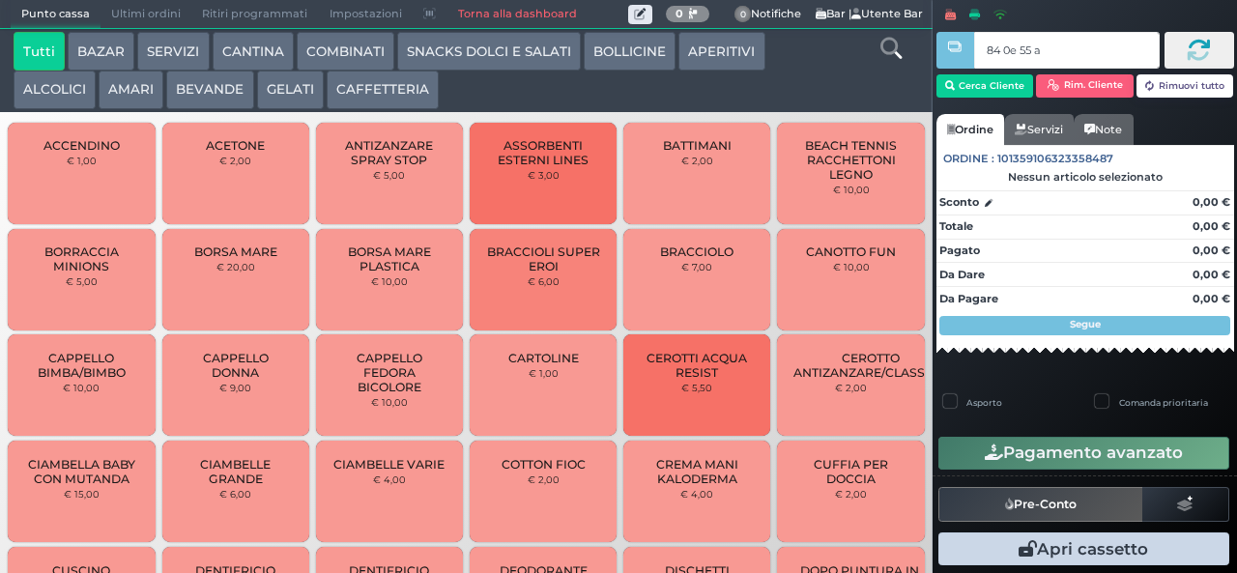
type input "84 0e 55 af"
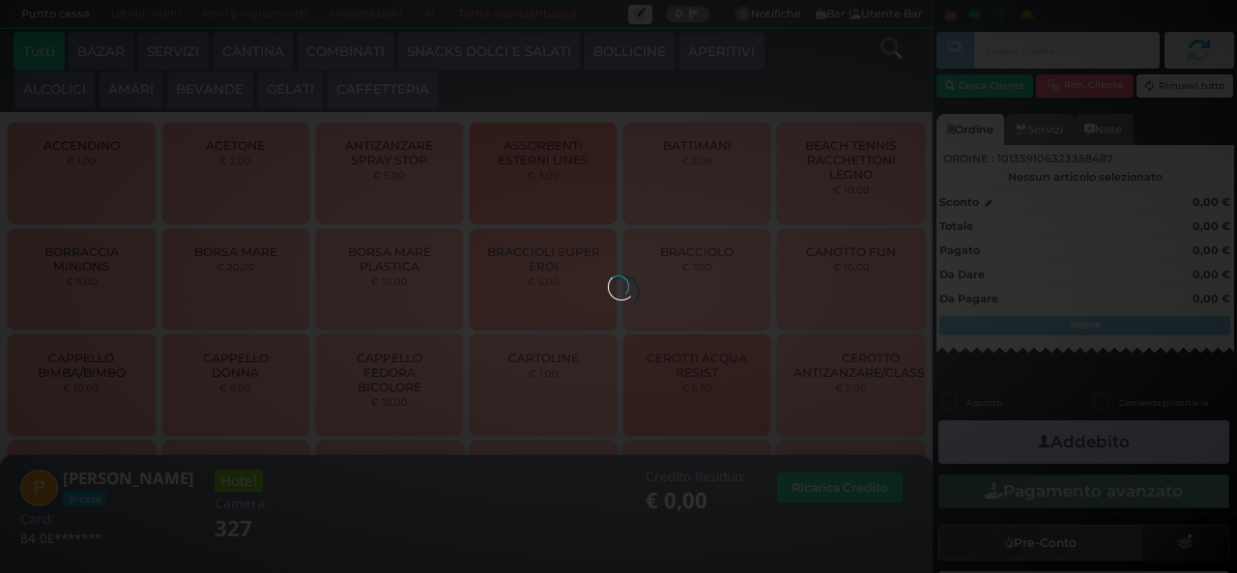
click at [303, 101] on button "GELATI" at bounding box center [290, 90] width 67 height 39
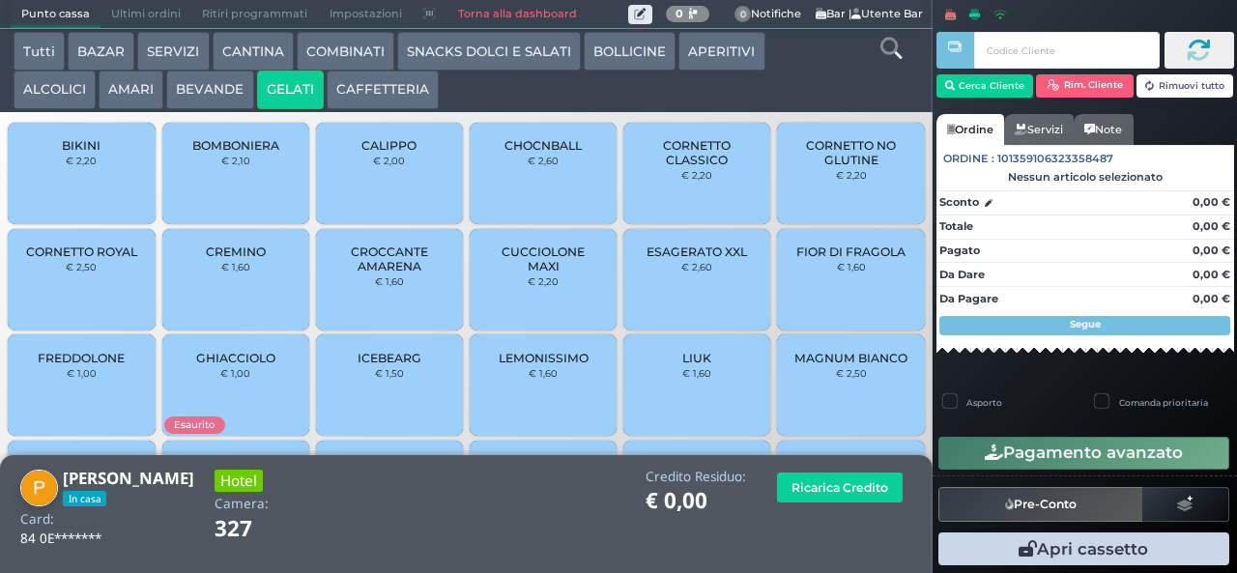
click at [676, 167] on span "CORNETTO CLASSICO" at bounding box center [697, 152] width 115 height 29
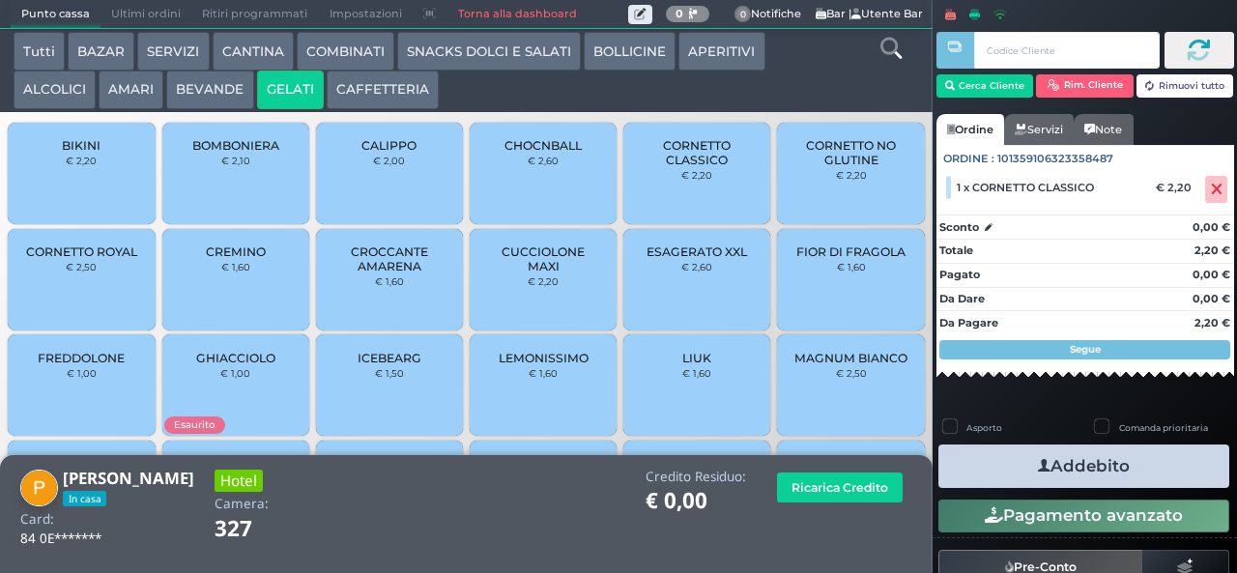
click at [1038, 466] on icon "button" at bounding box center [1044, 466] width 13 height 20
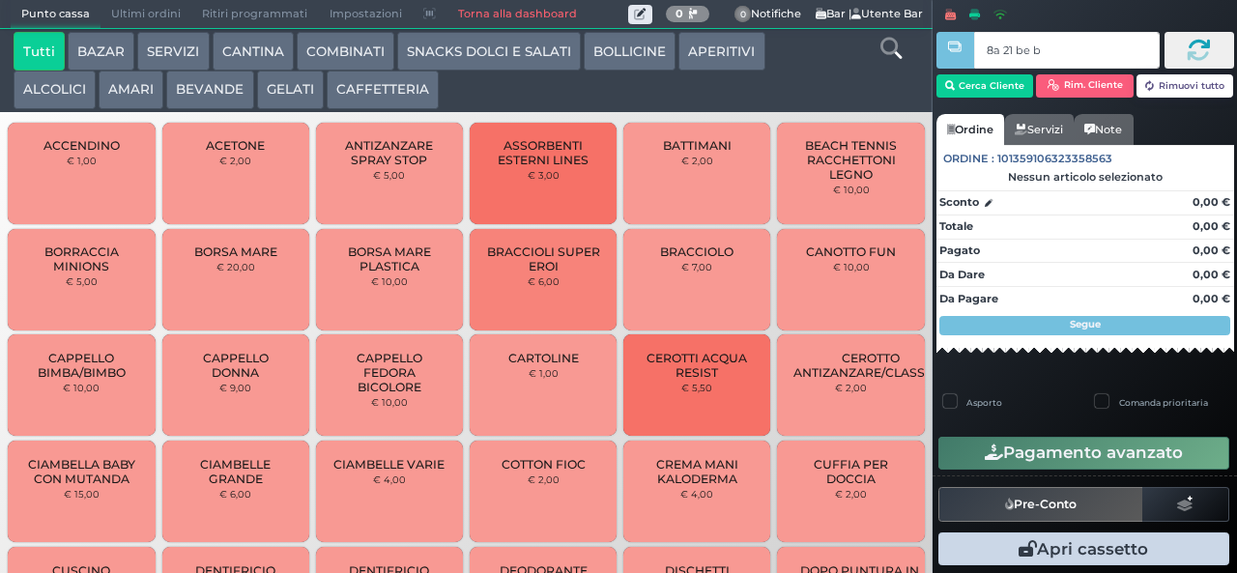
type input "8a 21 be b9"
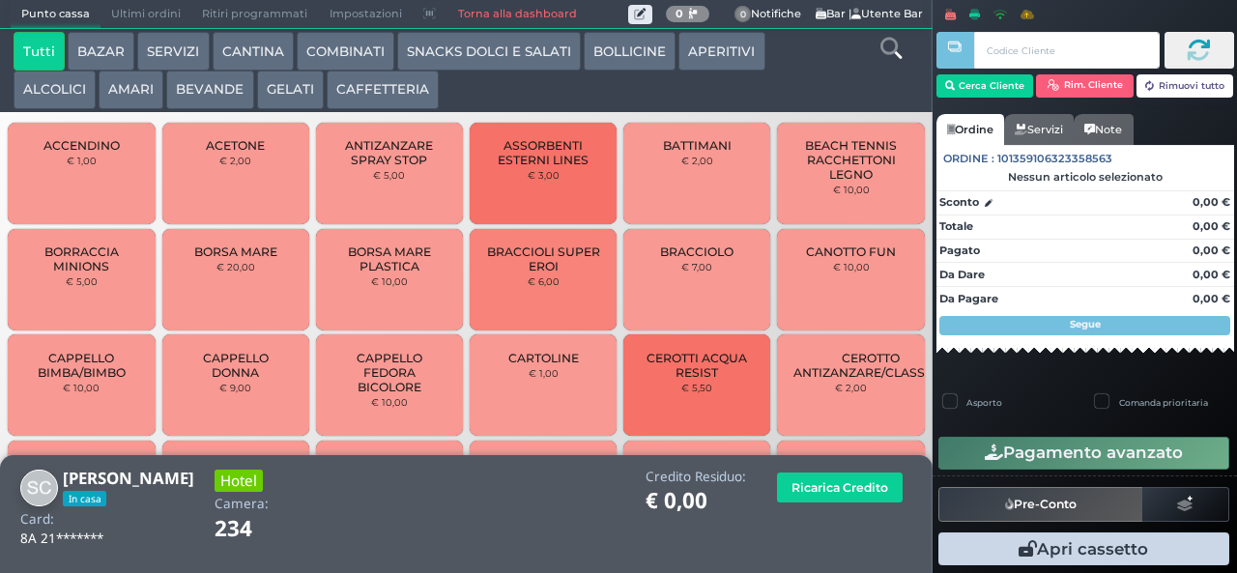
click at [306, 88] on button "GELATI" at bounding box center [290, 90] width 67 height 39
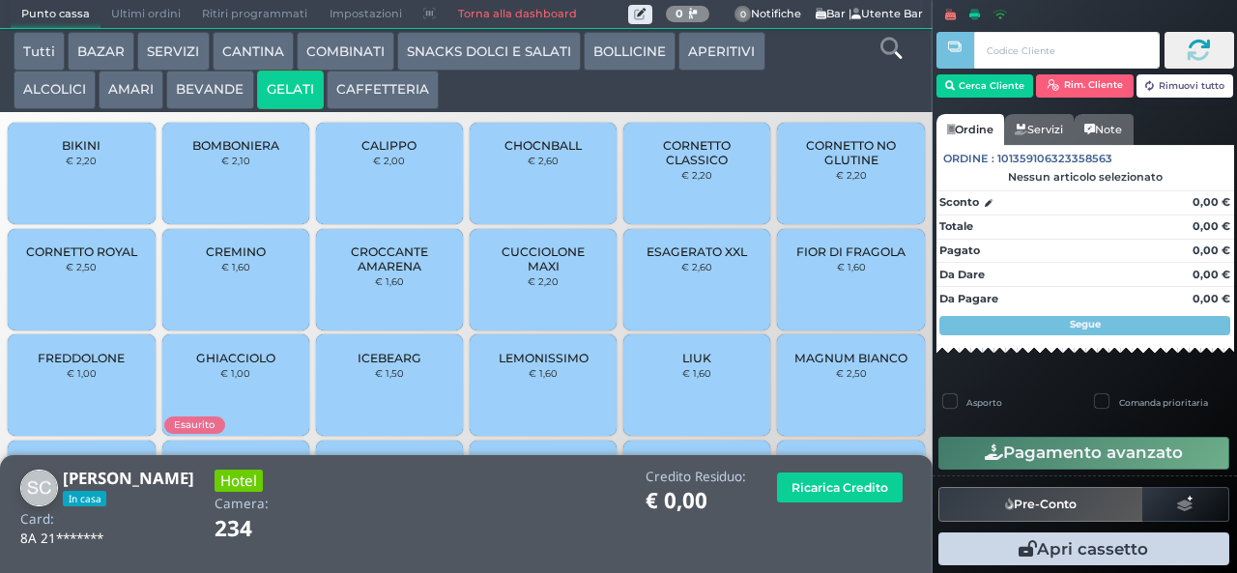
click at [524, 273] on span "CUCCIOLONE MAXI" at bounding box center [543, 258] width 115 height 29
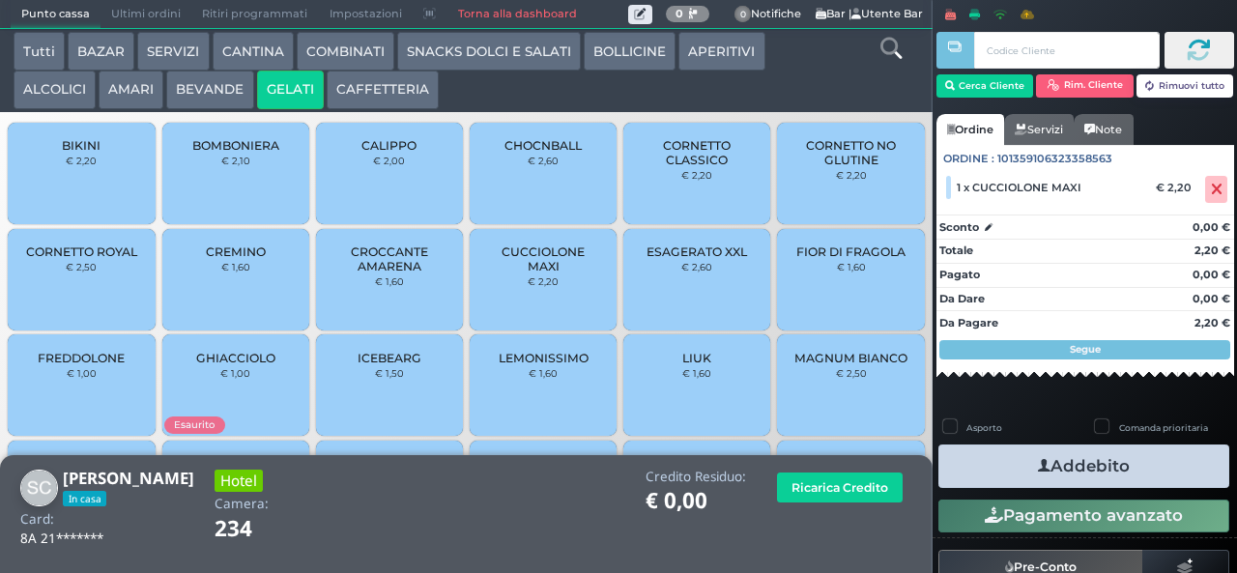
click at [1038, 469] on icon "button" at bounding box center [1044, 466] width 13 height 20
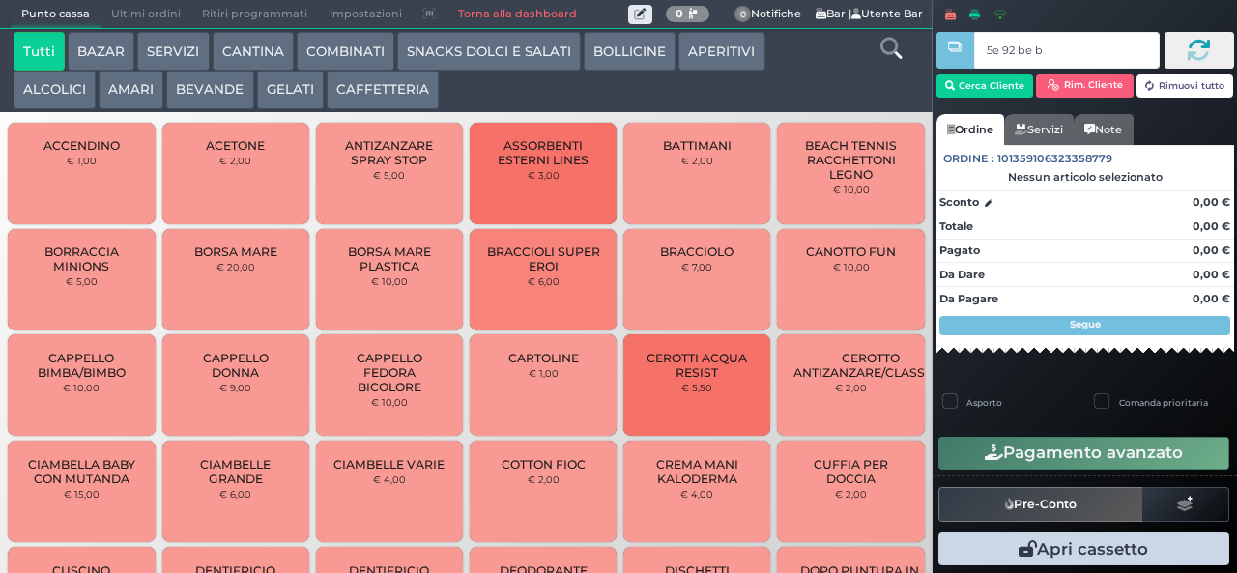
type input "5e 92 be b9"
click at [0, 0] on div at bounding box center [0, 0] width 0 height 0
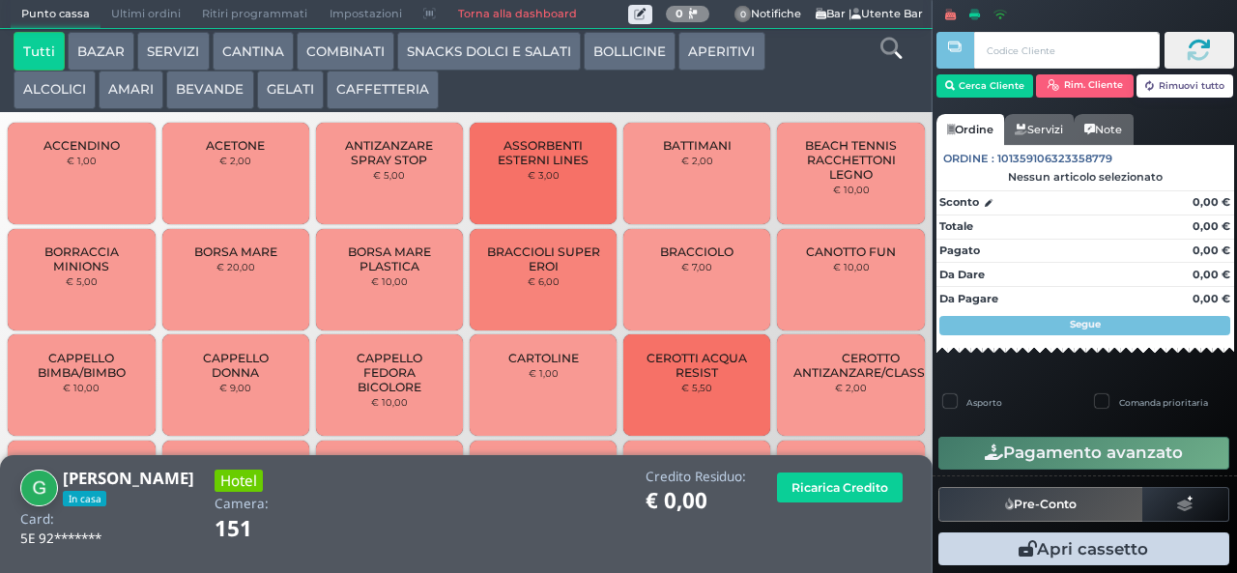
click at [293, 104] on button "GELATI" at bounding box center [290, 90] width 67 height 39
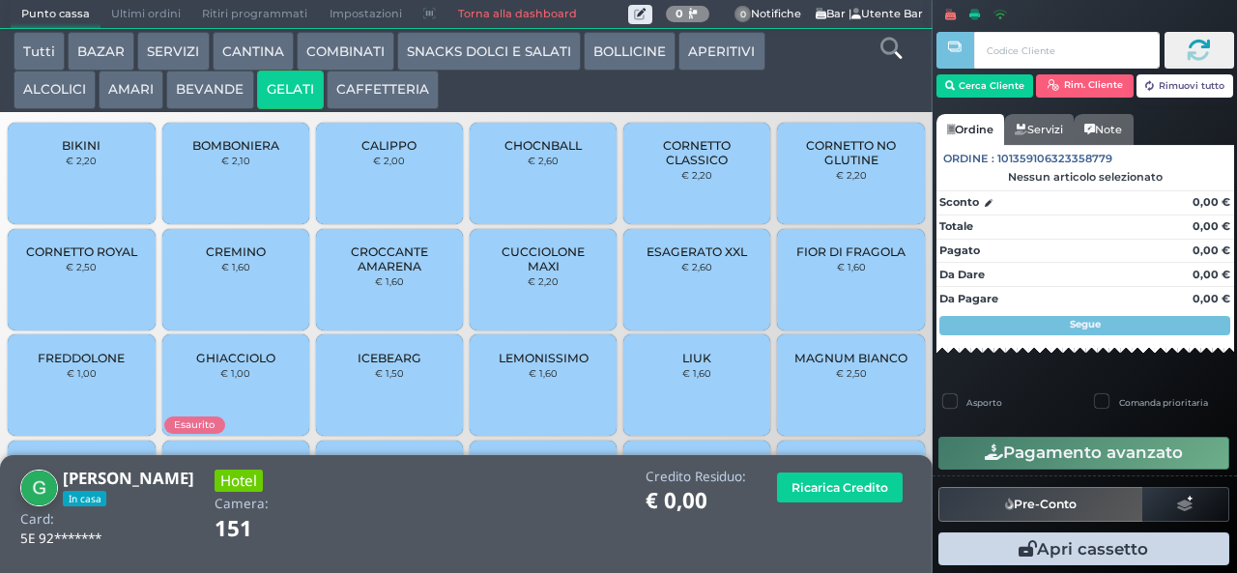
click at [685, 167] on span "CORNETTO CLASSICO" at bounding box center [697, 152] width 115 height 29
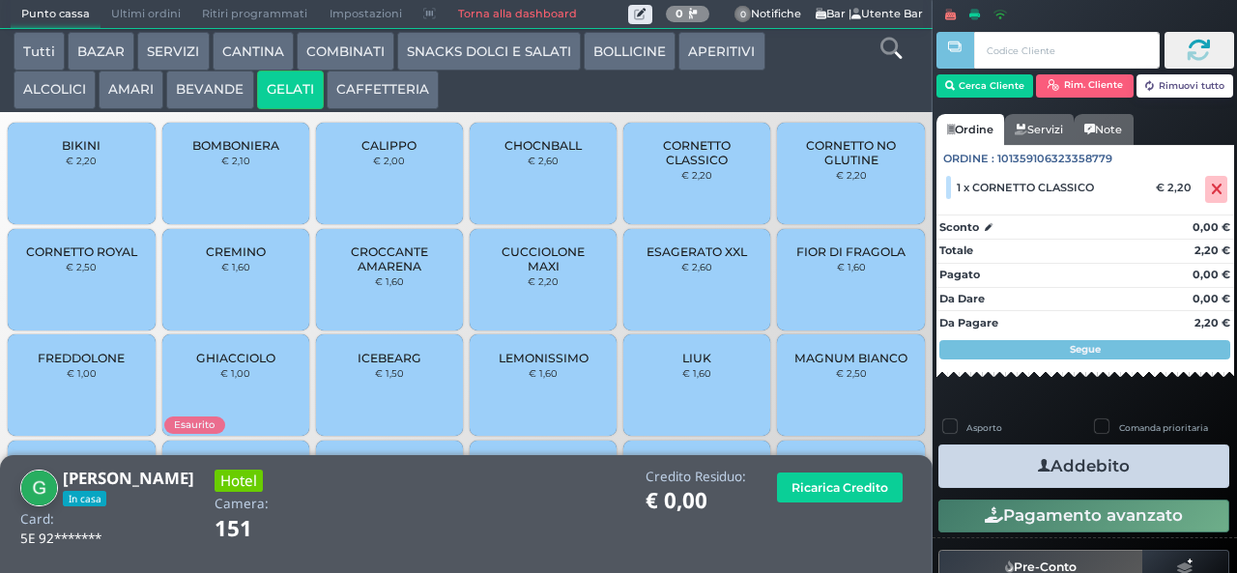
click at [255, 153] on span "BOMBONIERA" at bounding box center [235, 145] width 87 height 14
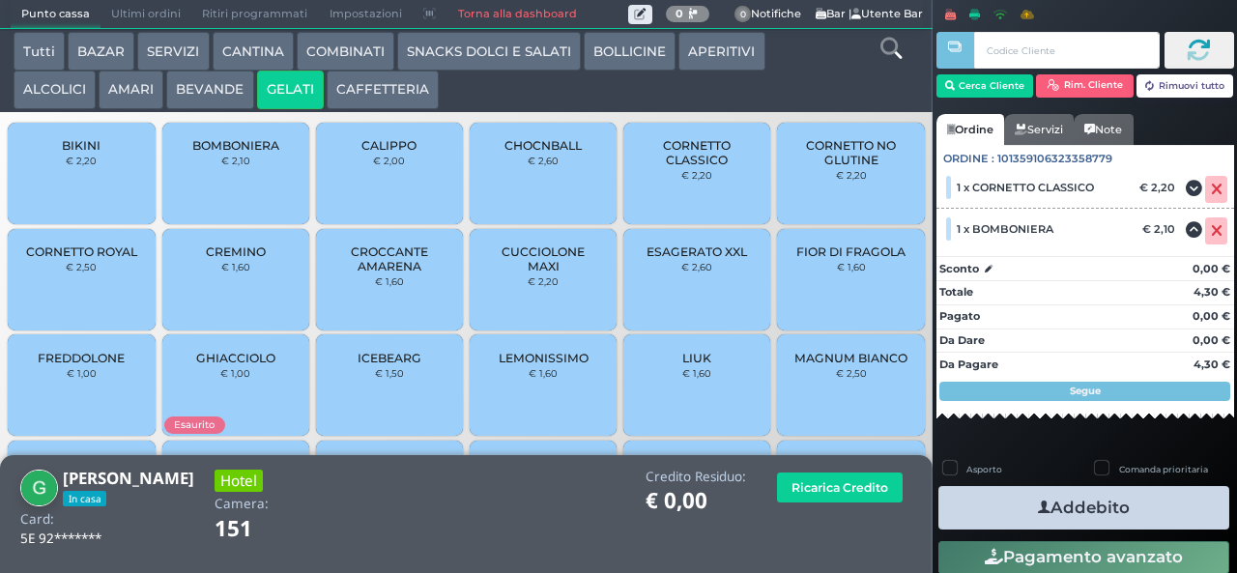
click at [1092, 499] on button "Addebito" at bounding box center [1083, 507] width 291 height 43
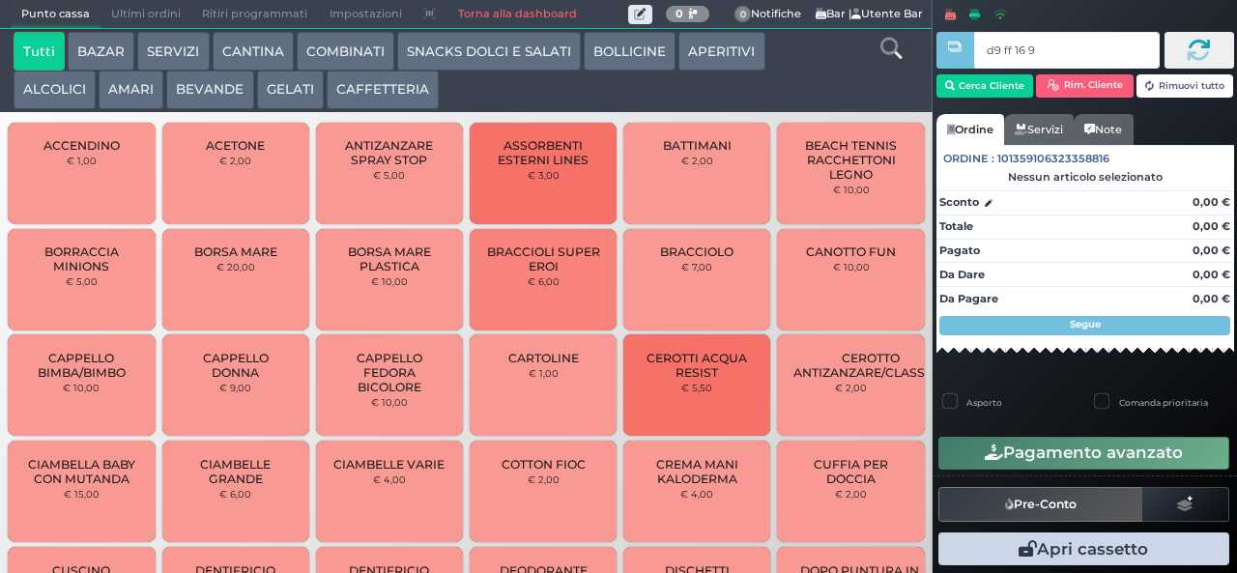
type input "d9 ff 16 94"
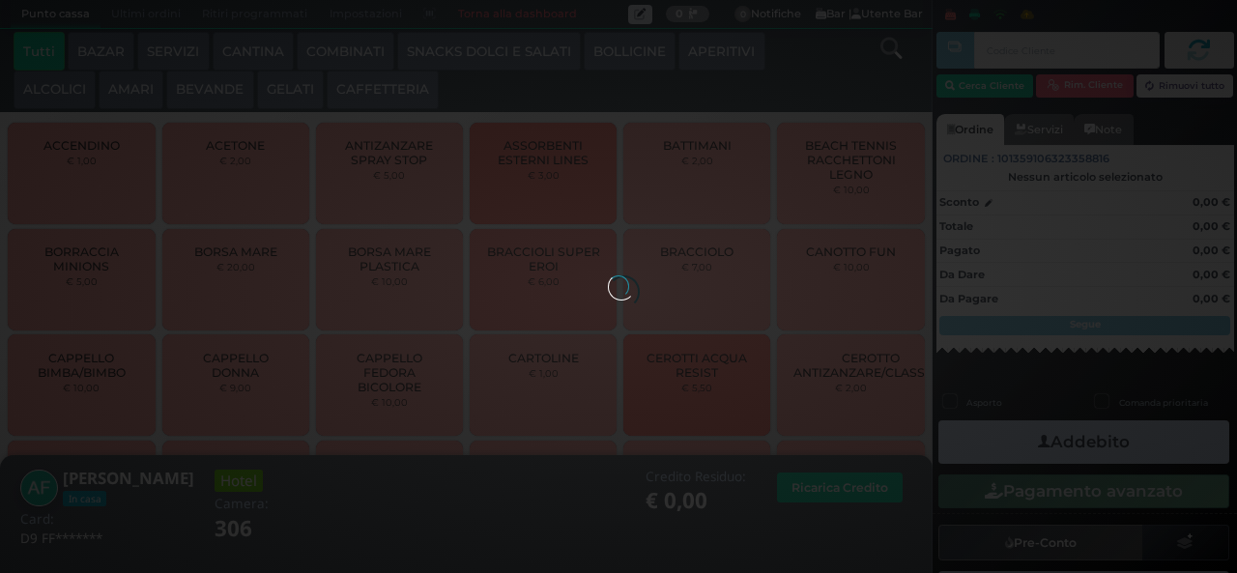
click at [276, 91] on button "GELATI" at bounding box center [290, 90] width 67 height 39
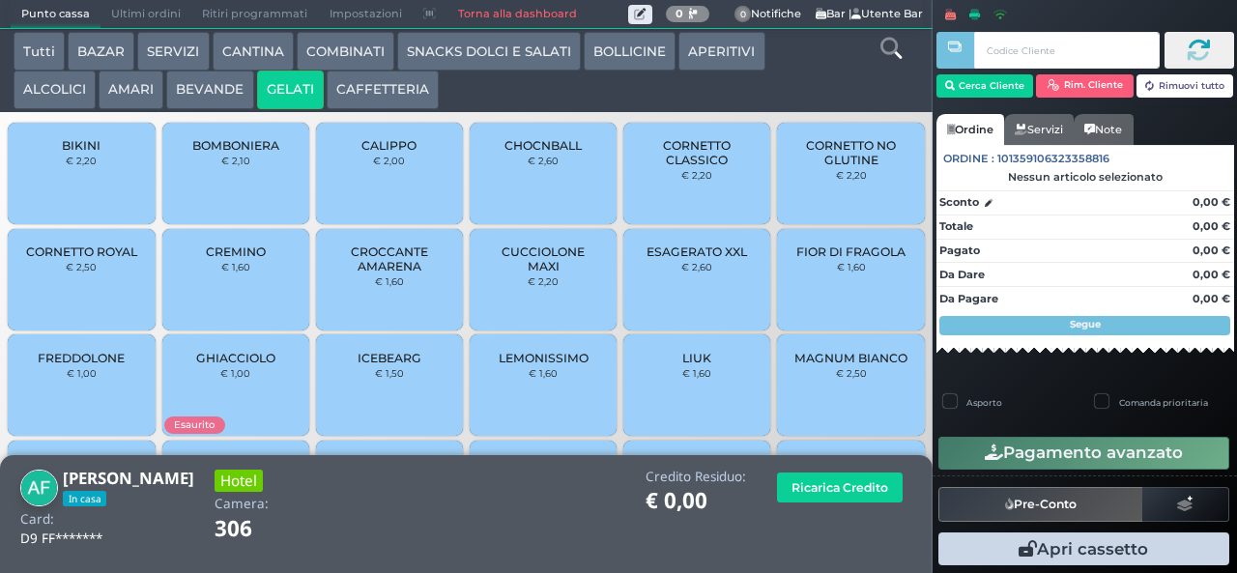
click at [530, 273] on span "CUCCIOLONE MAXI" at bounding box center [543, 258] width 115 height 29
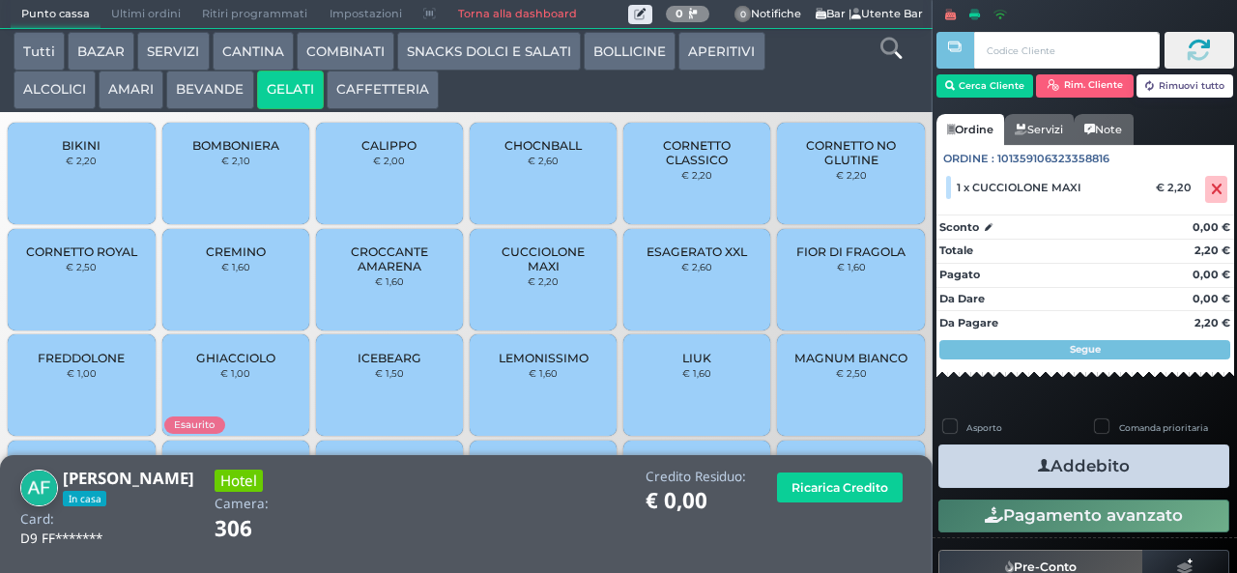
click at [1038, 465] on icon "button" at bounding box center [1044, 466] width 13 height 20
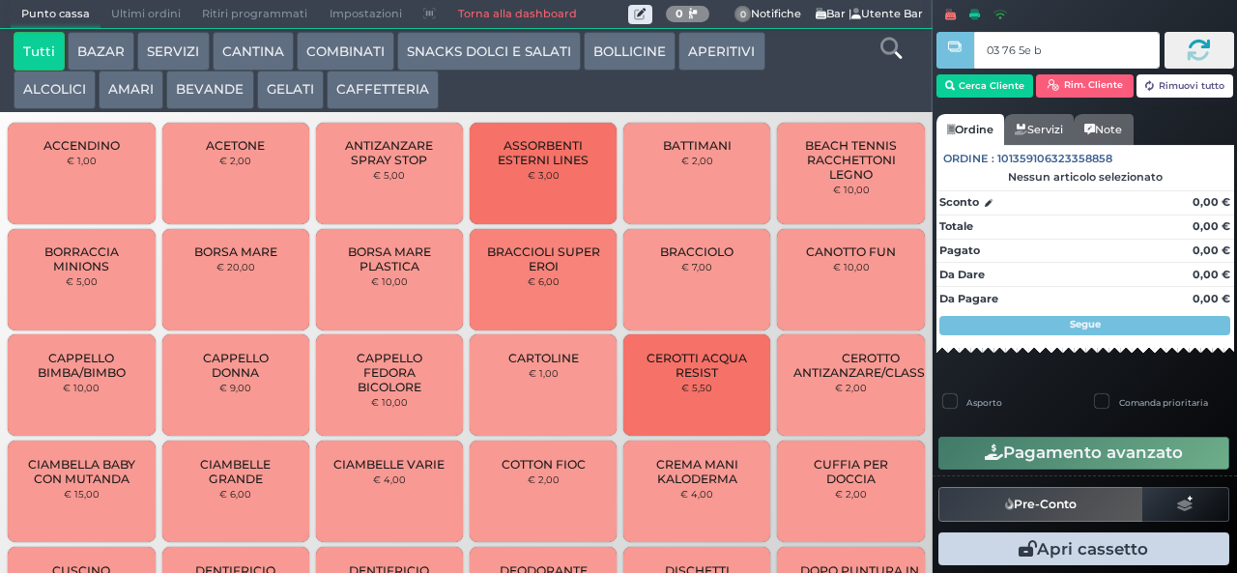
type input "03 76 5e bb"
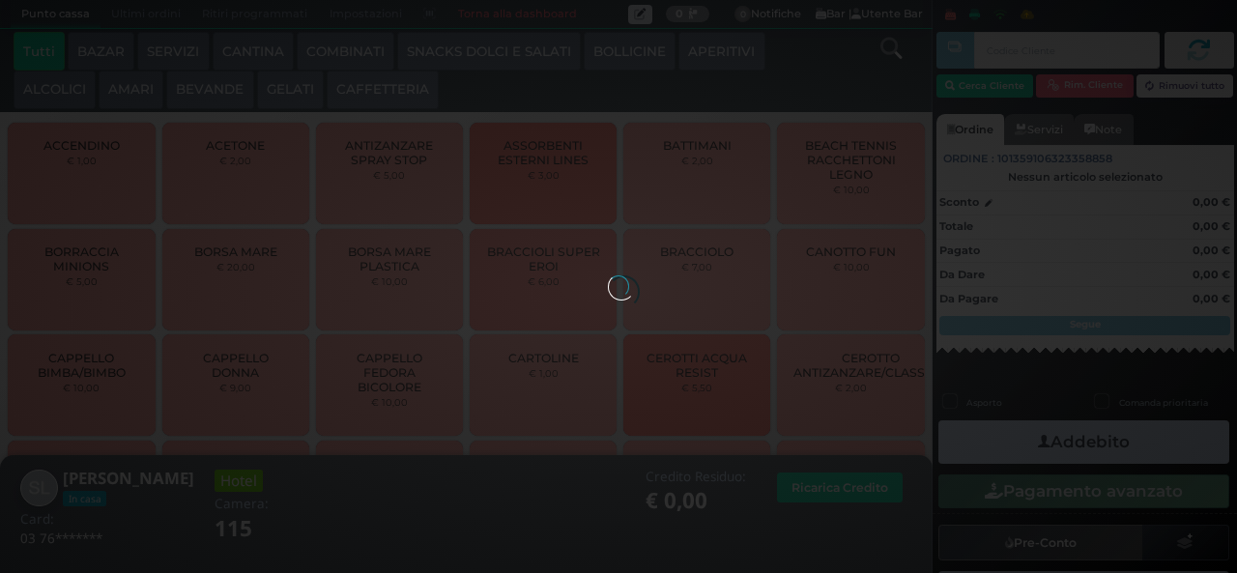
click at [608, 275] on div at bounding box center [618, 285] width 21 height 21
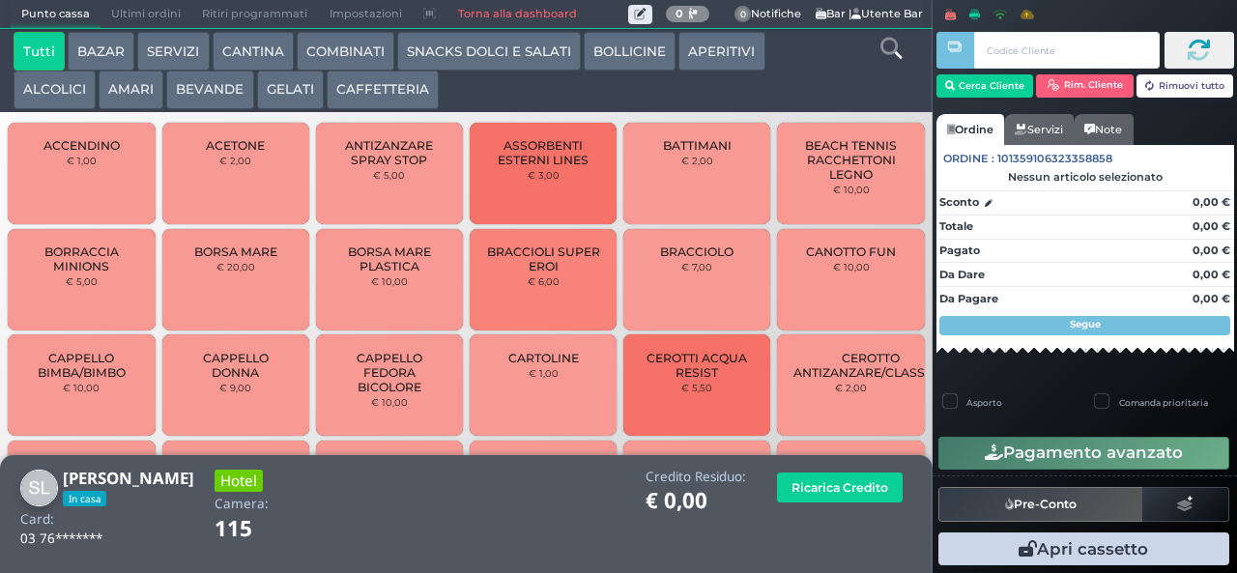
click at [293, 97] on button "GELATI" at bounding box center [290, 90] width 67 height 39
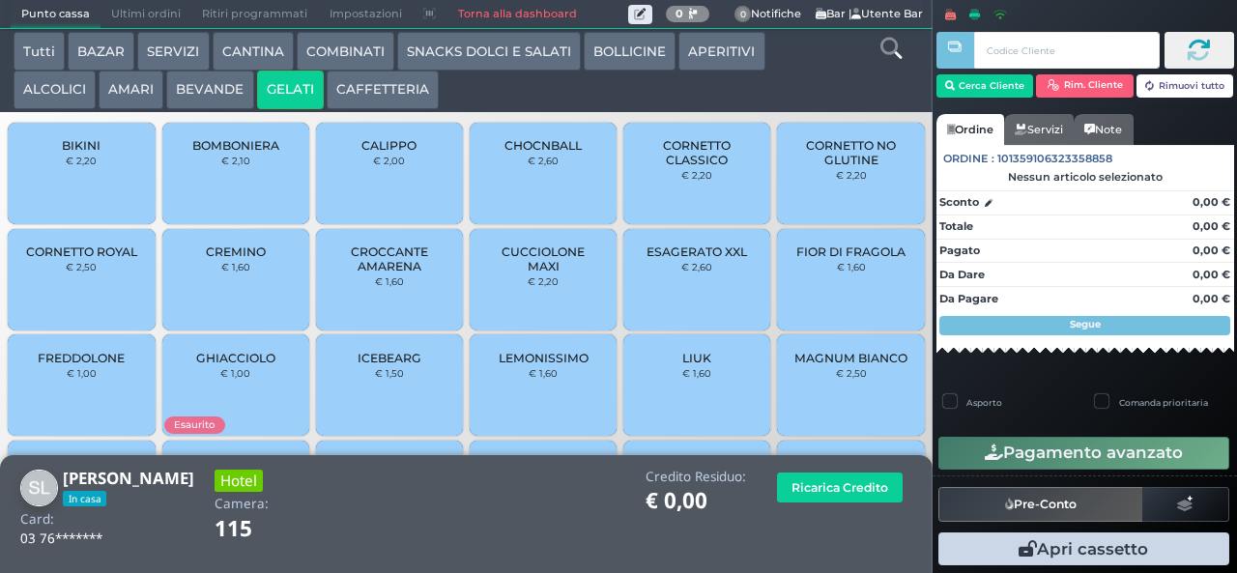
click at [379, 153] on span "CALIPPO" at bounding box center [388, 145] width 55 height 14
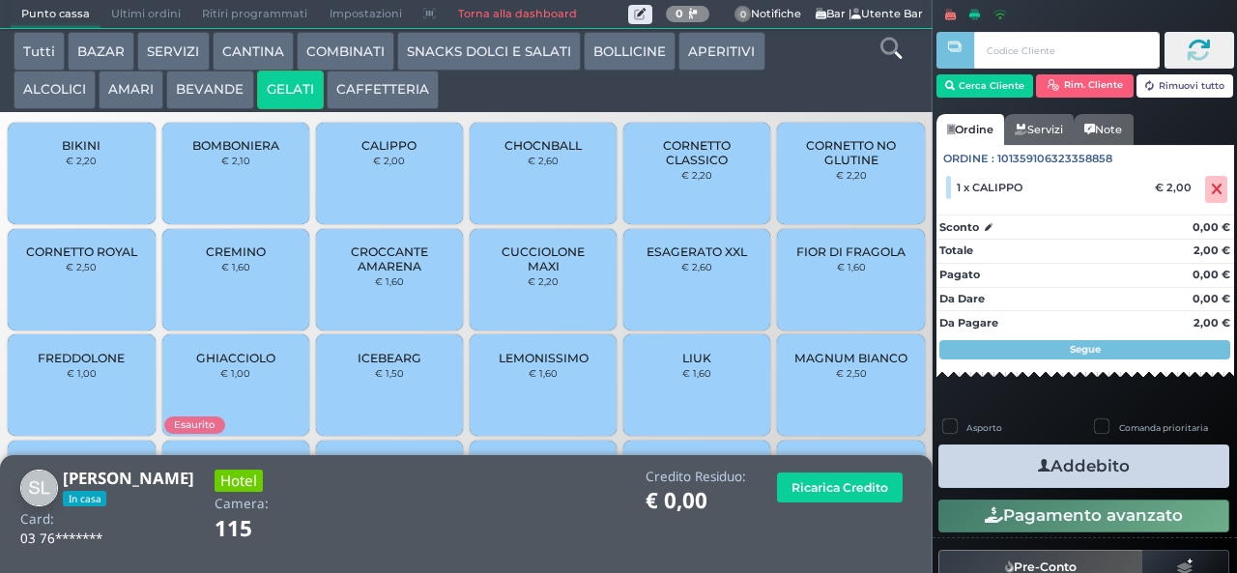
click at [1149, 475] on button "Addebito" at bounding box center [1083, 465] width 291 height 43
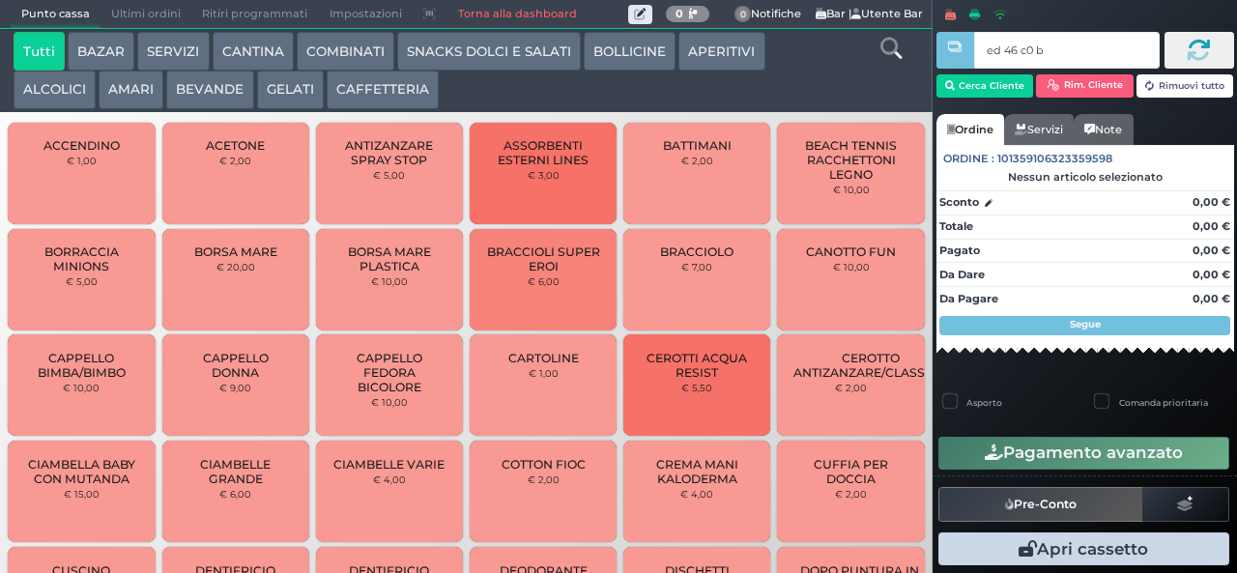
type input "ed 46 c0 b9"
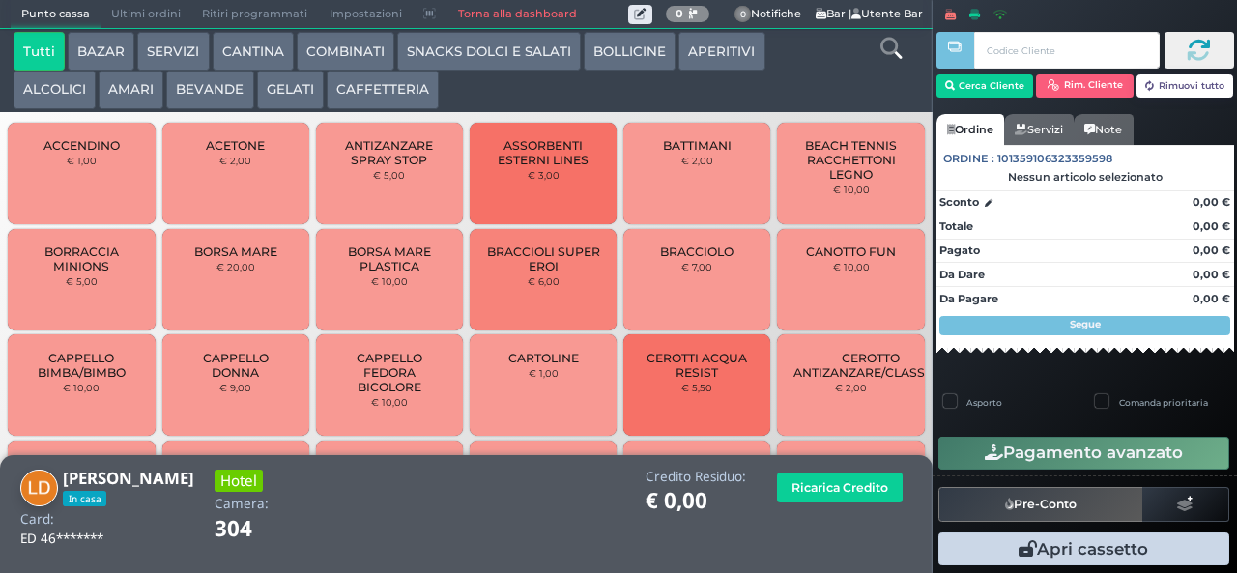
click at [286, 95] on button "GELATI" at bounding box center [290, 90] width 67 height 39
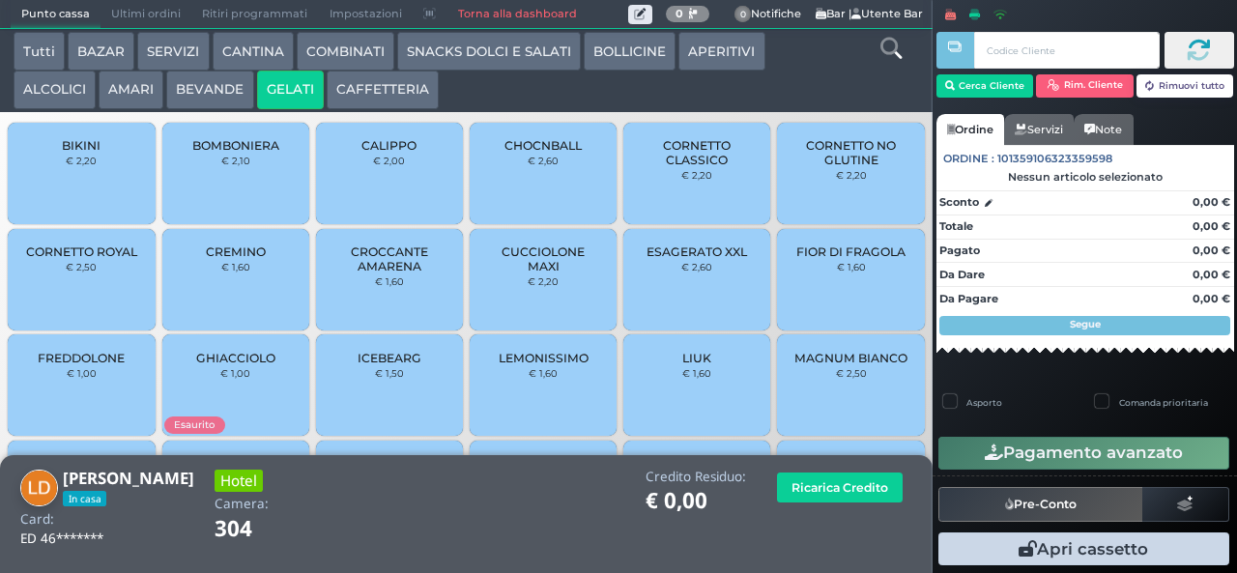
click at [400, 153] on span "CALIPPO" at bounding box center [388, 145] width 55 height 14
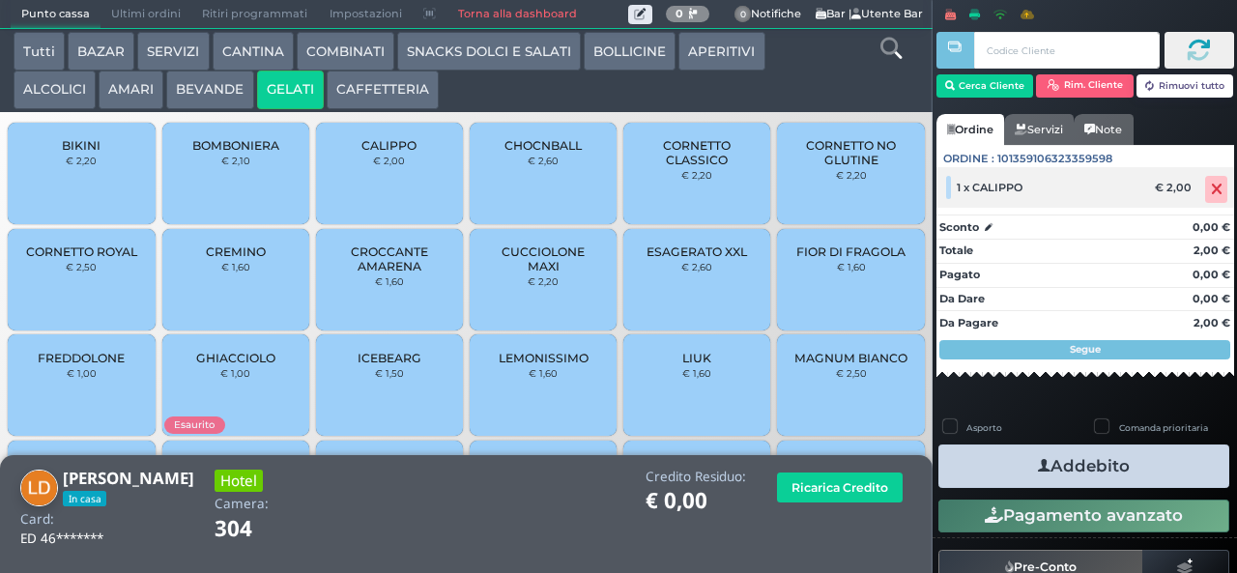
click at [1211, 189] on icon at bounding box center [1217, 189] width 12 height 1
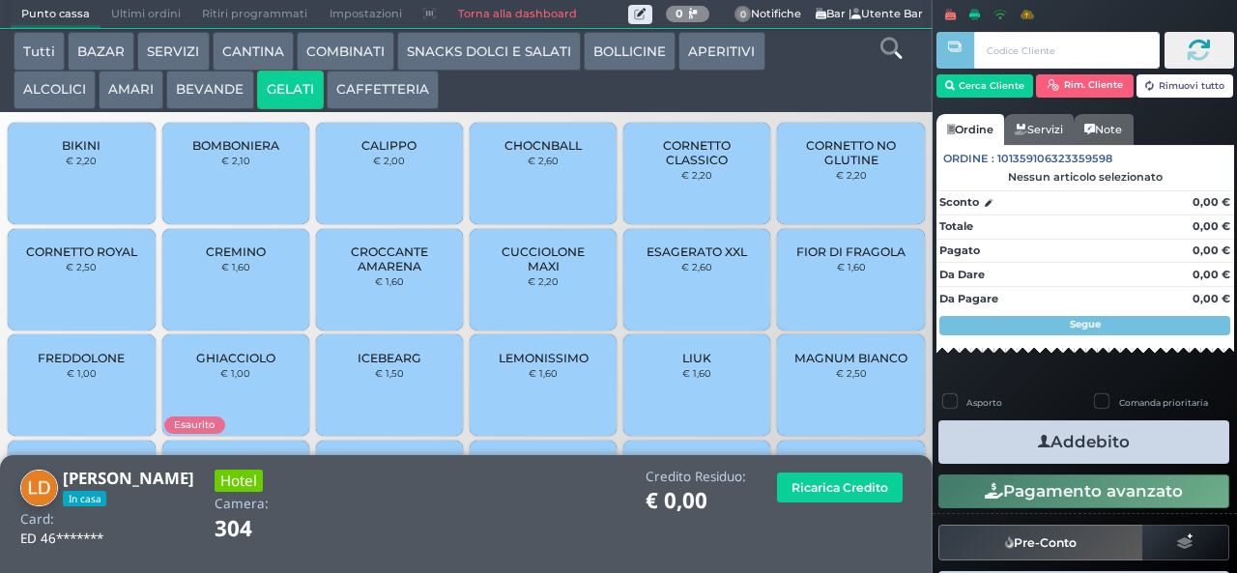
click at [247, 259] on span "CREMINO" at bounding box center [236, 251] width 60 height 14
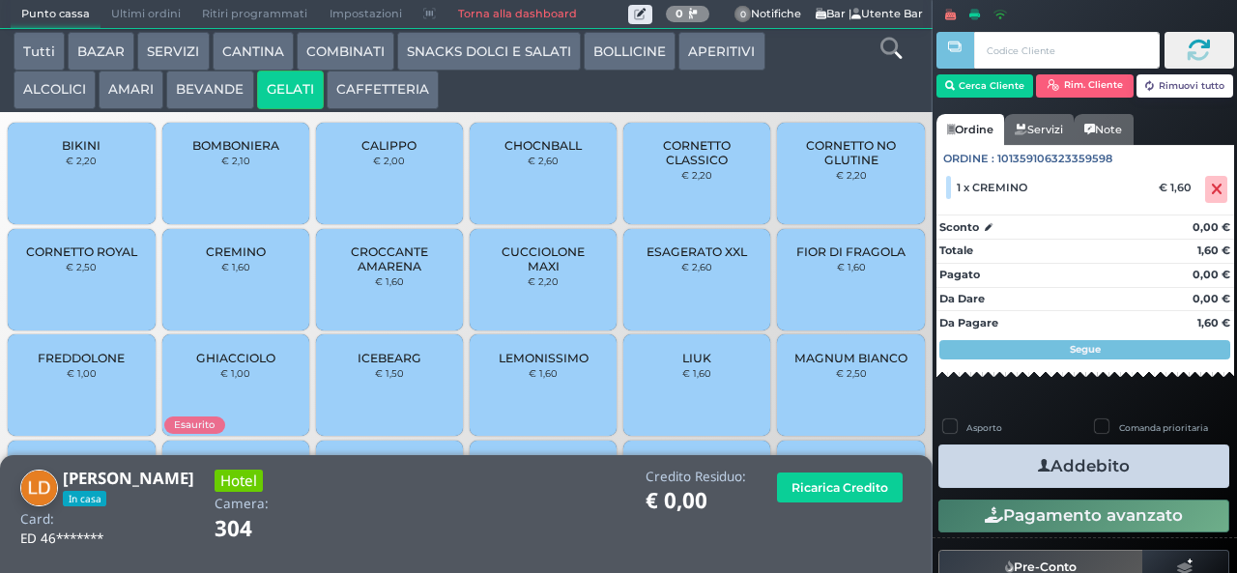
click at [1144, 469] on button "Addebito" at bounding box center [1083, 465] width 291 height 43
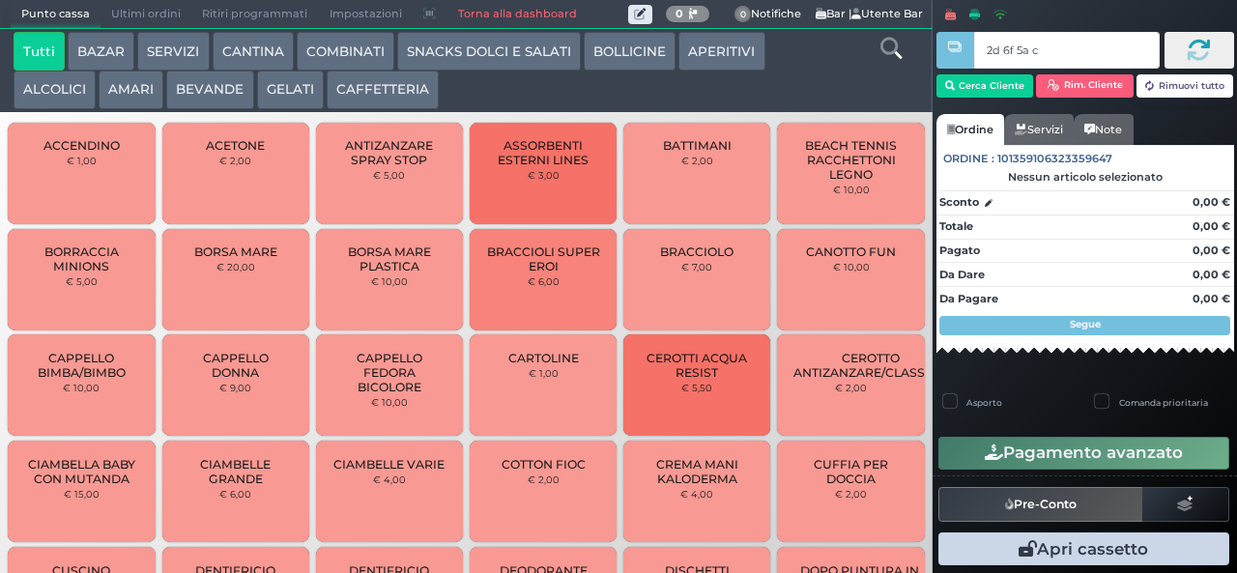
type input "2d 6f 5a c3"
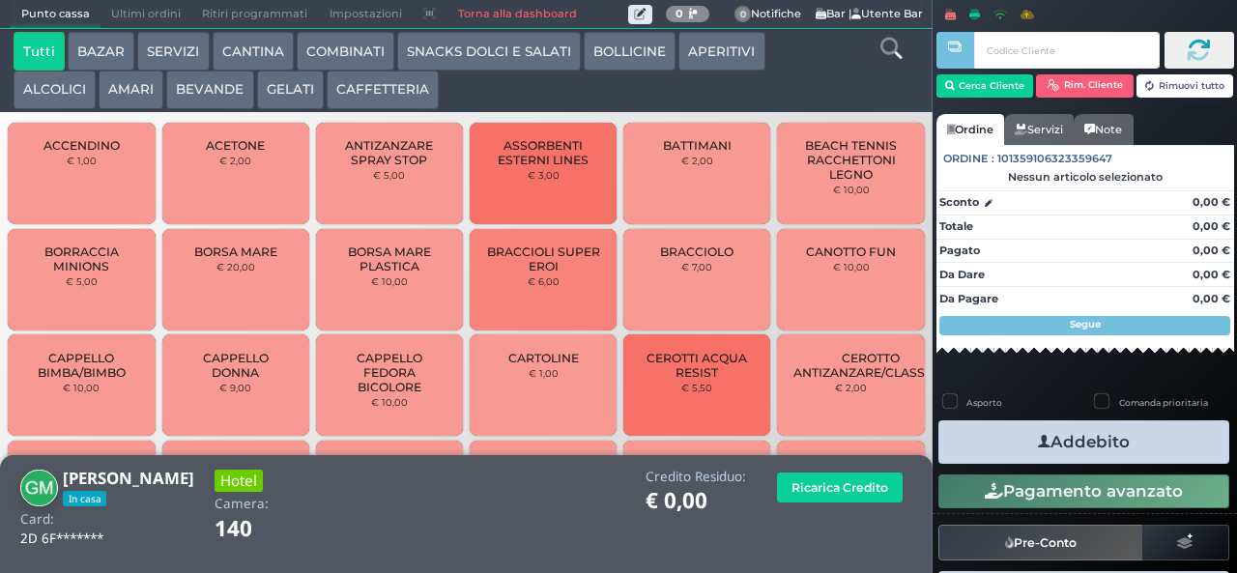
click at [470, 48] on button "SNACKS DOLCI E SALATI" at bounding box center [489, 51] width 184 height 39
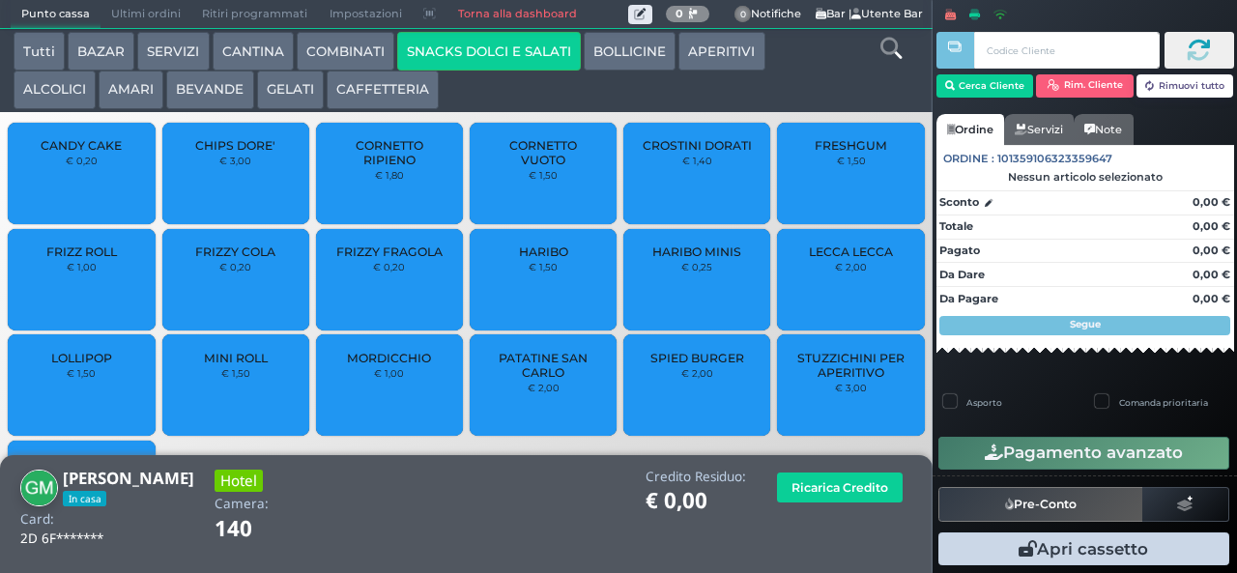
click at [699, 153] on span "CROSTINI DORATI" at bounding box center [697, 145] width 109 height 14
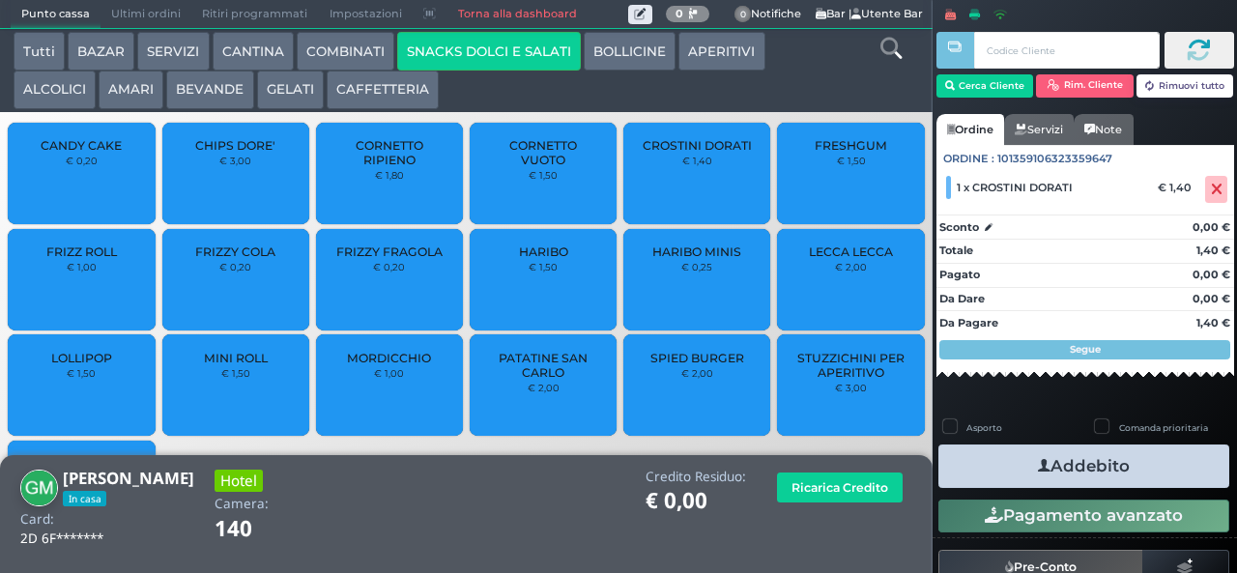
click at [547, 377] on span "PATATINE SAN CARLO" at bounding box center [543, 365] width 115 height 29
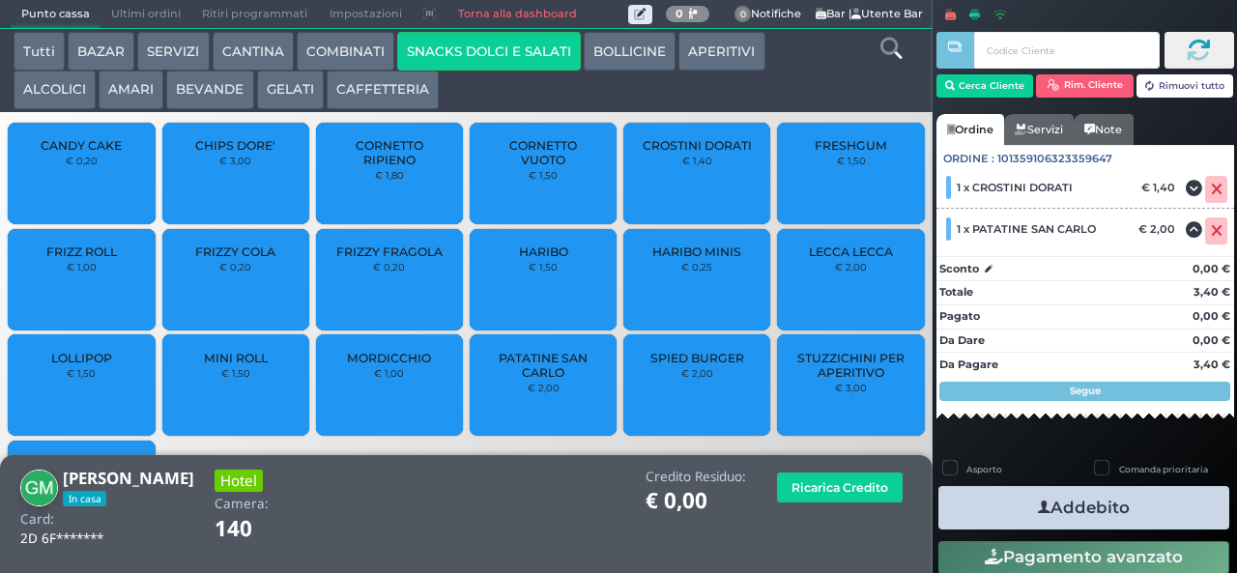
click at [1129, 508] on button "Addebito" at bounding box center [1083, 507] width 291 height 43
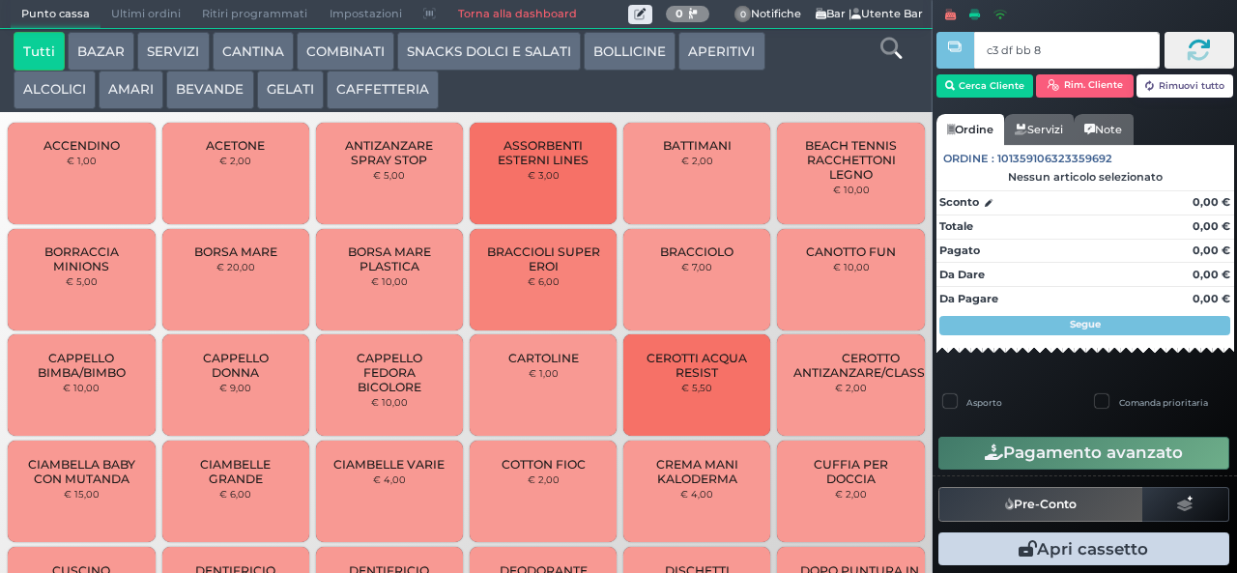
type input "c3 df bb 8b"
click at [504, 67] on button "SNACKS DOLCI E SALATI" at bounding box center [489, 51] width 184 height 39
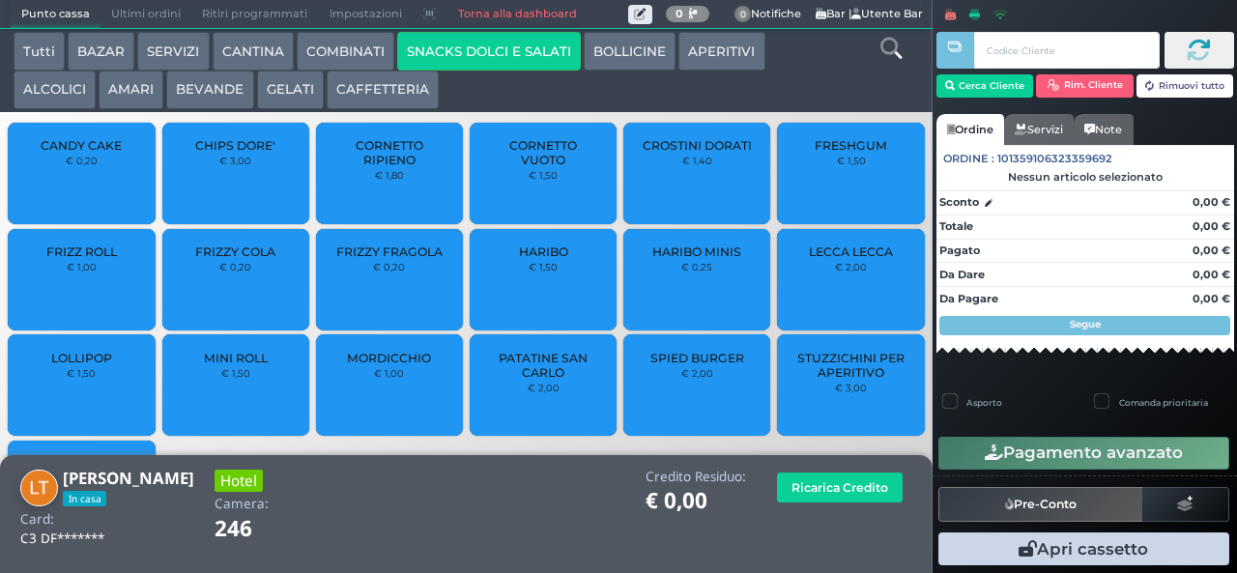
click at [678, 365] on span "SPIED BURGER" at bounding box center [697, 358] width 94 height 14
click at [684, 379] on small "€ 2,00" at bounding box center [697, 373] width 32 height 12
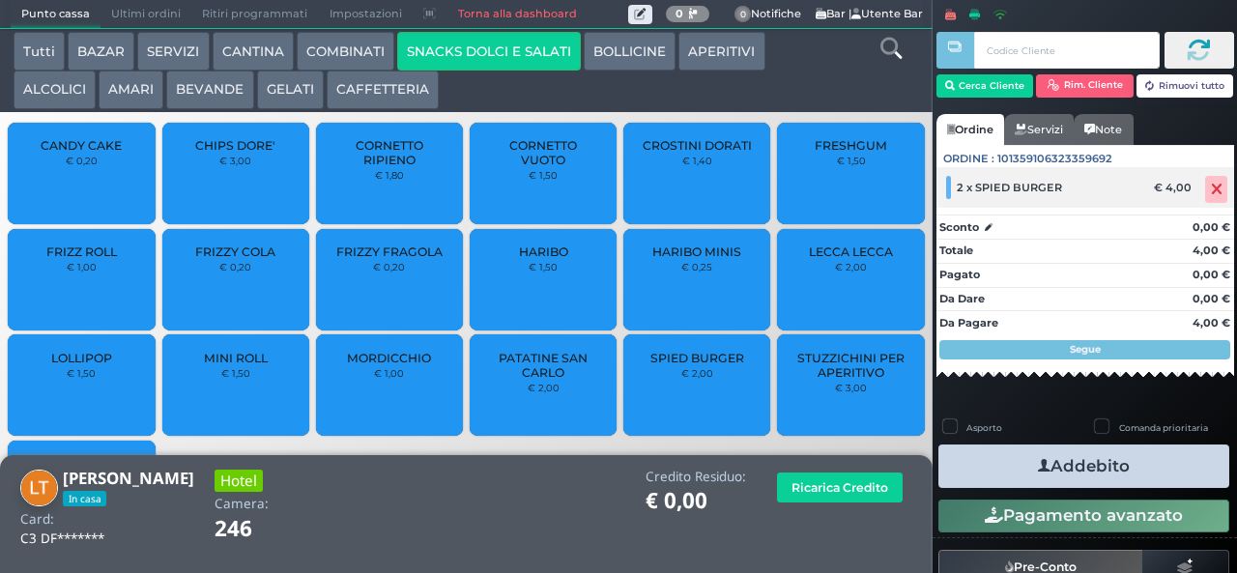
click at [1211, 190] on icon at bounding box center [1217, 189] width 12 height 1
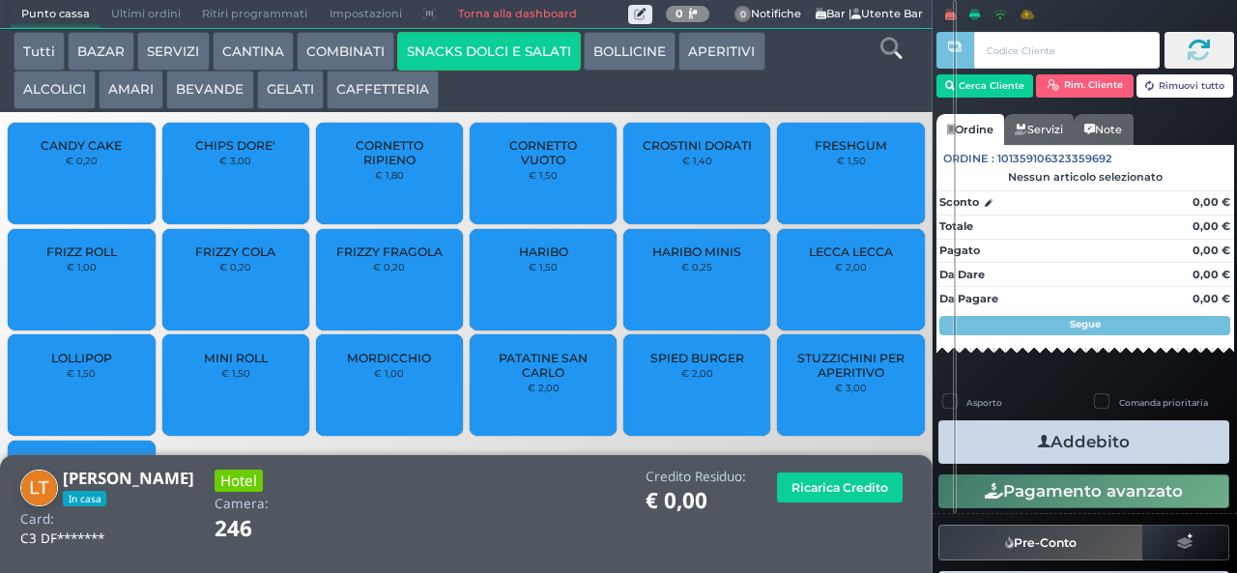
click at [537, 380] on span "PATATINE SAN CARLO" at bounding box center [543, 365] width 115 height 29
click at [532, 380] on span "PATATINE SAN CARLO" at bounding box center [543, 365] width 115 height 29
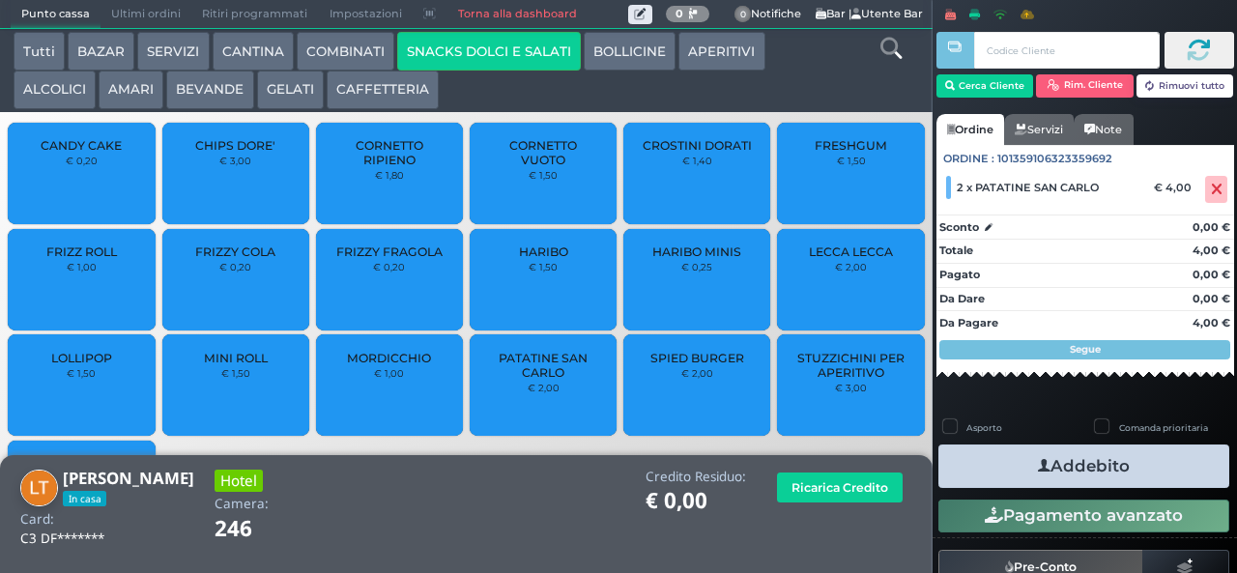
click at [1142, 472] on button "Addebito" at bounding box center [1083, 465] width 291 height 43
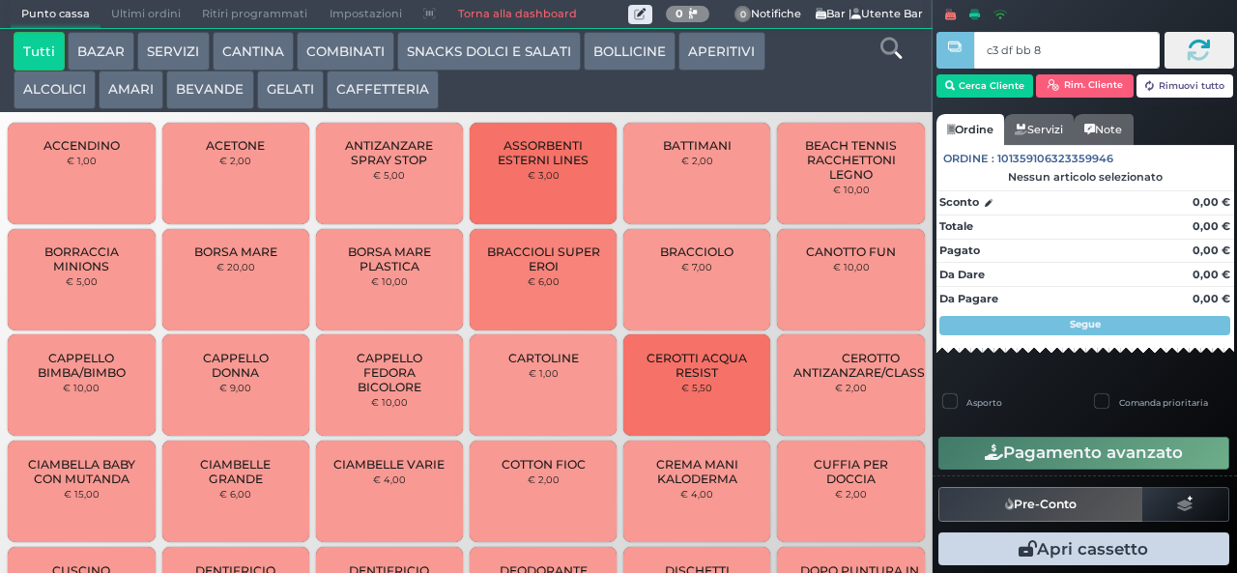
type input "c3 df bb 8b"
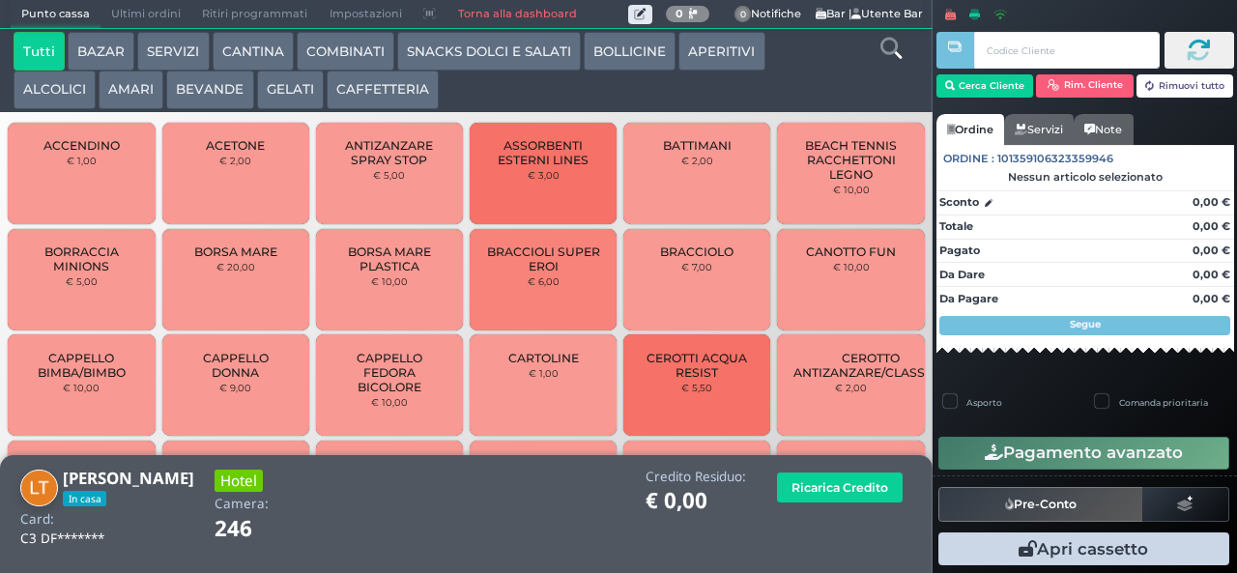
click at [528, 41] on button "SNACKS DOLCI E SALATI" at bounding box center [489, 51] width 184 height 39
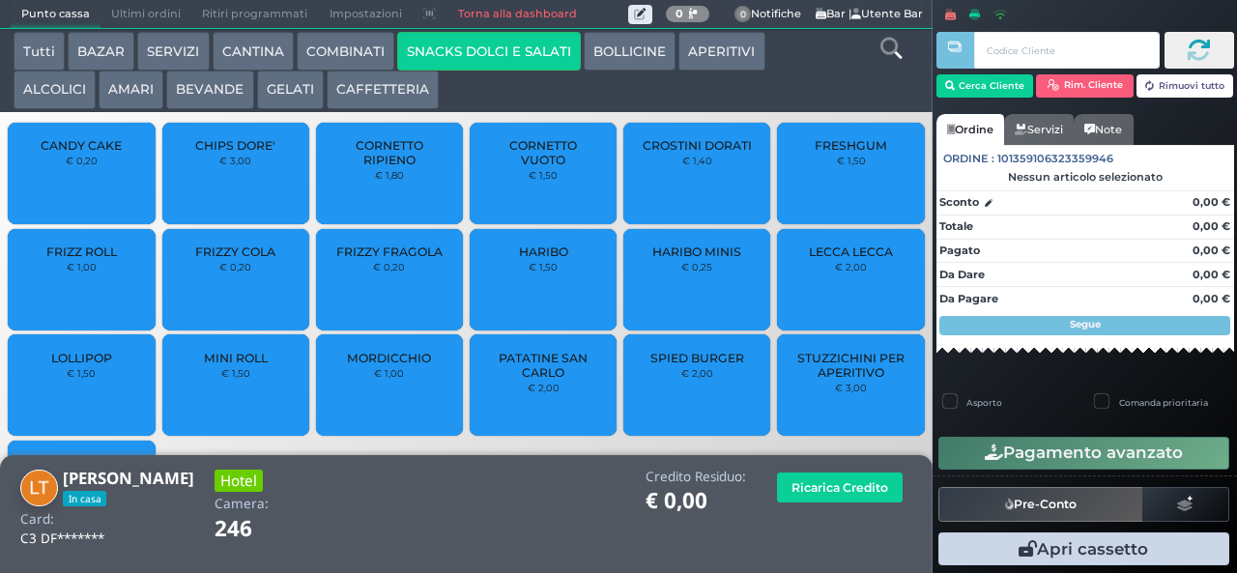
click at [557, 367] on span "PATATINE SAN CARLO" at bounding box center [543, 365] width 115 height 29
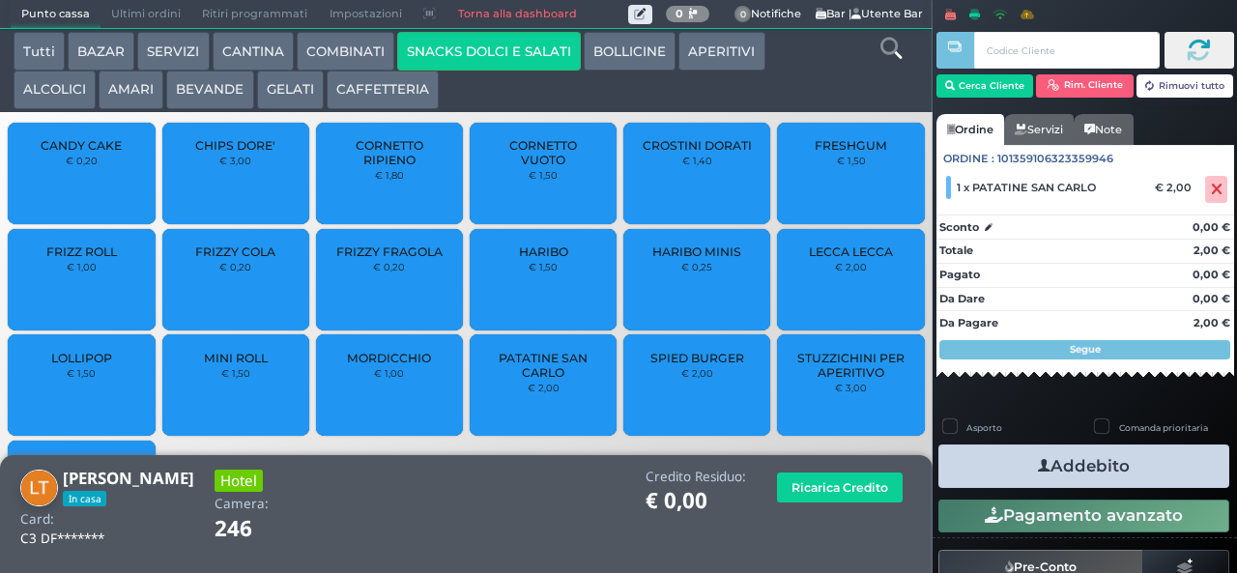
click at [1135, 468] on button "Addebito" at bounding box center [1083, 465] width 291 height 43
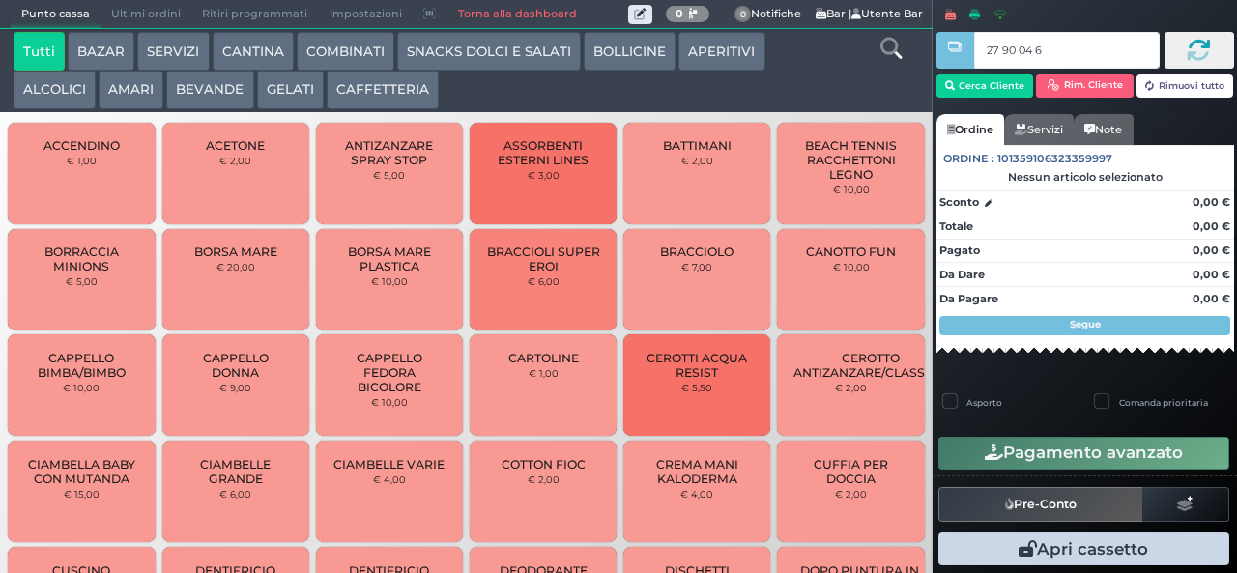
type input "27 90 04 67"
click at [286, 88] on button "GELATI" at bounding box center [290, 90] width 67 height 39
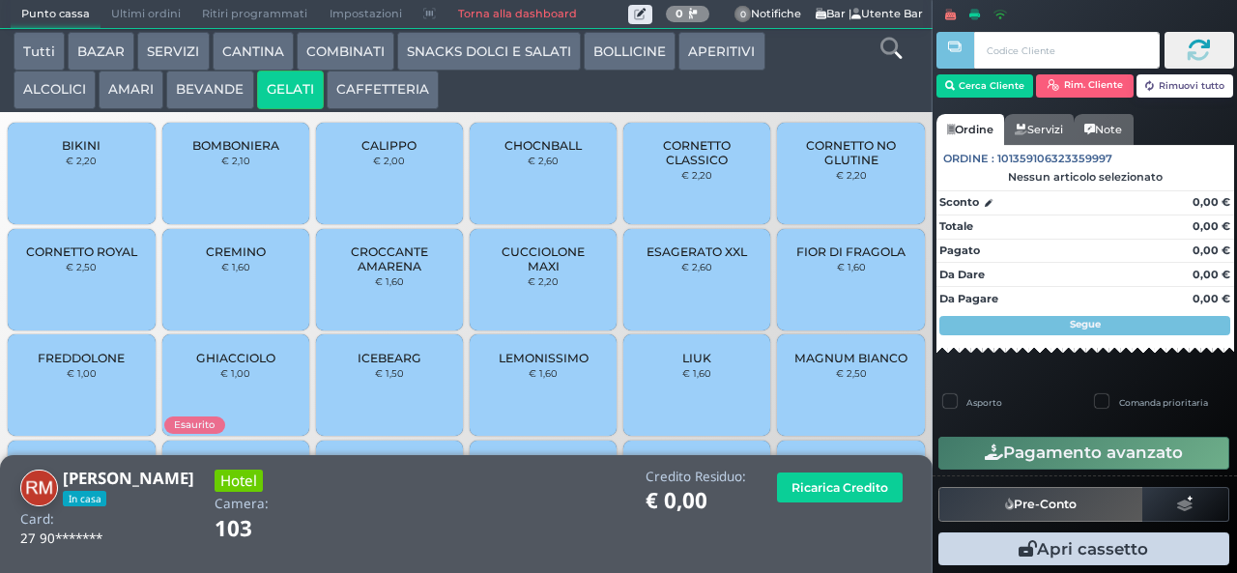
click at [399, 190] on div "CALIPPO € 2,00" at bounding box center [389, 173] width 147 height 101
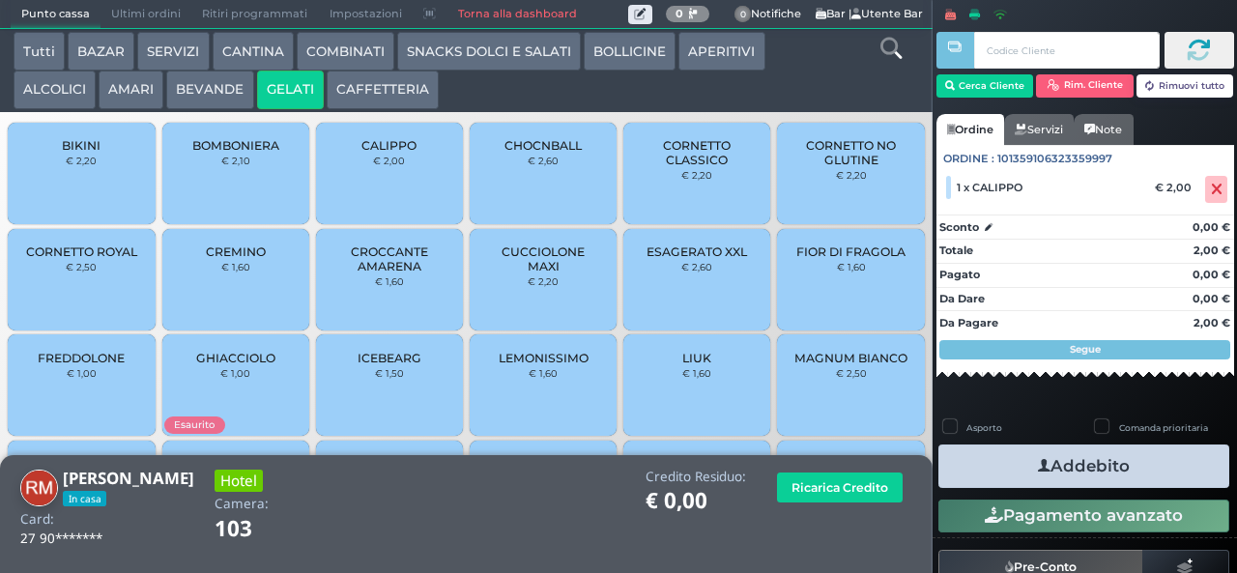
click at [553, 273] on span "CUCCIOLONE MAXI" at bounding box center [543, 258] width 115 height 29
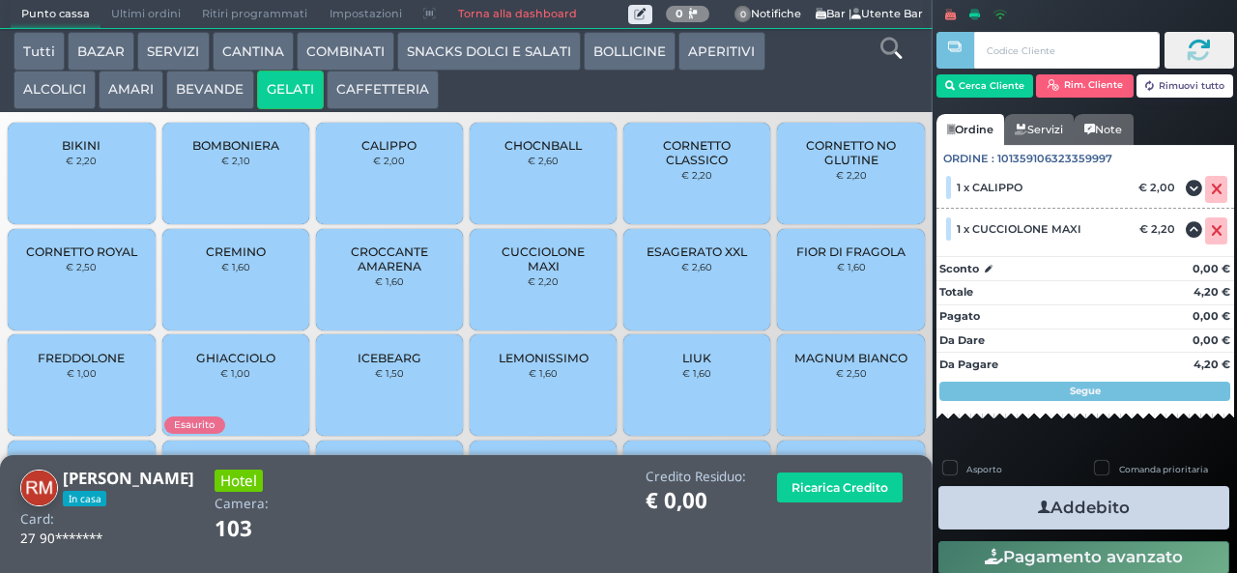
click at [1102, 506] on button "Addebito" at bounding box center [1083, 507] width 291 height 43
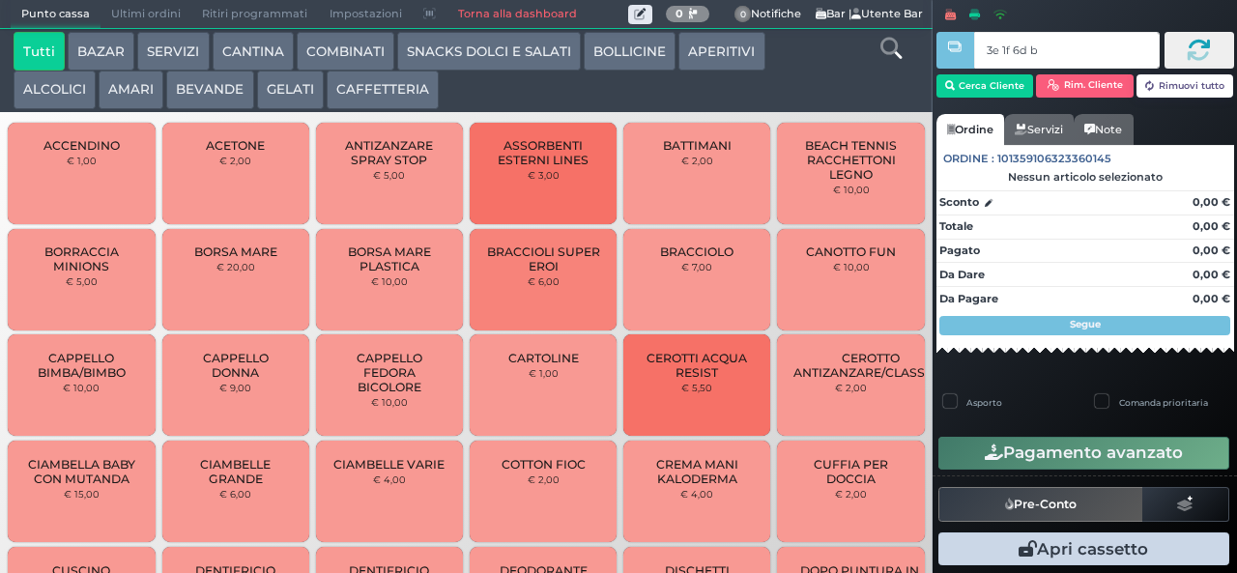
type input "3e 1f 6d b9"
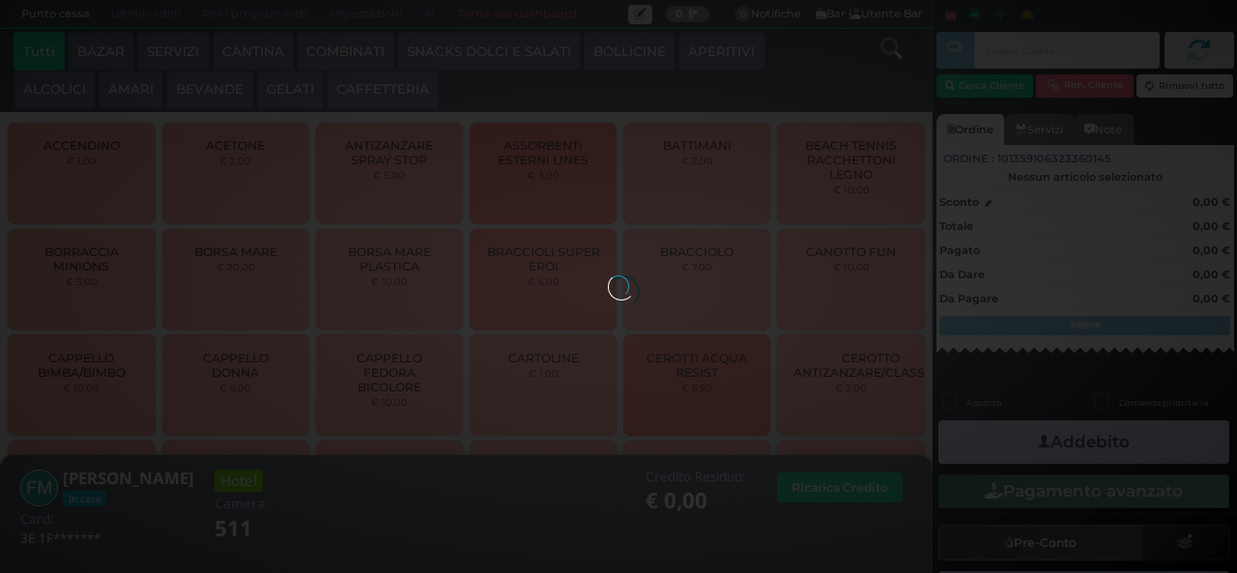
click at [522, 39] on button "SNACKS DOLCI E SALATI" at bounding box center [489, 51] width 184 height 39
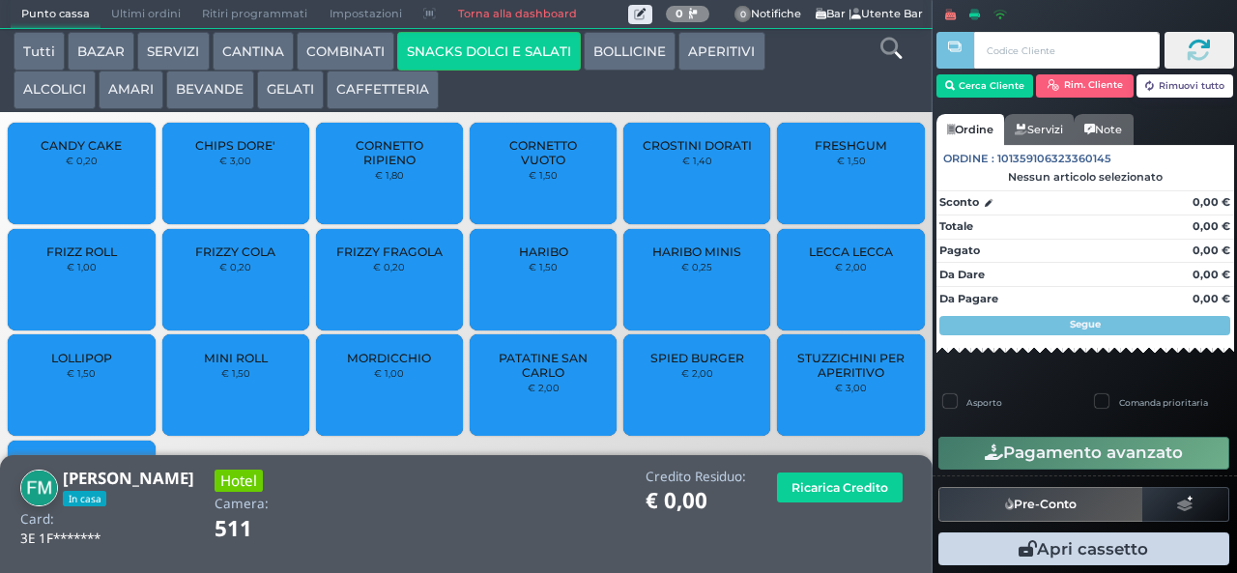
click at [251, 153] on span "CHIPS DORE'" at bounding box center [235, 145] width 80 height 14
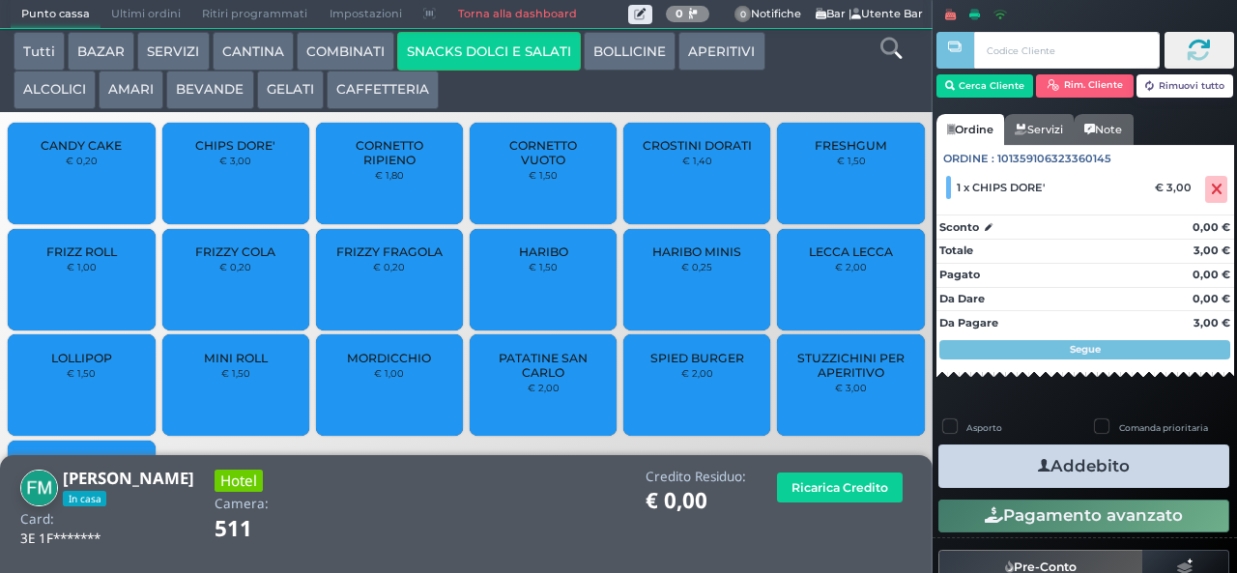
click at [1156, 487] on button "Addebito" at bounding box center [1083, 465] width 291 height 43
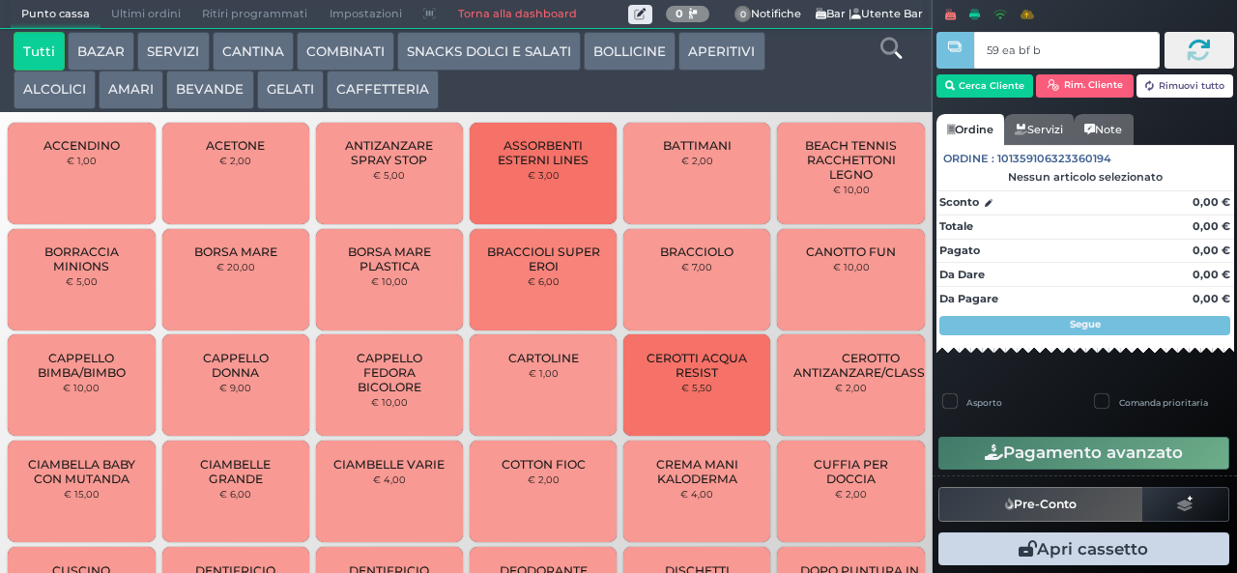
type input "59 ea bf b9"
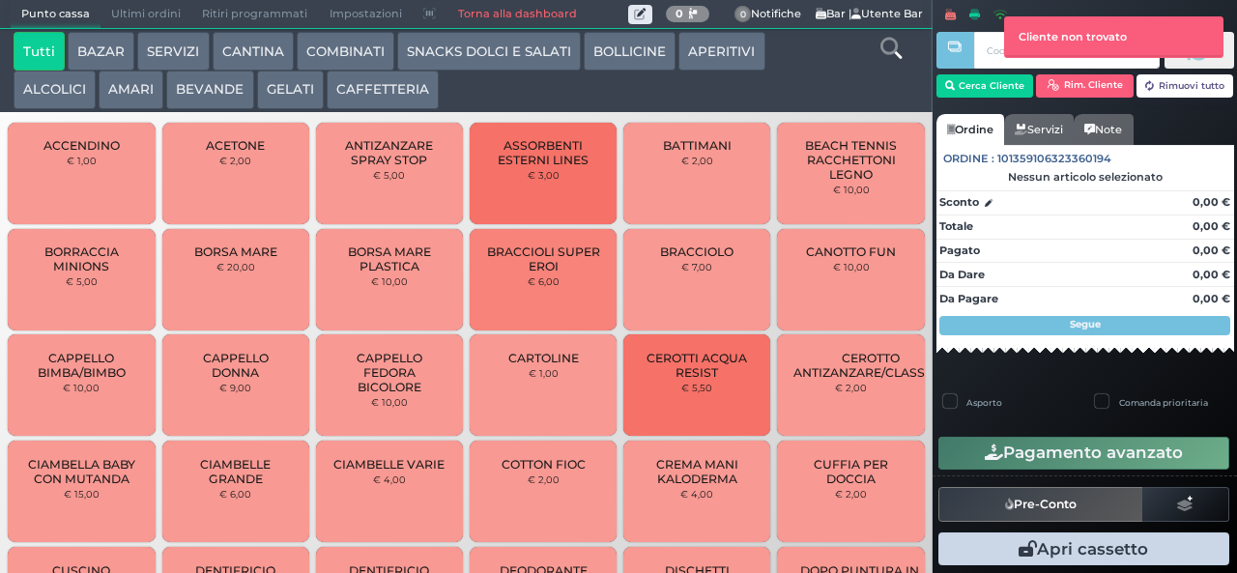
click at [507, 55] on button "SNACKS DOLCI E SALATI" at bounding box center [489, 51] width 184 height 39
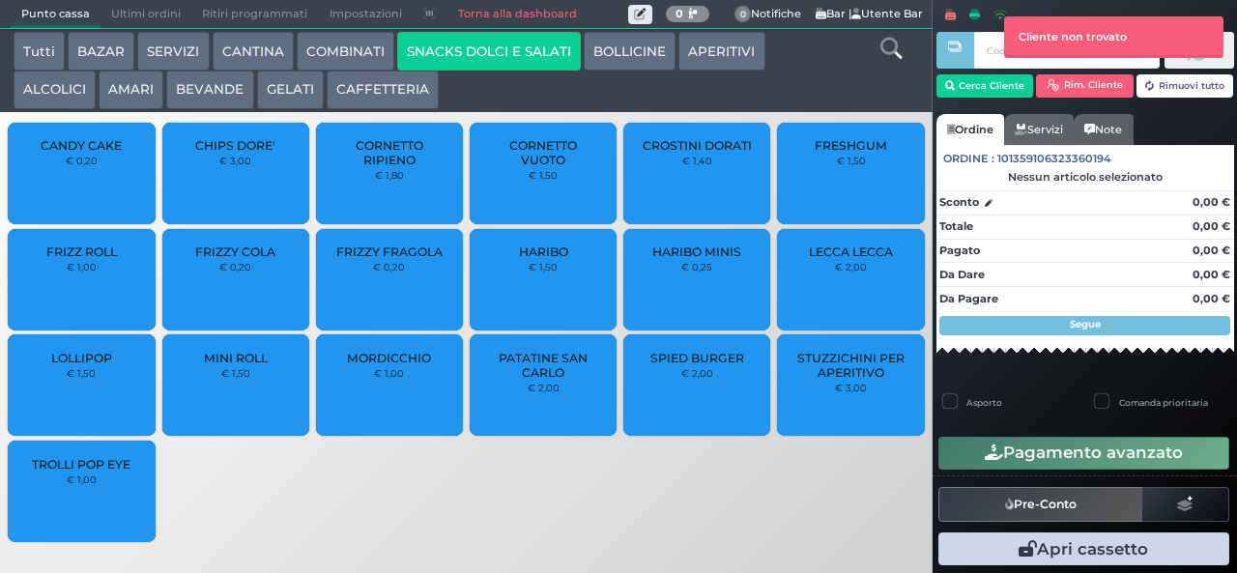
click at [561, 380] on span "PATATINE SAN CARLO" at bounding box center [543, 365] width 115 height 29
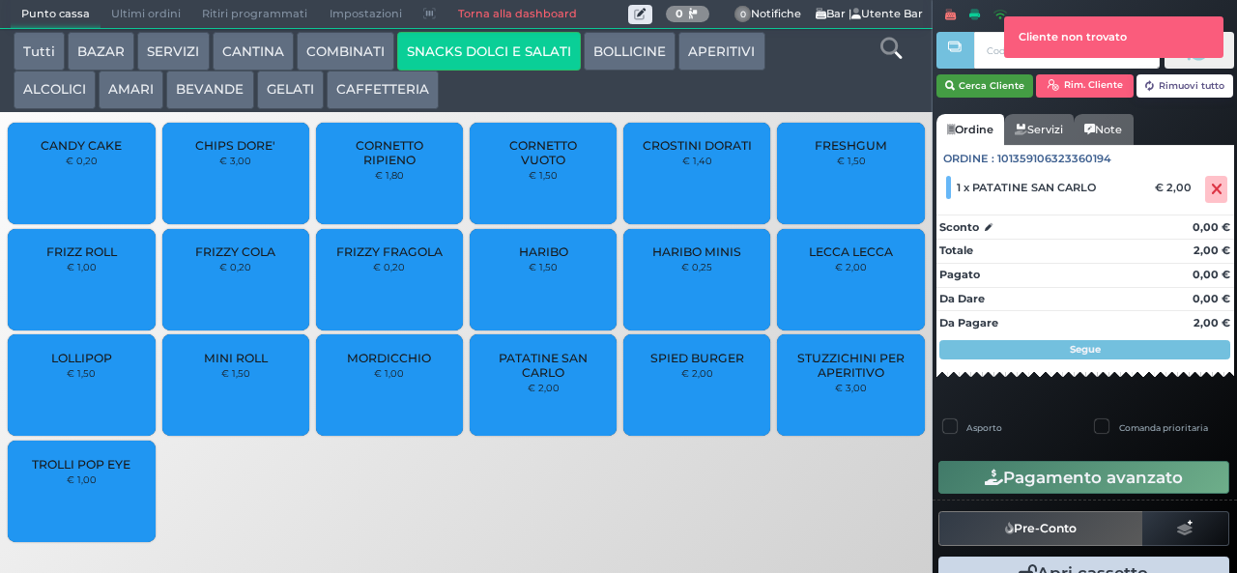
click at [993, 84] on button "Cerca Cliente" at bounding box center [985, 85] width 98 height 23
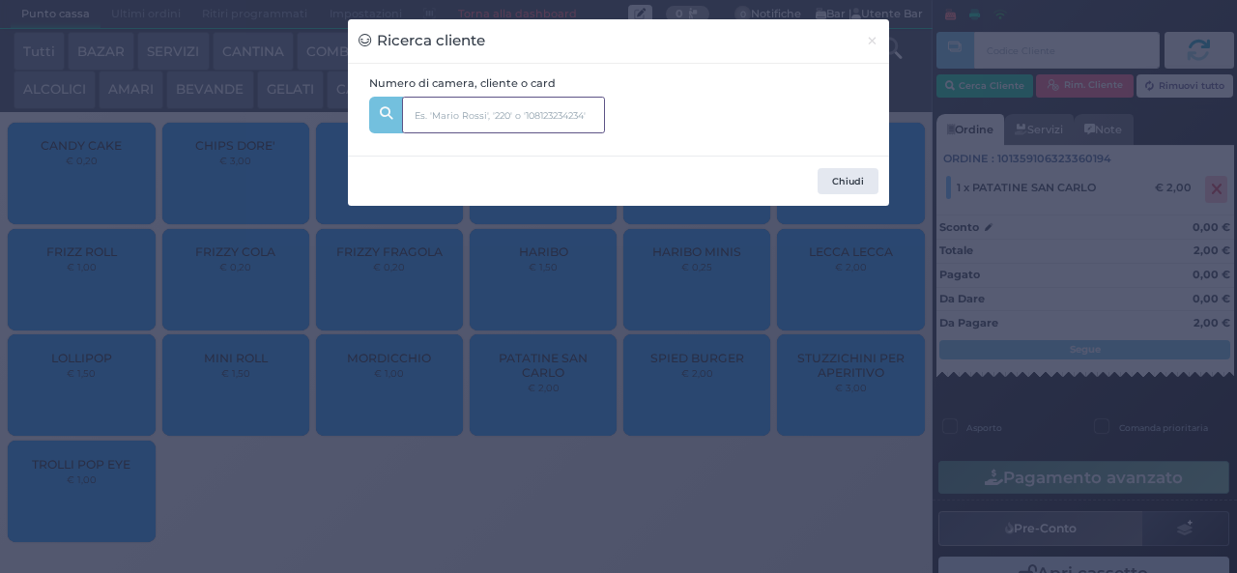
click at [582, 121] on input "text" at bounding box center [503, 115] width 203 height 37
type input "[PERSON_NAME]"
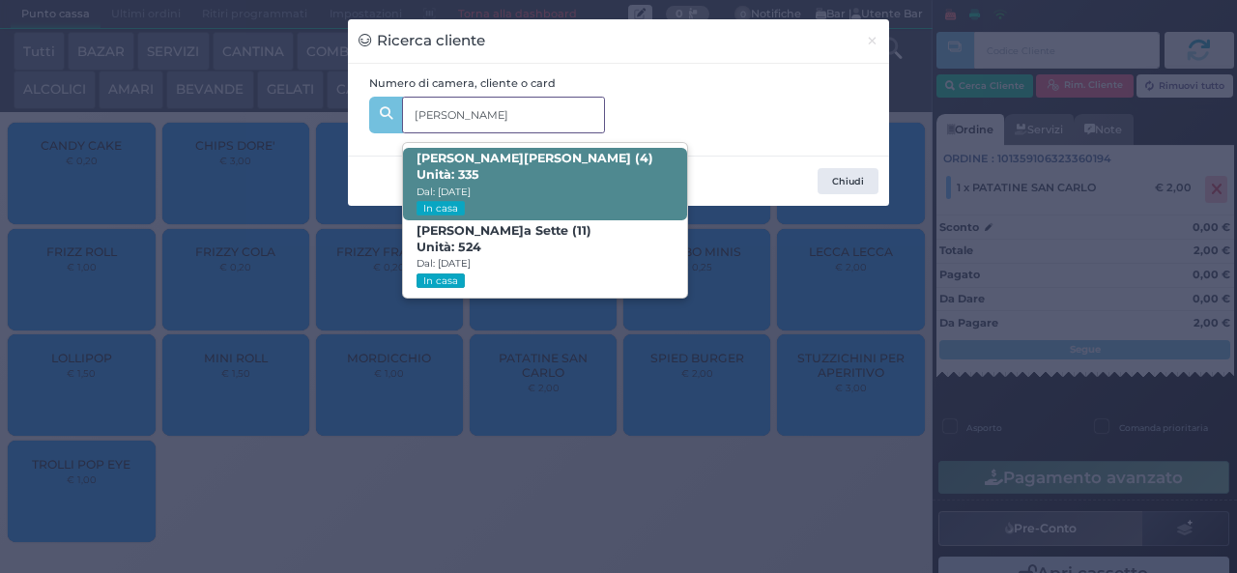
click at [618, 150] on span "[PERSON_NAME] (4) Unità: 335 Dal: [DATE] In casa" at bounding box center [544, 184] width 283 height 72
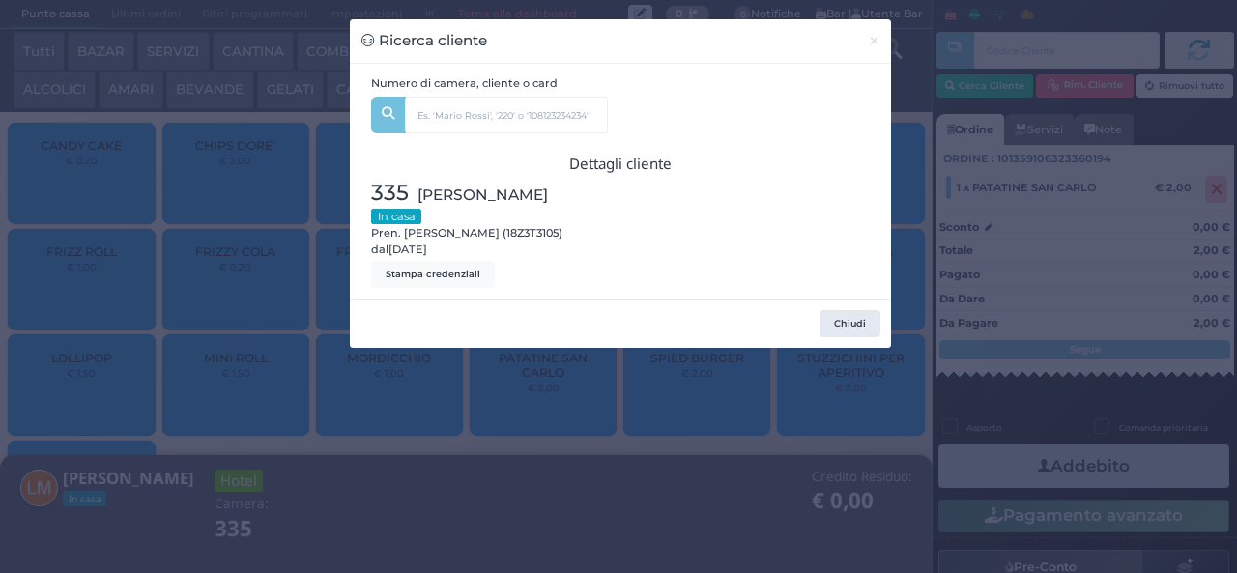
click at [857, 251] on div at bounding box center [750, 232] width 260 height 111
click at [841, 329] on button "Chiudi" at bounding box center [849, 323] width 61 height 27
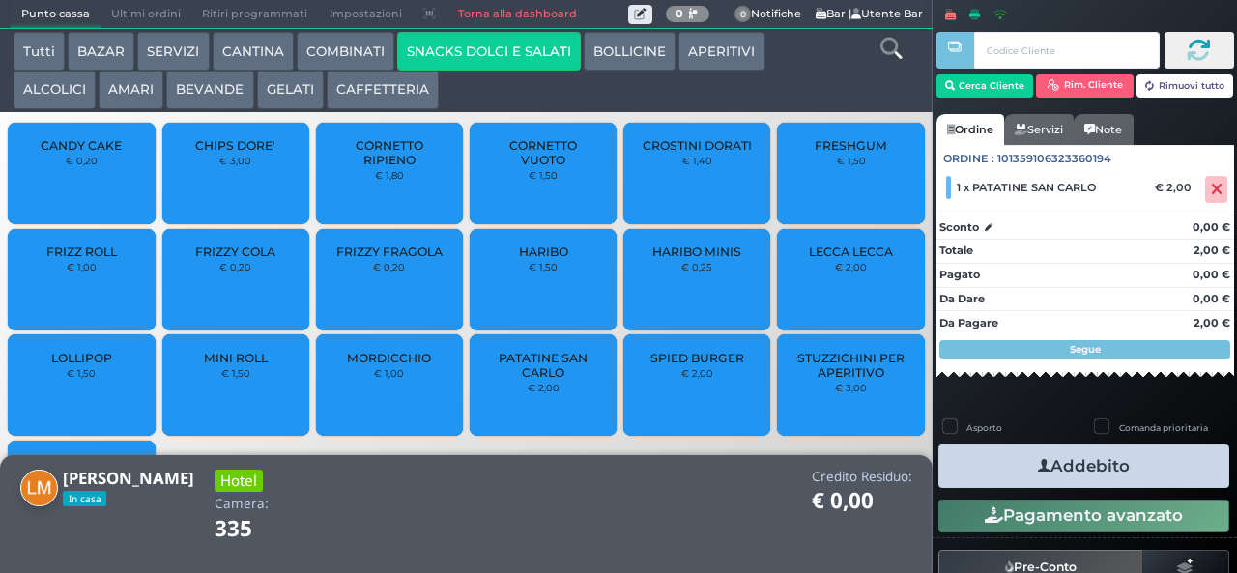
click at [1084, 464] on button "Addebito" at bounding box center [1083, 465] width 291 height 43
